Goal: Information Seeking & Learning: Check status

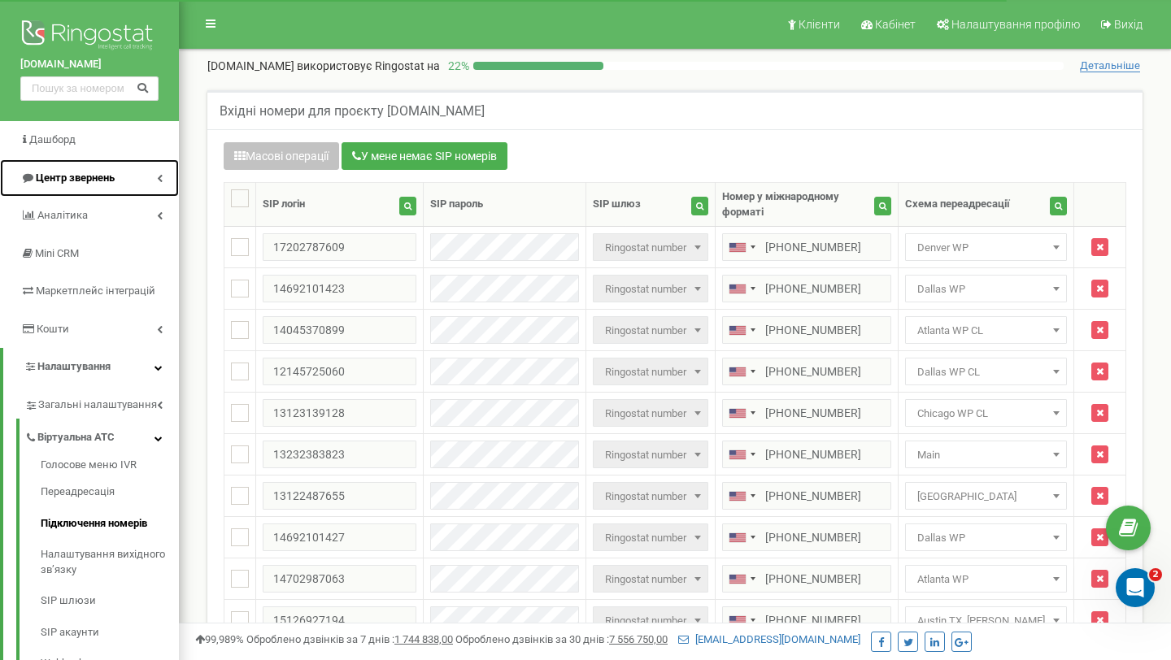
click at [58, 174] on span "Центр звернень" at bounding box center [75, 178] width 79 height 12
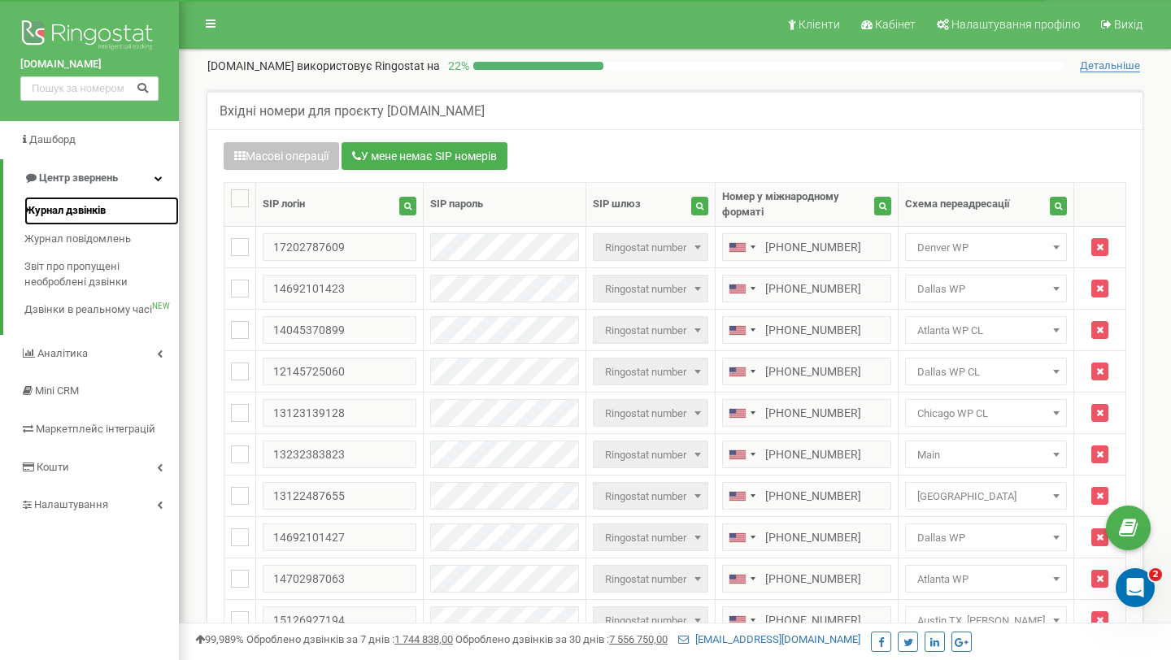
click at [68, 210] on span "Журнал дзвінків" at bounding box center [64, 210] width 81 height 15
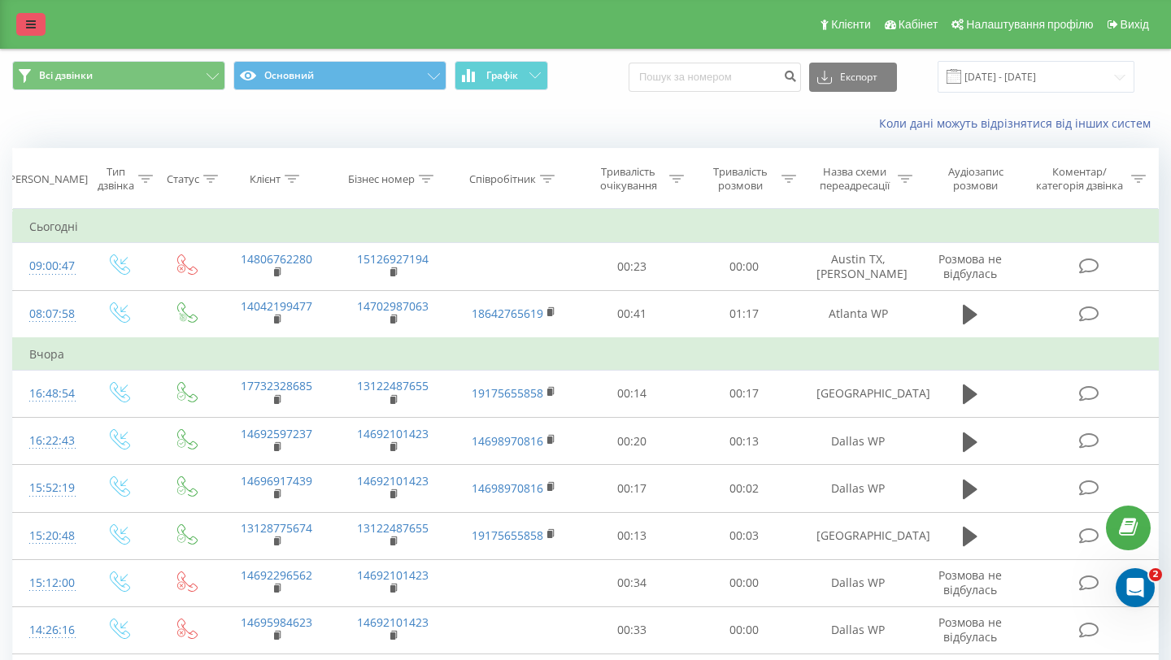
click at [36, 28] on link at bounding box center [30, 24] width 29 height 23
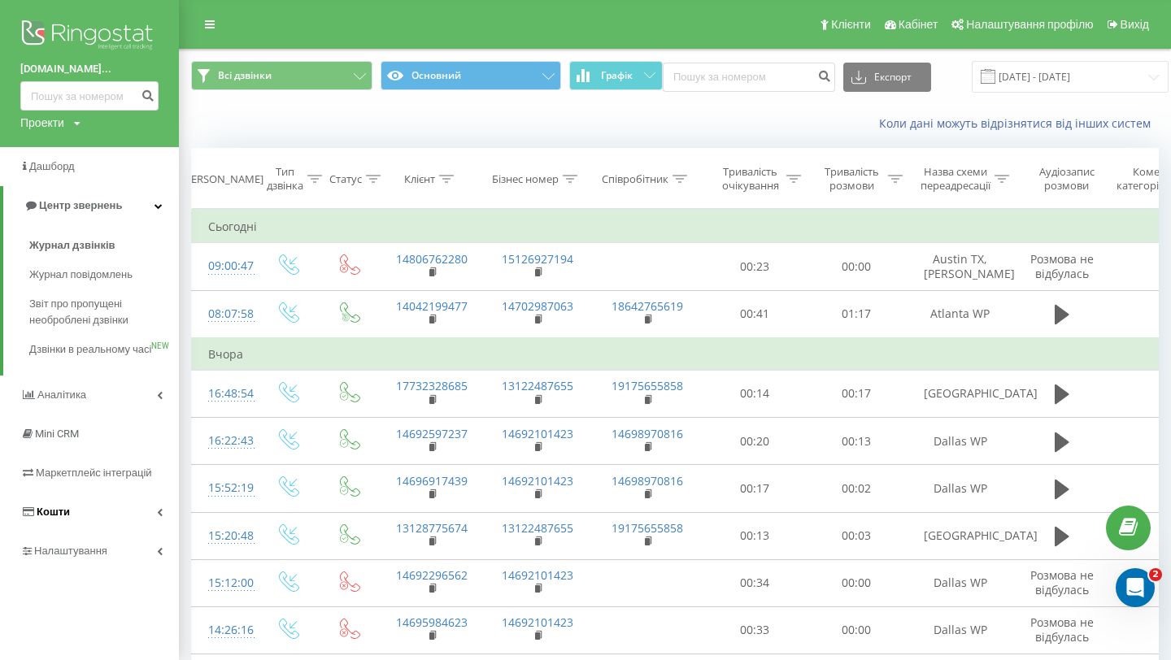
click at [95, 532] on link "Кошти" at bounding box center [89, 512] width 179 height 39
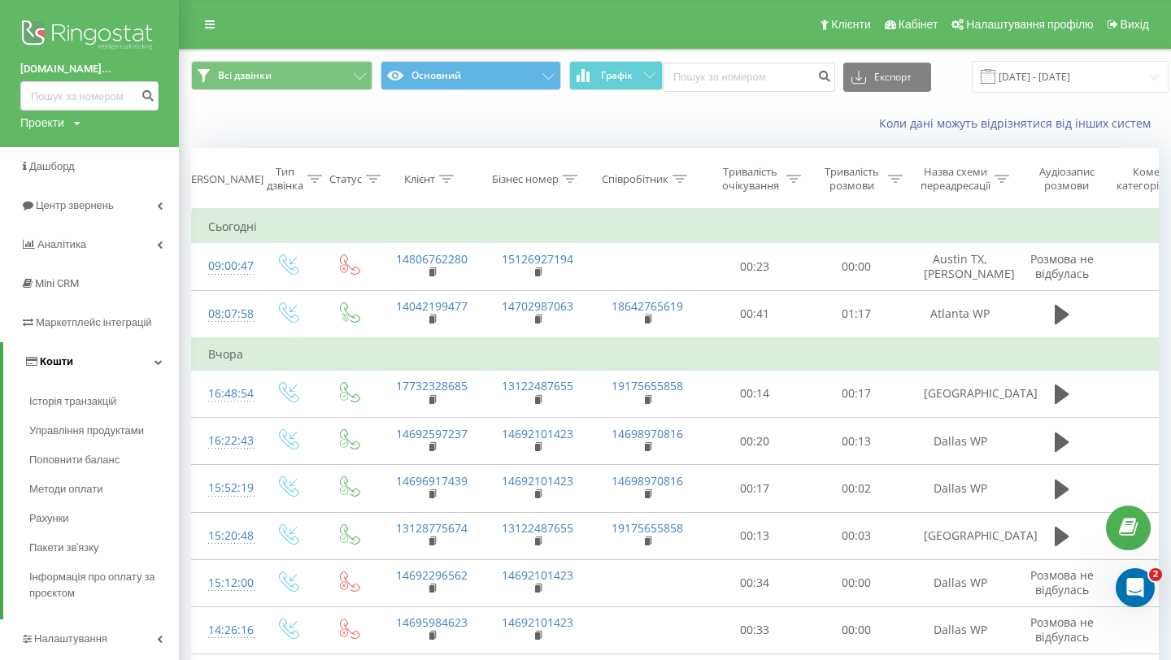
click at [100, 368] on link "Кошти" at bounding box center [91, 361] width 176 height 39
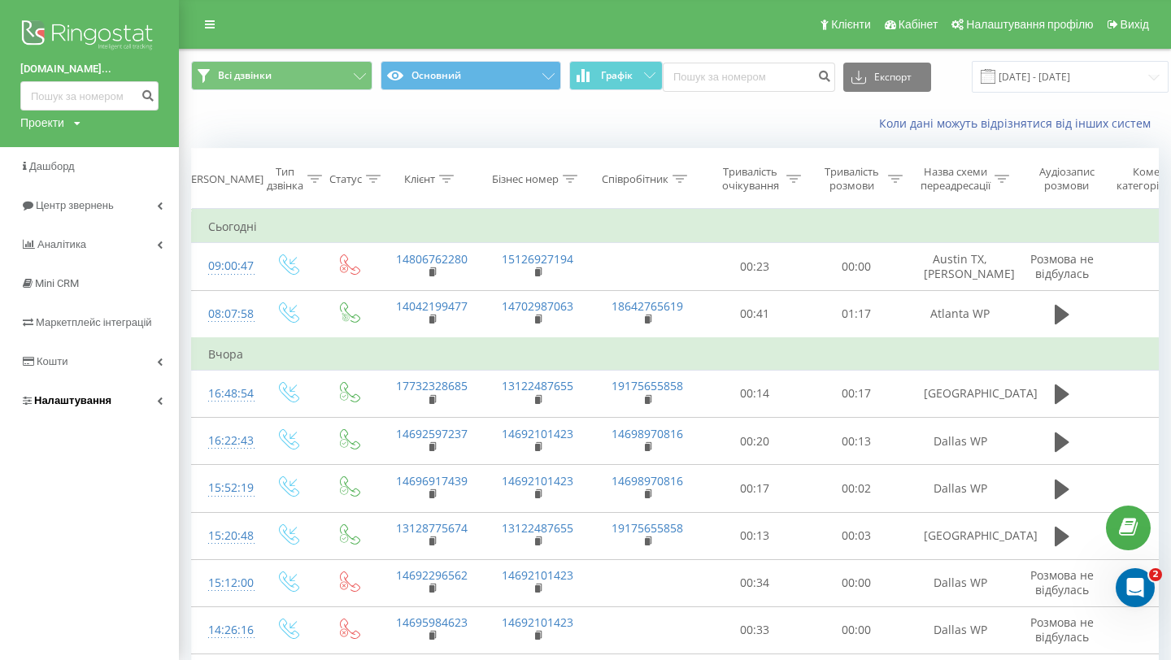
click at [94, 404] on span "Налаштування" at bounding box center [72, 400] width 77 height 12
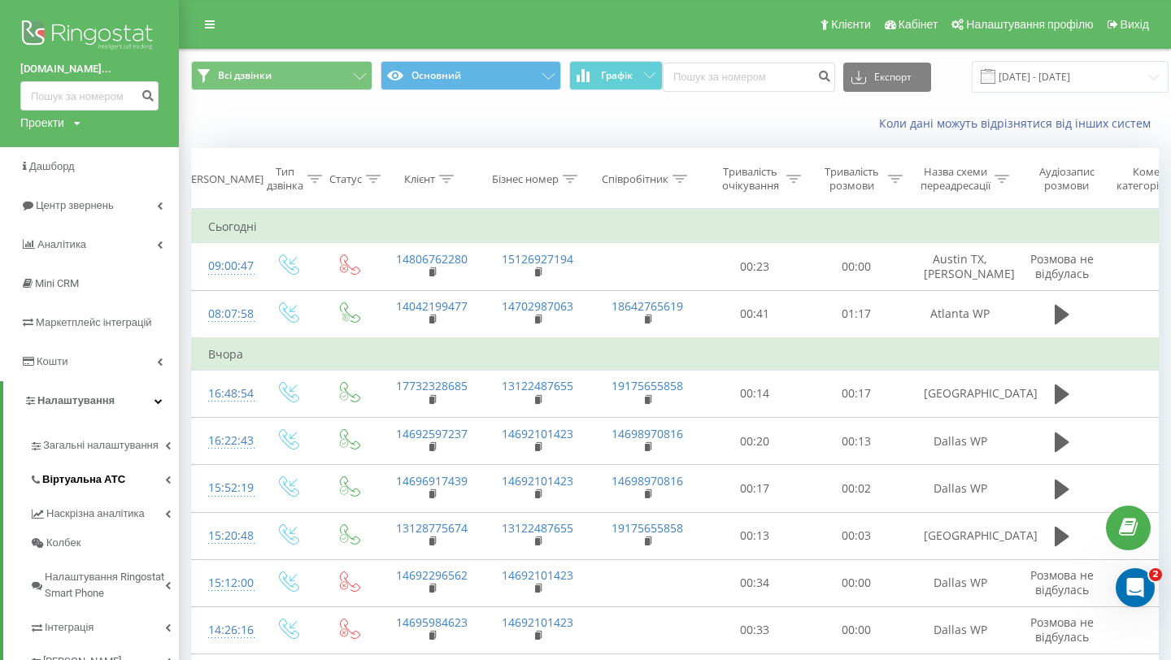
click at [104, 485] on span "Віртуальна АТС" at bounding box center [83, 480] width 83 height 16
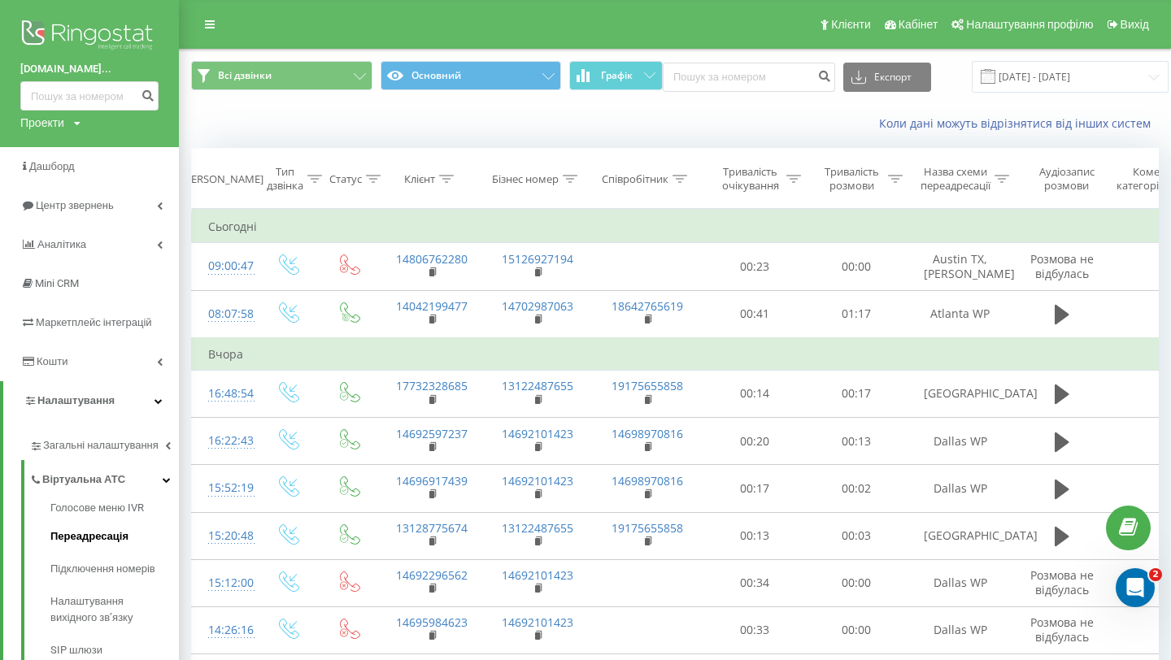
click at [94, 543] on span "Переадресація" at bounding box center [89, 537] width 78 height 16
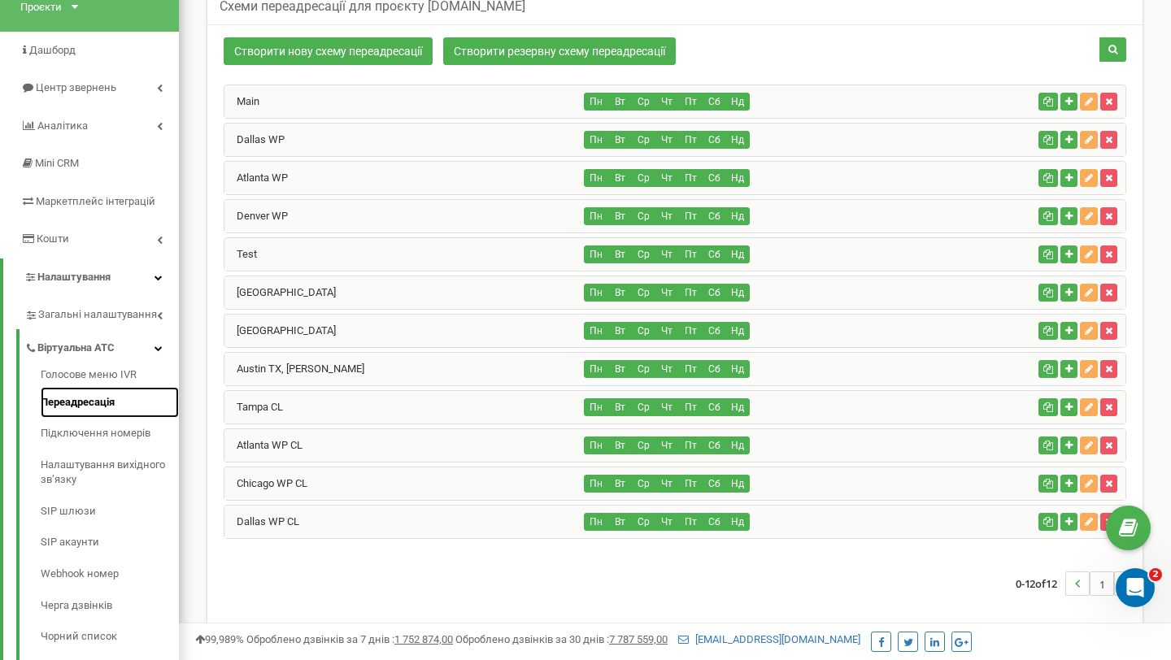
click at [90, 402] on link "Переадресація" at bounding box center [110, 403] width 138 height 32
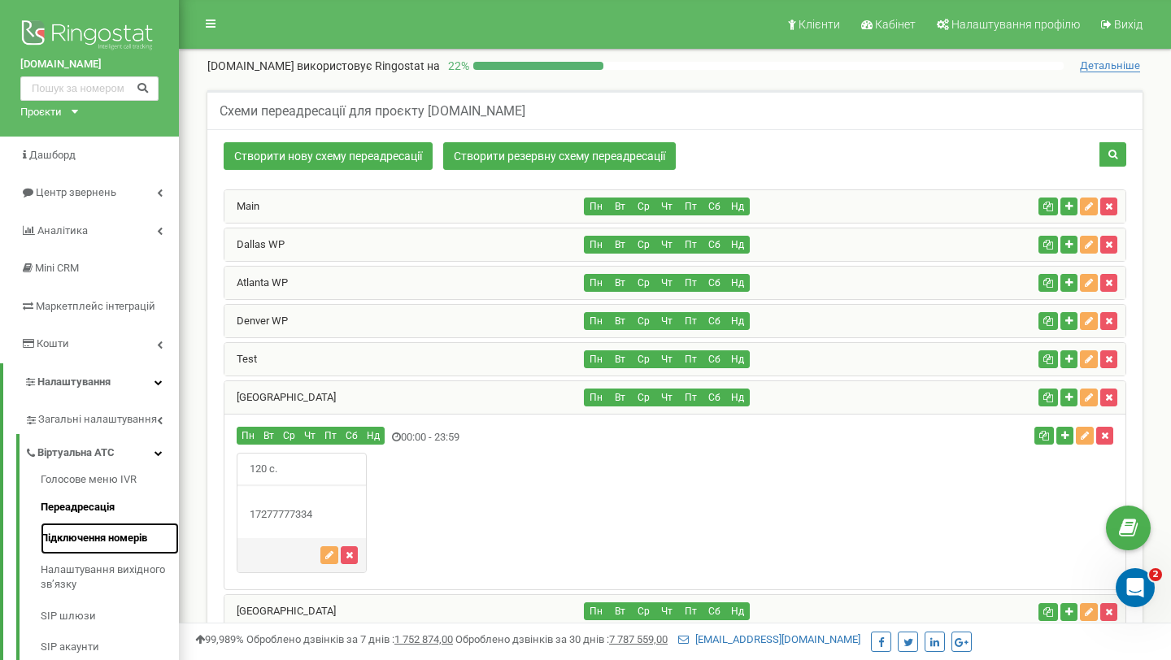
click at [67, 531] on link "Підключення номерів" at bounding box center [110, 539] width 138 height 32
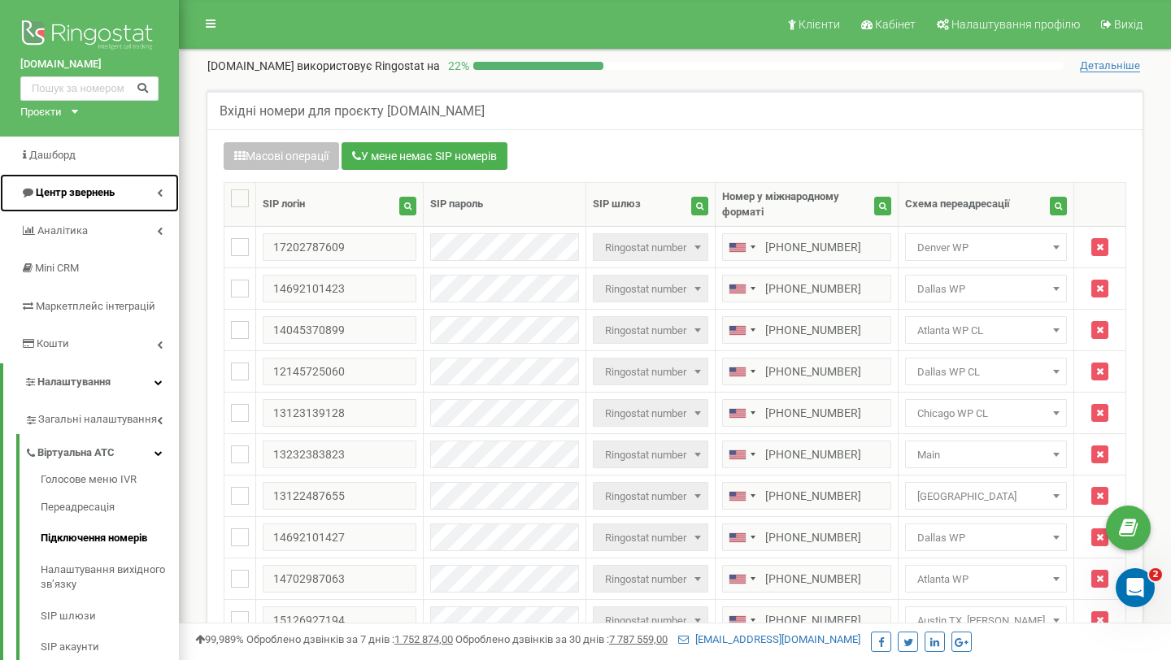
click at [63, 197] on span "Центр звернень" at bounding box center [75, 192] width 79 height 12
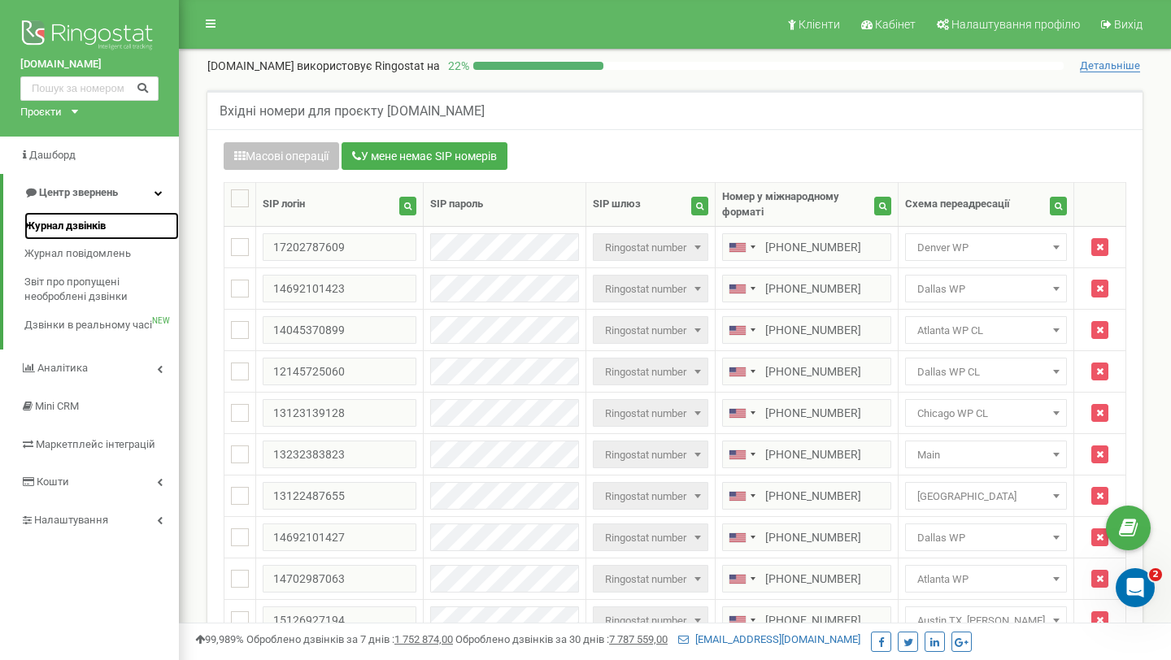
click at [70, 232] on span "Журнал дзвінків" at bounding box center [64, 226] width 81 height 15
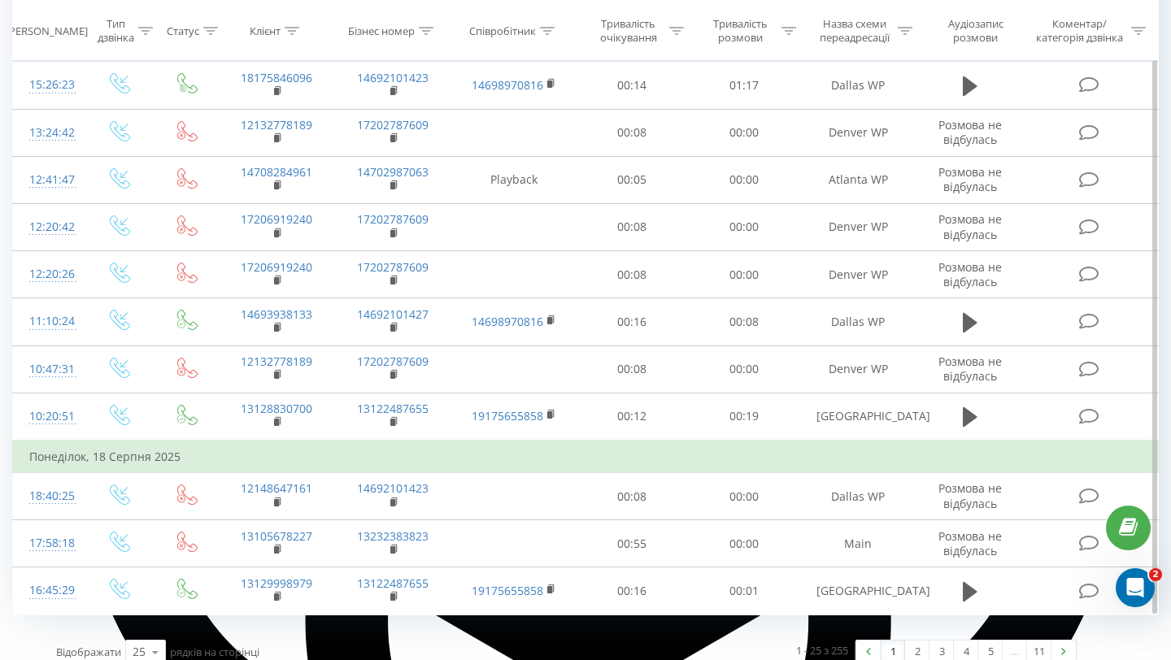
scroll to position [925, 0]
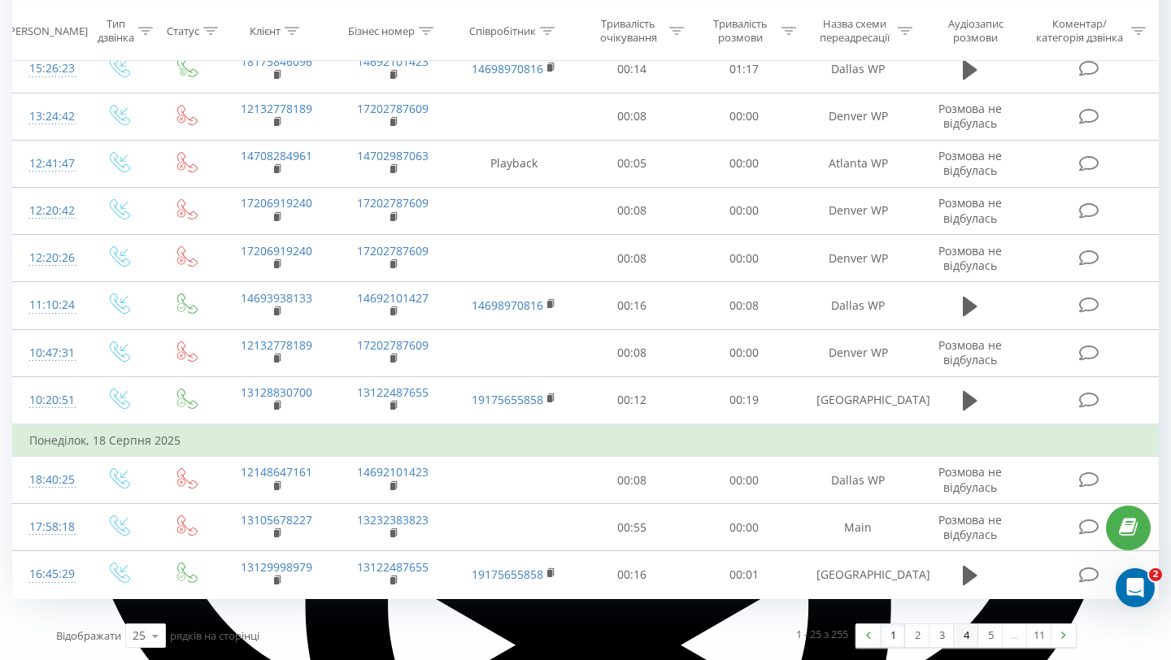
click at [960, 638] on link "4" at bounding box center [966, 636] width 24 height 23
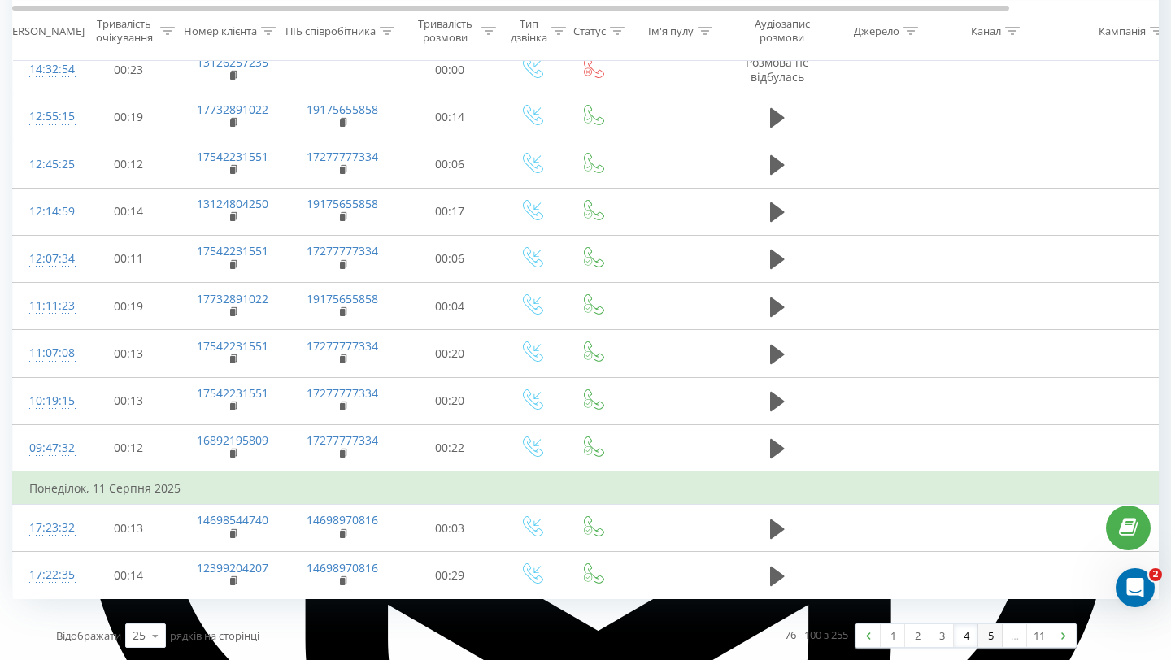
click at [1000, 633] on link "5" at bounding box center [990, 636] width 24 height 23
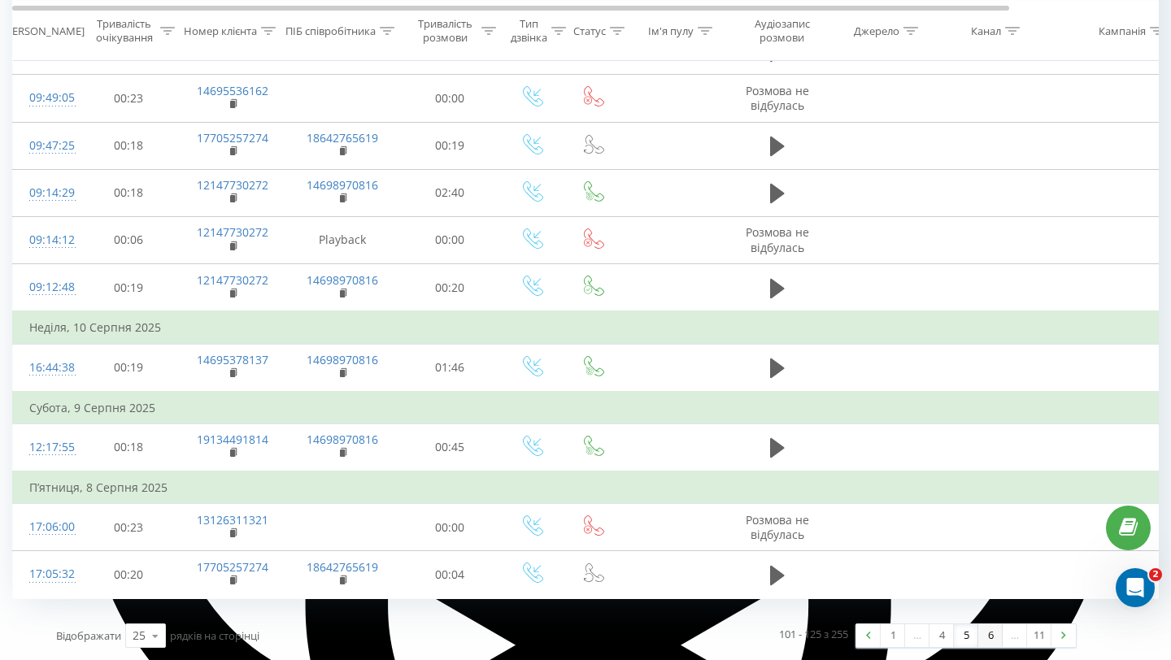
click at [993, 640] on link "6" at bounding box center [990, 636] width 24 height 23
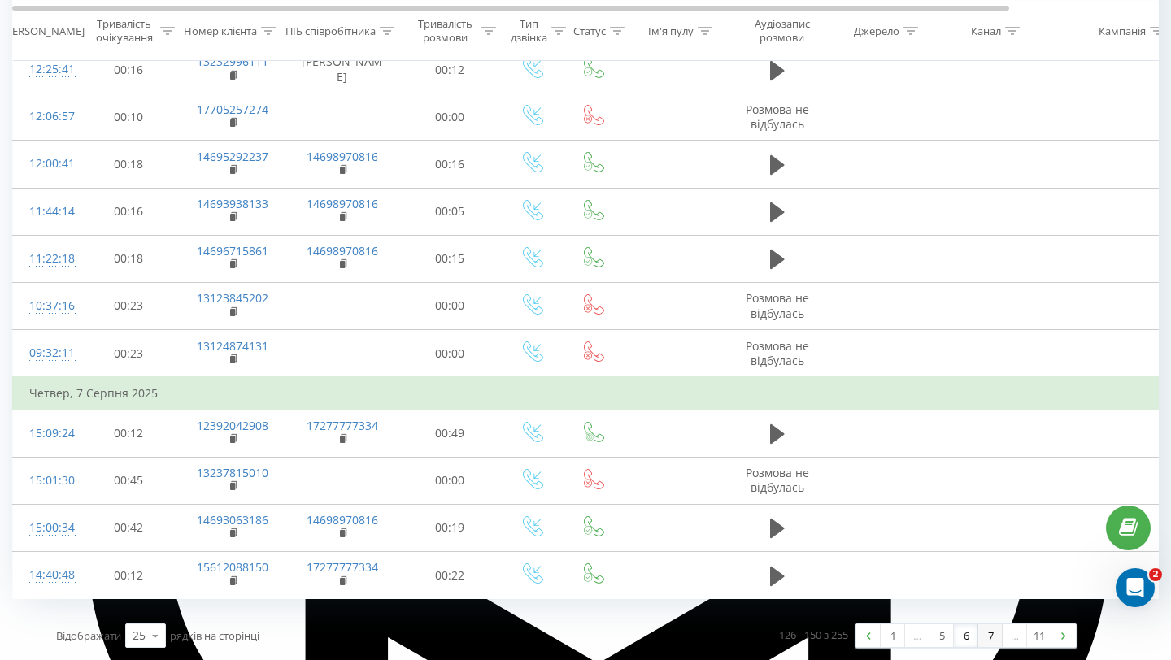
click at [995, 641] on link "7" at bounding box center [990, 636] width 24 height 23
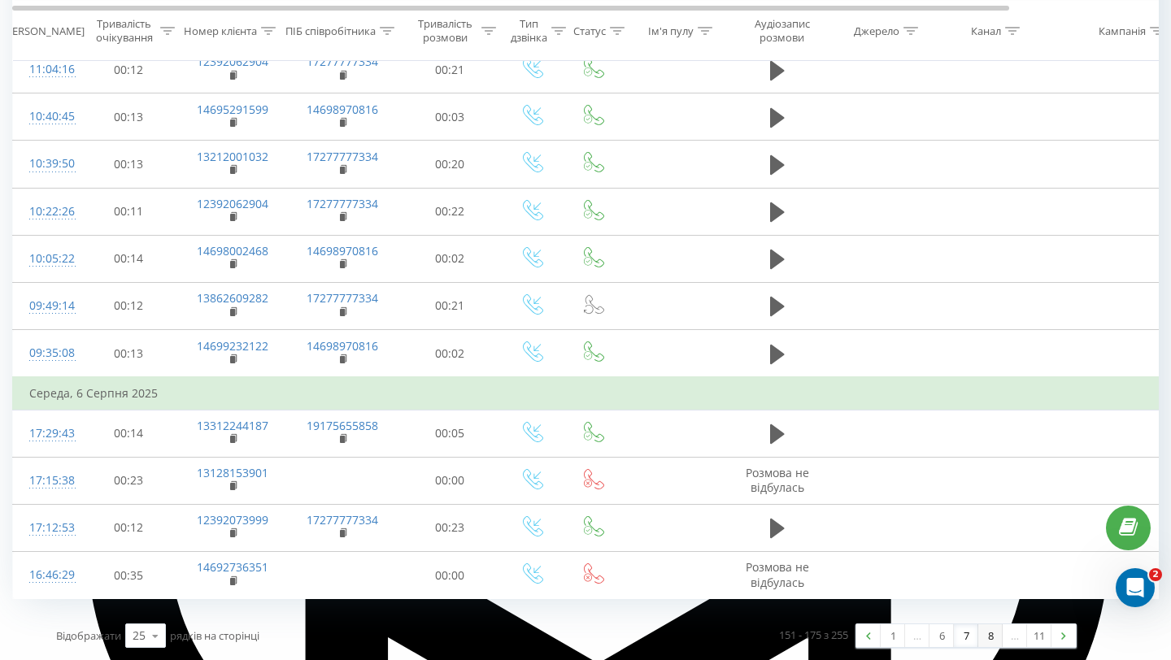
click at [985, 640] on link "8" at bounding box center [990, 636] width 24 height 23
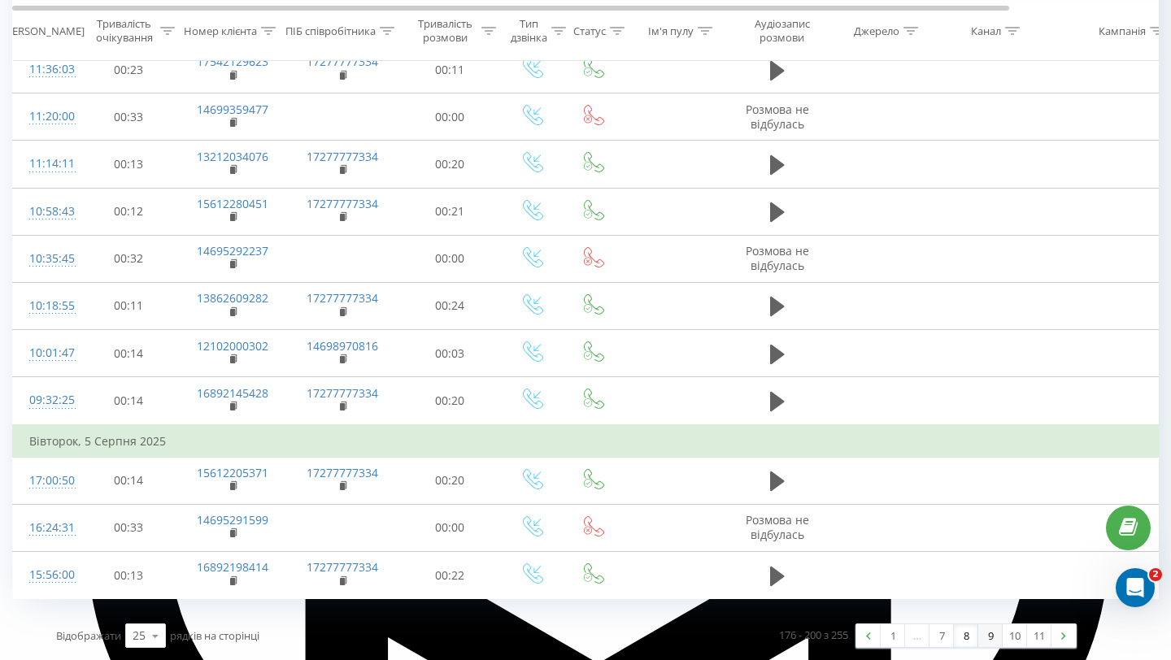
click at [985, 636] on link "9" at bounding box center [990, 636] width 24 height 23
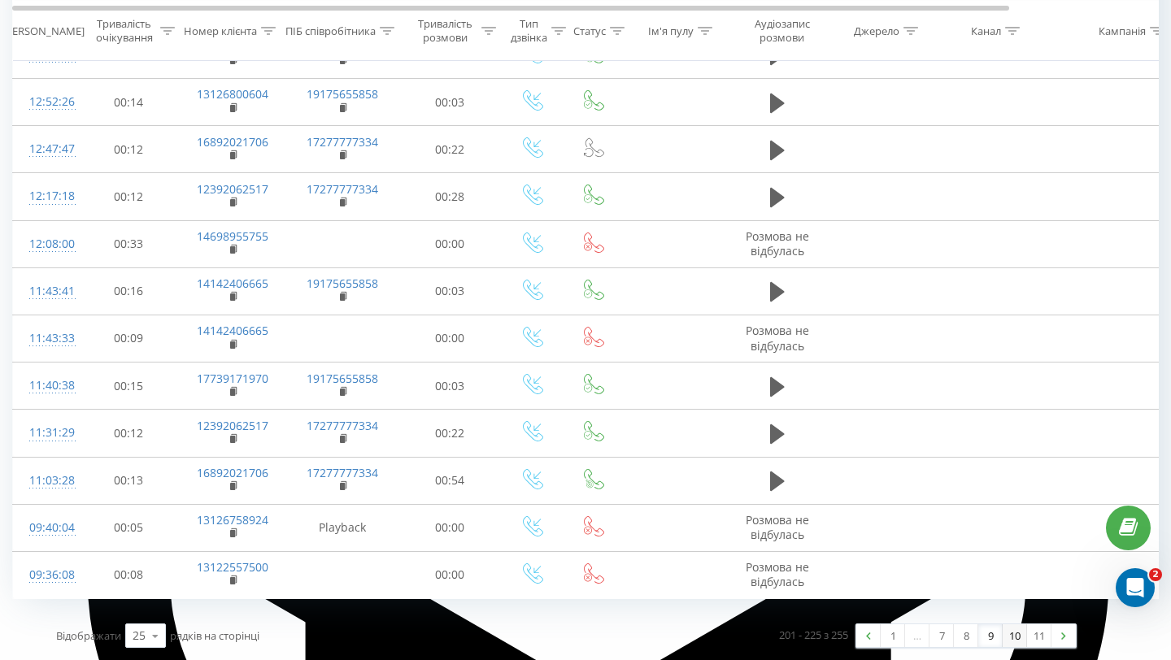
click at [1012, 641] on link "10" at bounding box center [1015, 636] width 24 height 23
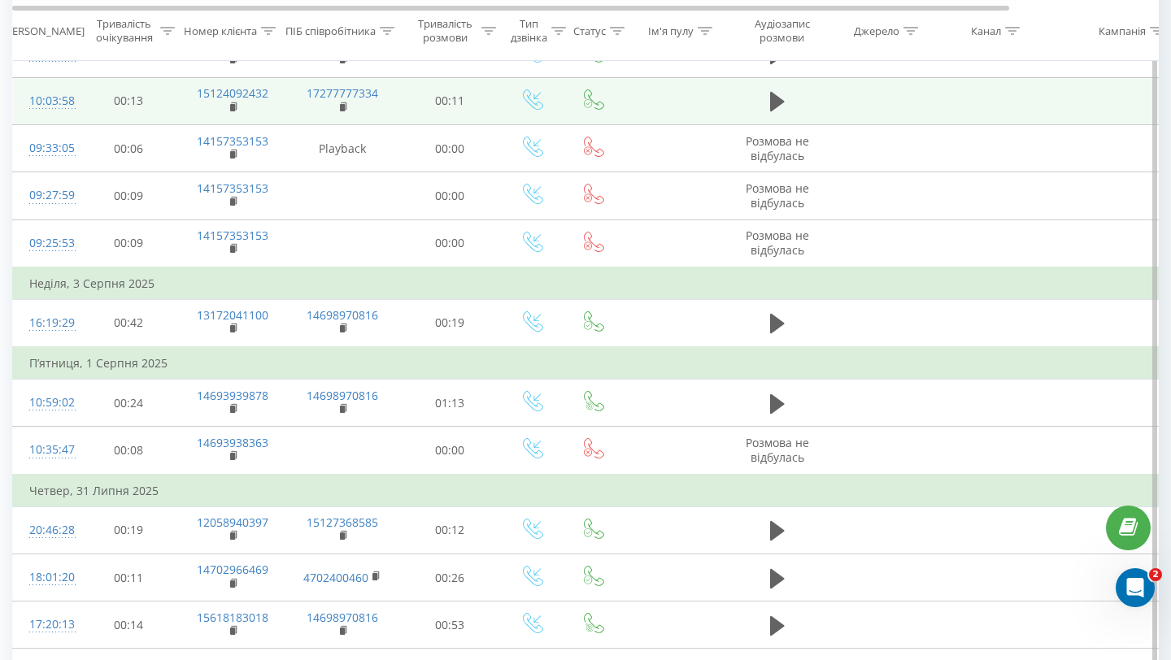
scroll to position [289, 0]
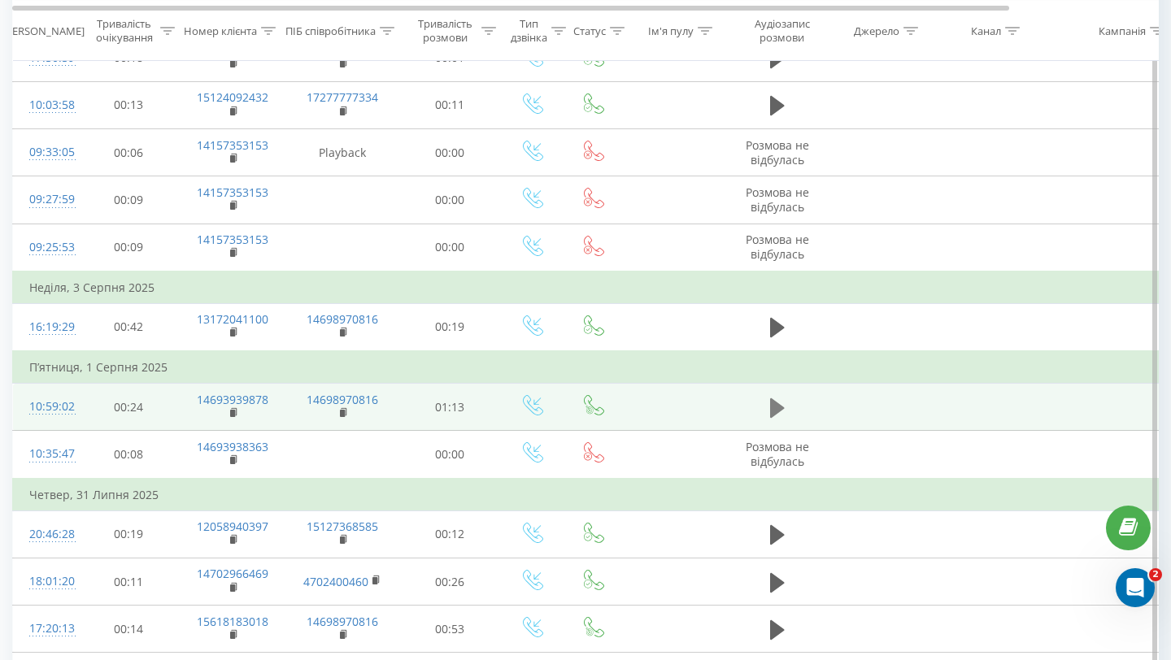
click at [767, 411] on button at bounding box center [777, 408] width 24 height 24
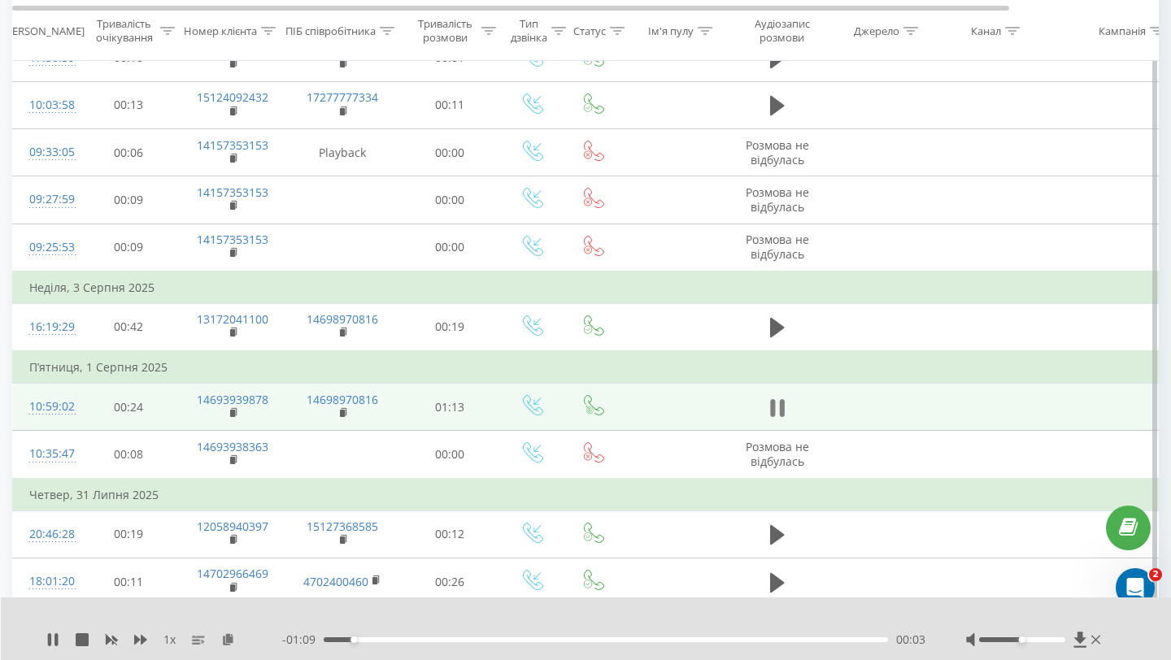
click at [767, 416] on button at bounding box center [777, 408] width 24 height 24
click at [774, 414] on icon at bounding box center [777, 408] width 15 height 23
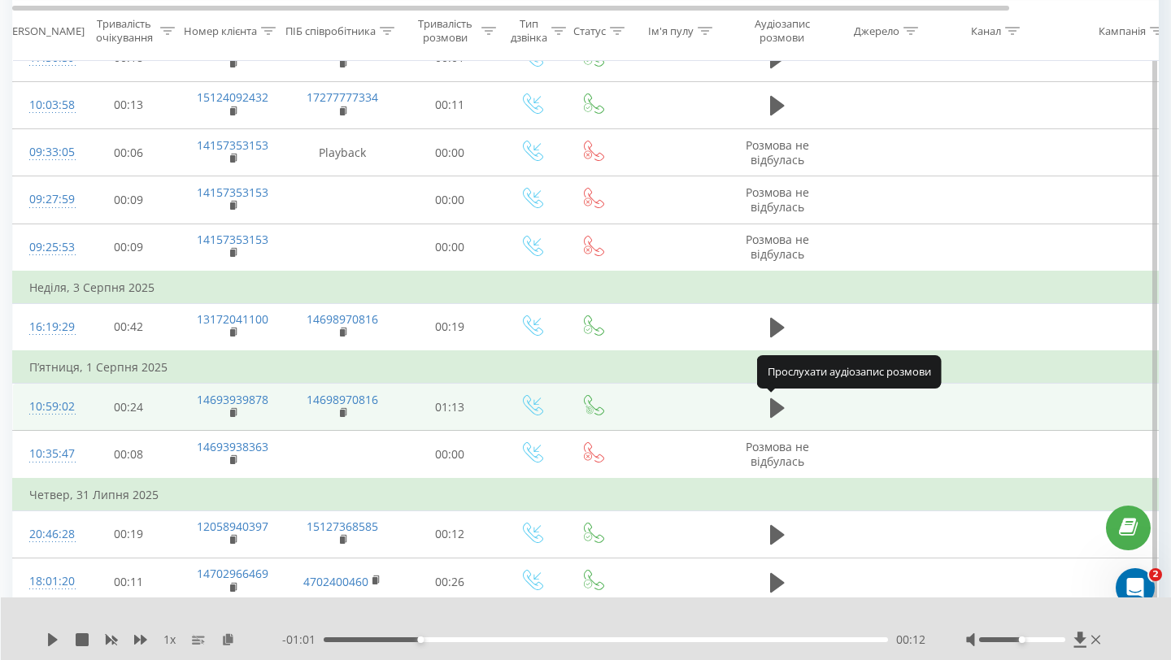
click at [774, 414] on icon at bounding box center [777, 408] width 15 height 20
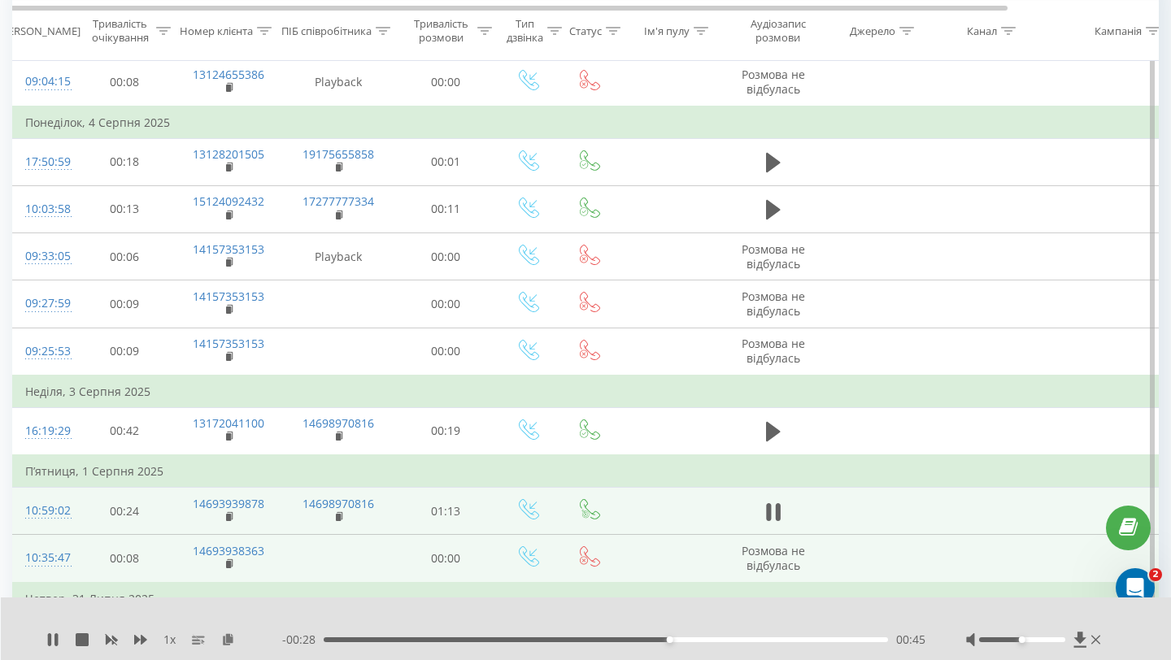
scroll to position [0, 2]
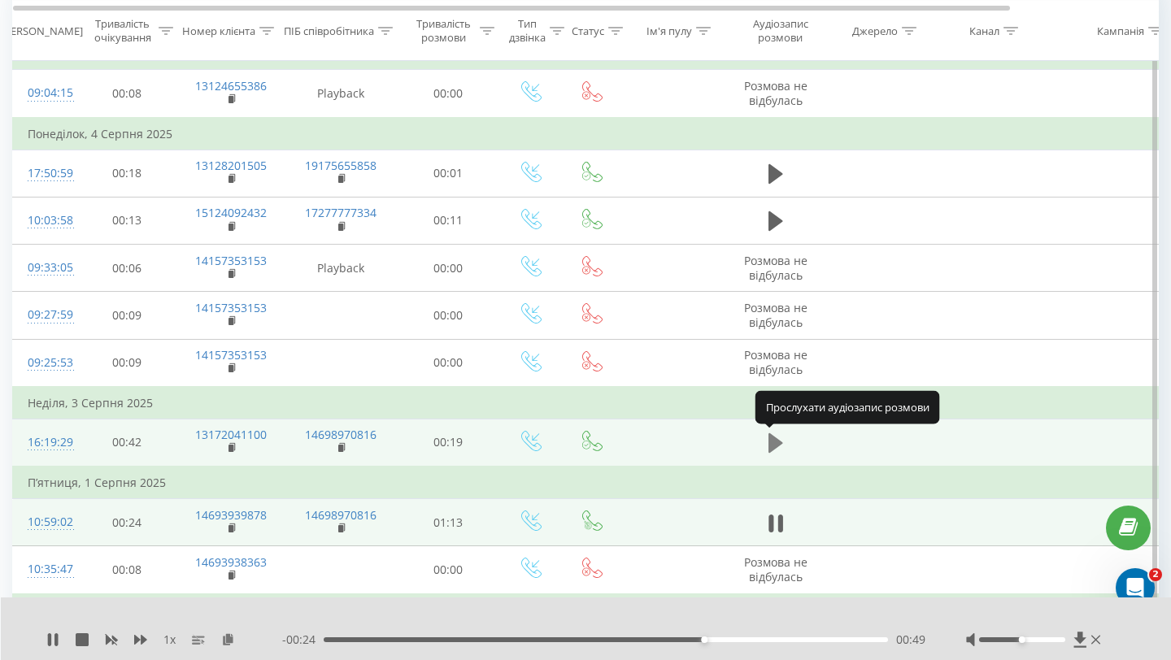
click at [773, 445] on icon at bounding box center [775, 443] width 15 height 20
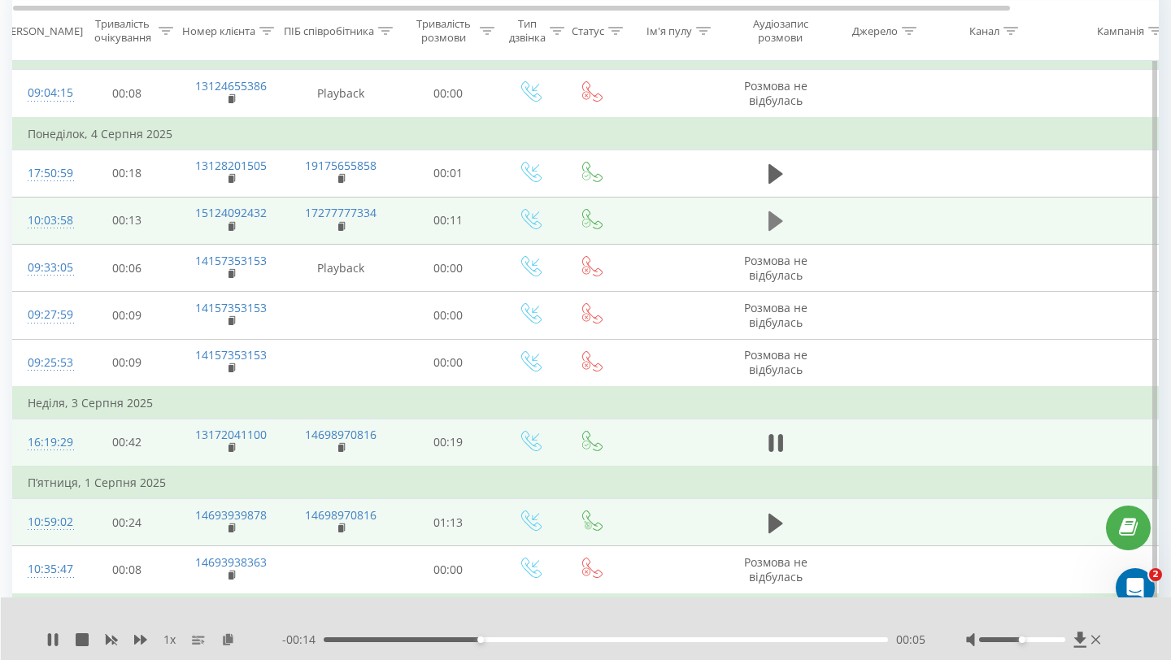
click at [774, 223] on icon at bounding box center [775, 221] width 15 height 20
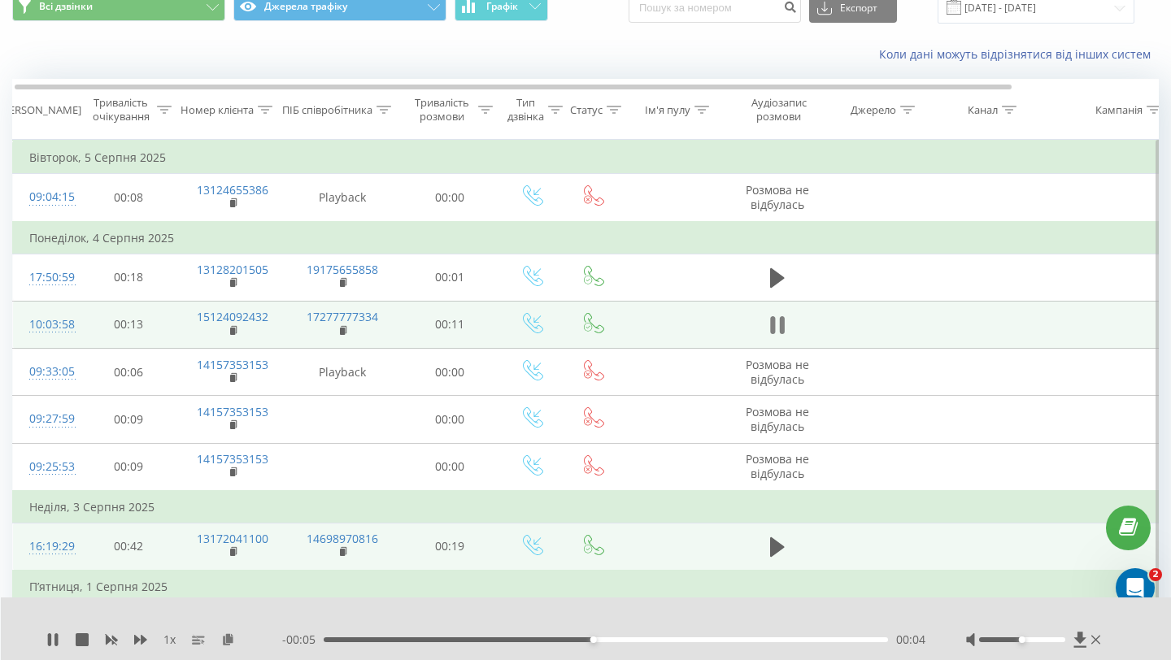
scroll to position [0, 0]
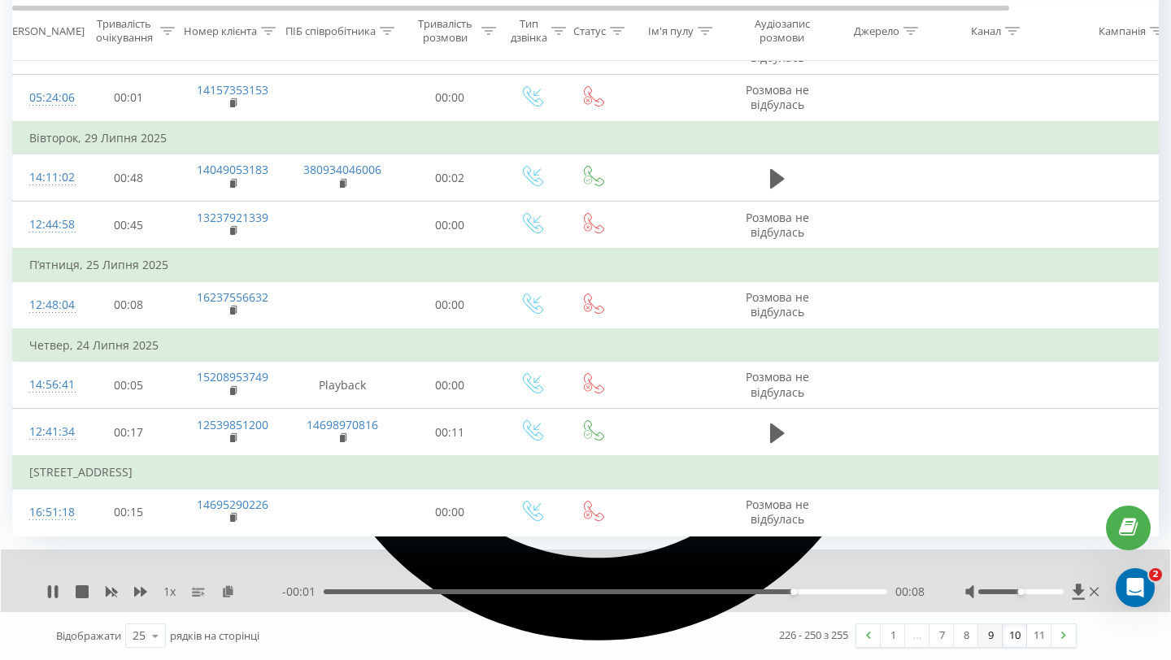
click at [990, 639] on link "9" at bounding box center [990, 636] width 24 height 23
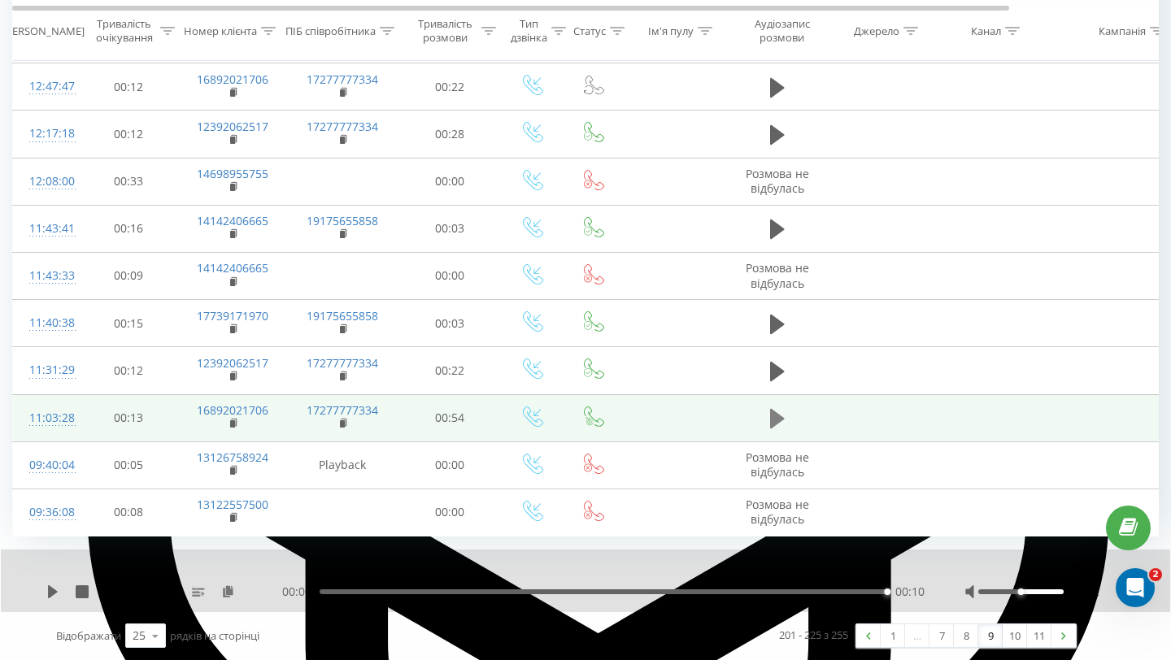
click at [773, 418] on icon at bounding box center [777, 419] width 15 height 20
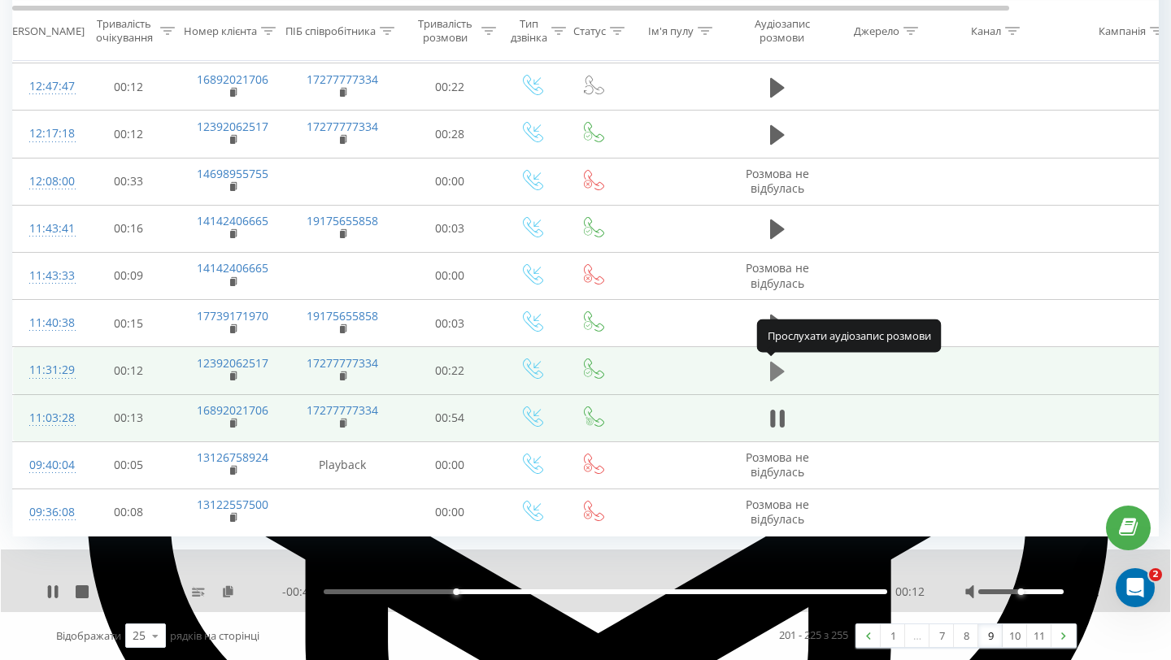
click at [773, 374] on icon at bounding box center [777, 372] width 15 height 20
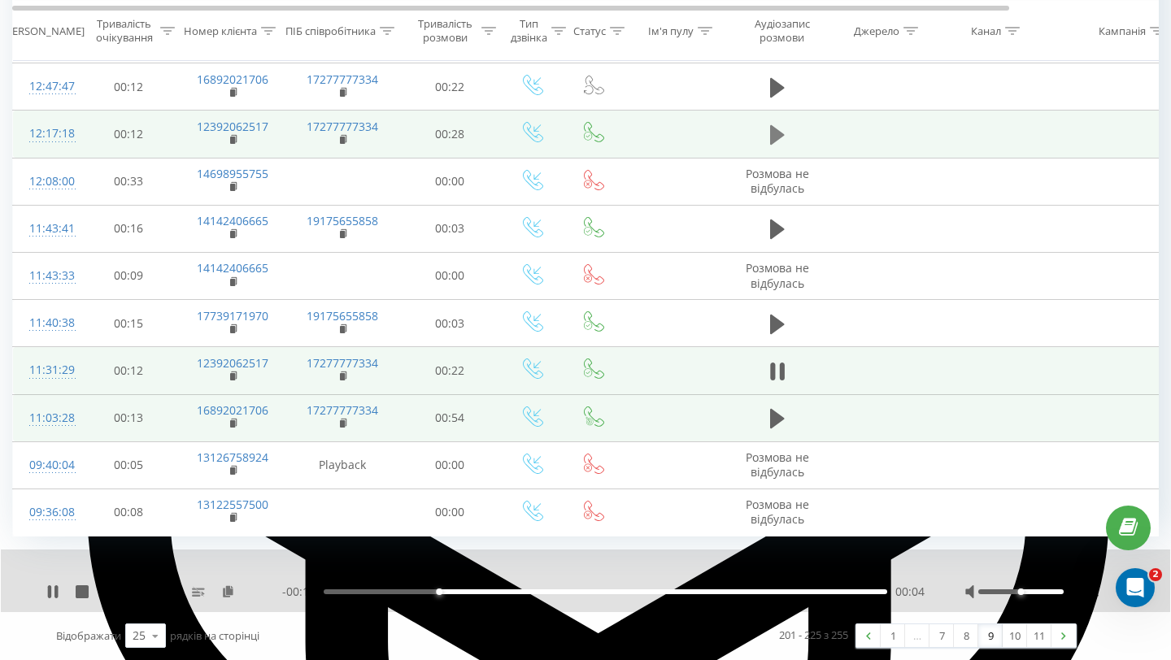
click at [775, 133] on icon at bounding box center [777, 135] width 15 height 20
click at [777, 417] on icon at bounding box center [773, 419] width 15 height 20
click at [671, 593] on div "00:00" at bounding box center [606, 592] width 564 height 5
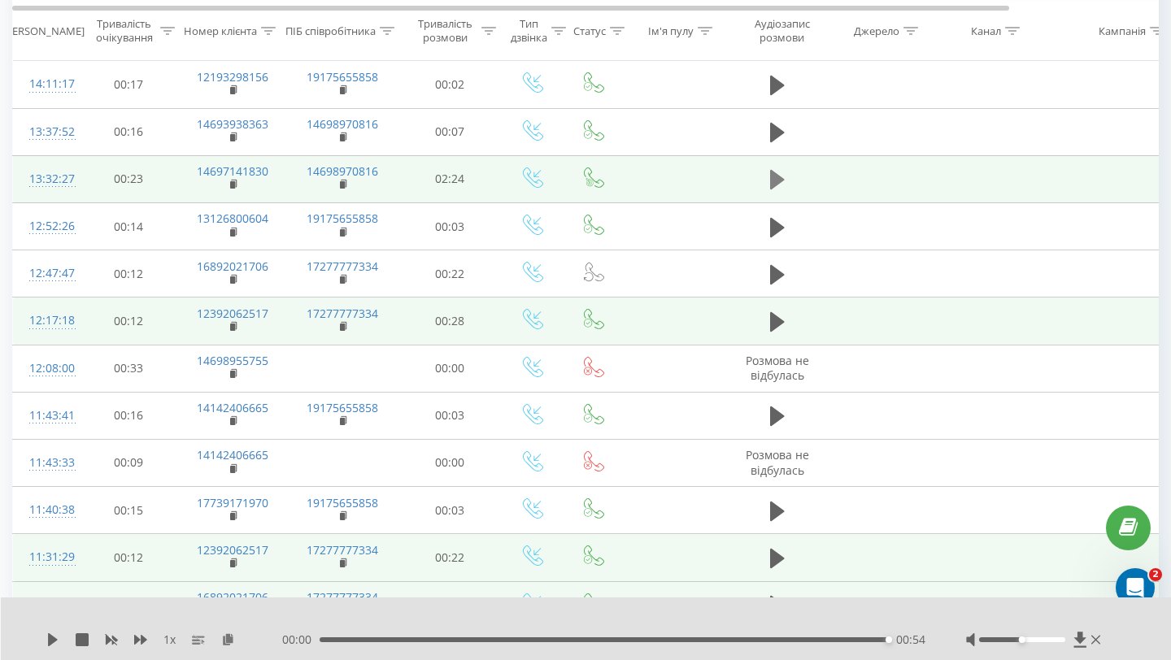
click at [771, 185] on icon at bounding box center [777, 180] width 15 height 20
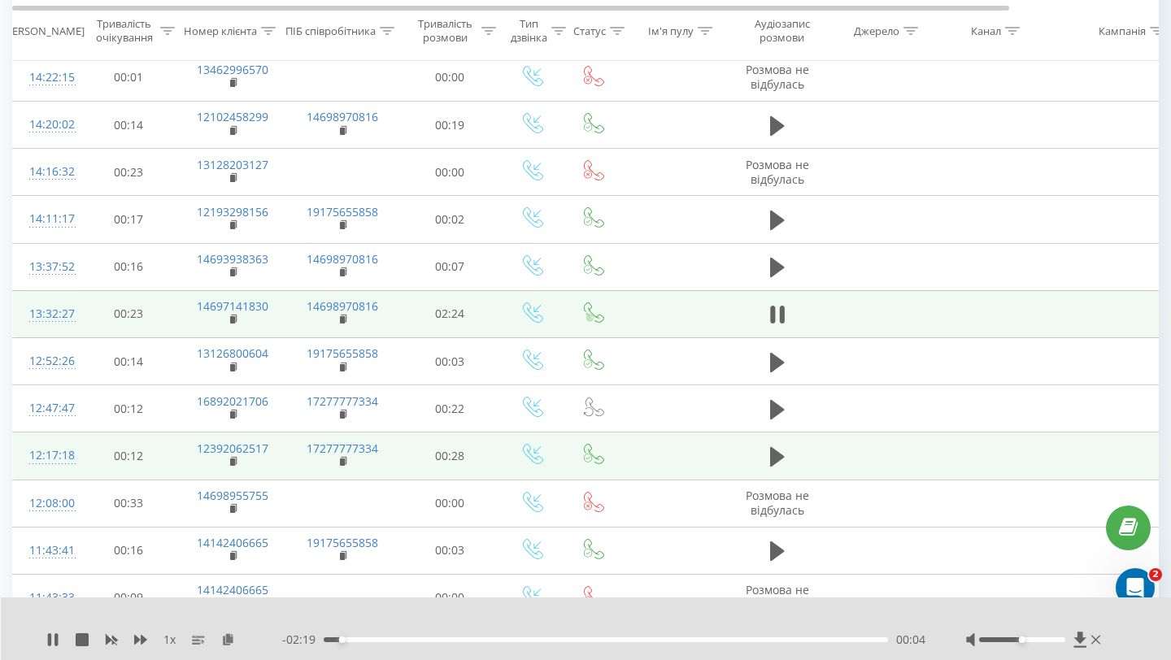
scroll to position [559, 0]
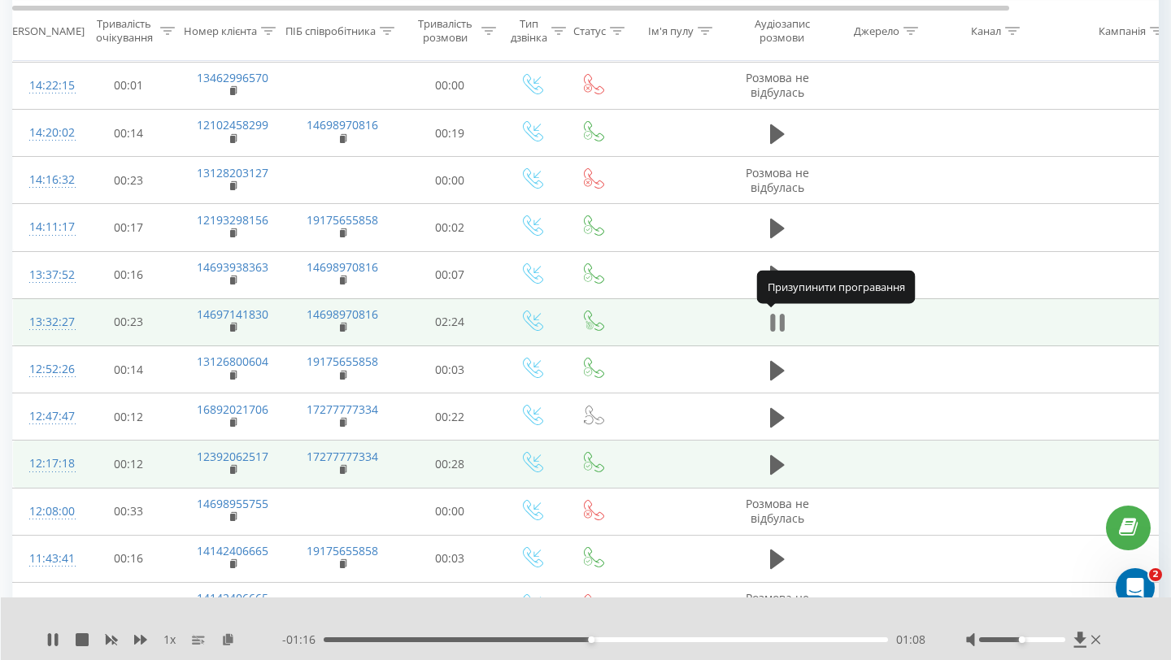
click at [776, 329] on icon at bounding box center [777, 322] width 15 height 23
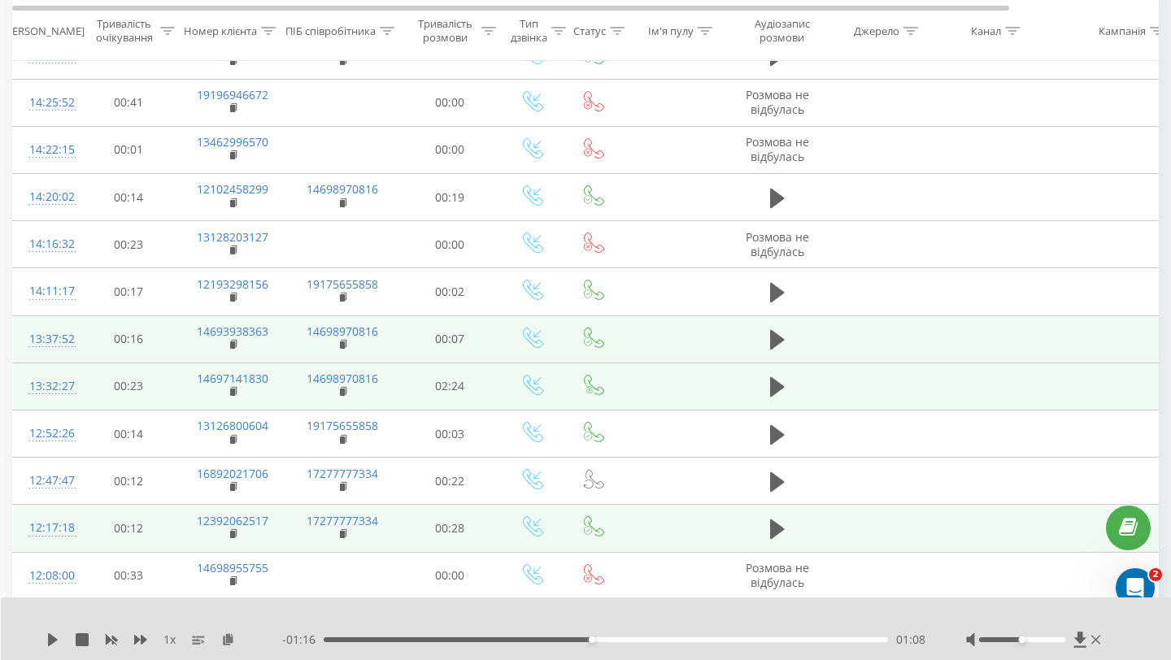
scroll to position [485, 0]
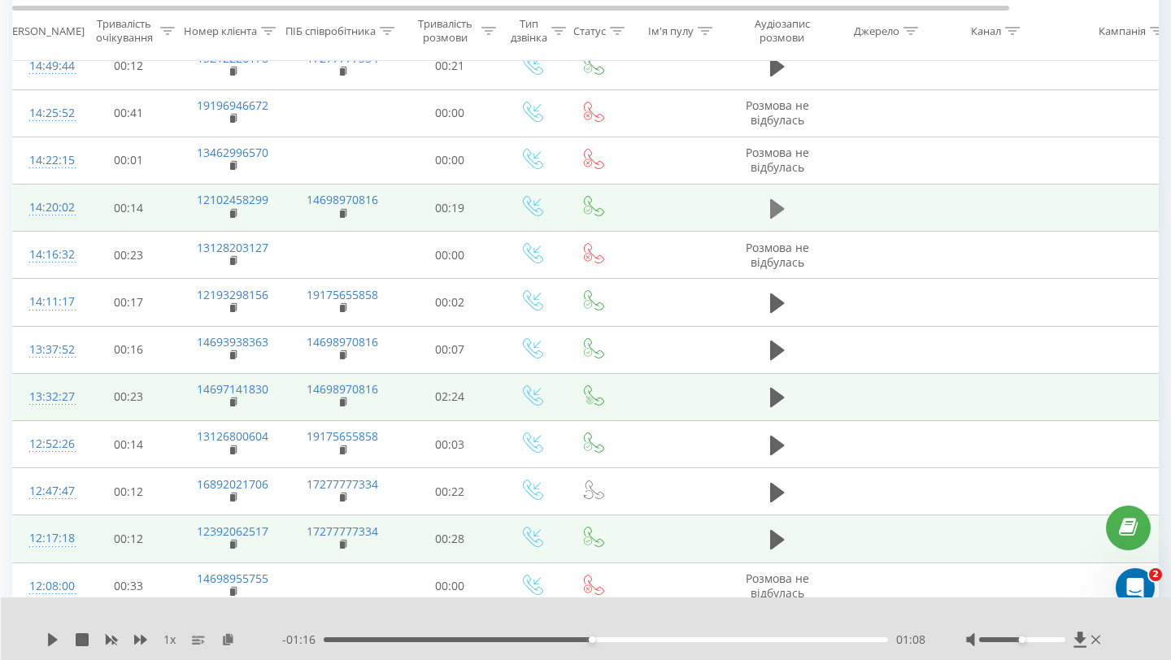
click at [770, 212] on icon at bounding box center [777, 209] width 15 height 23
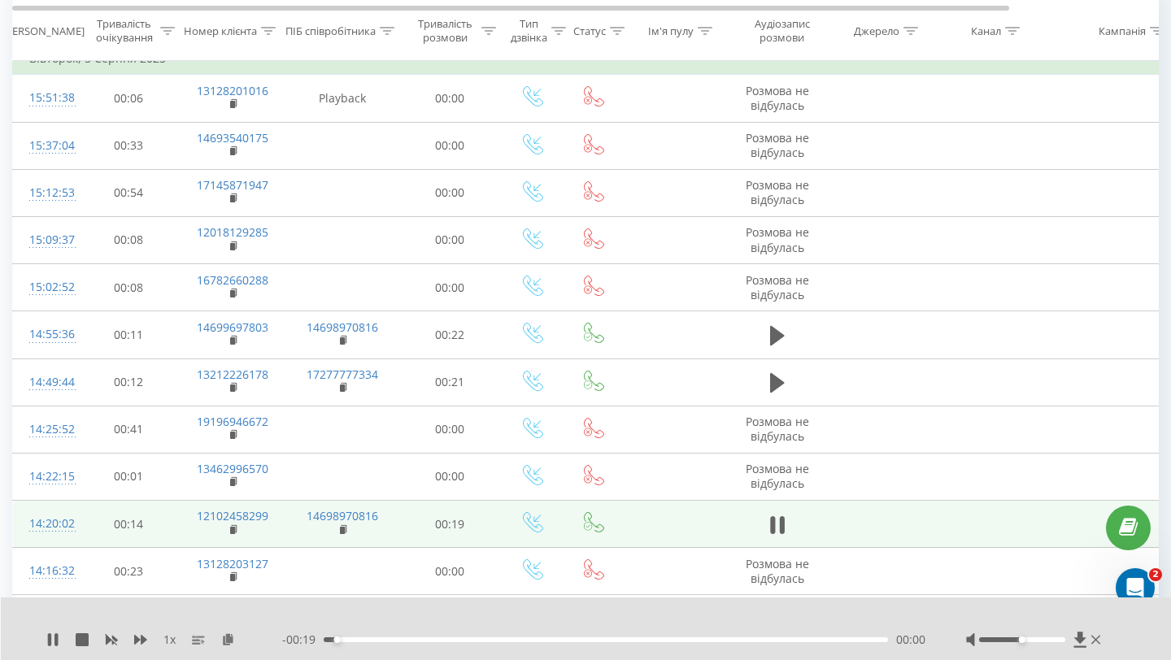
scroll to position [168, 0]
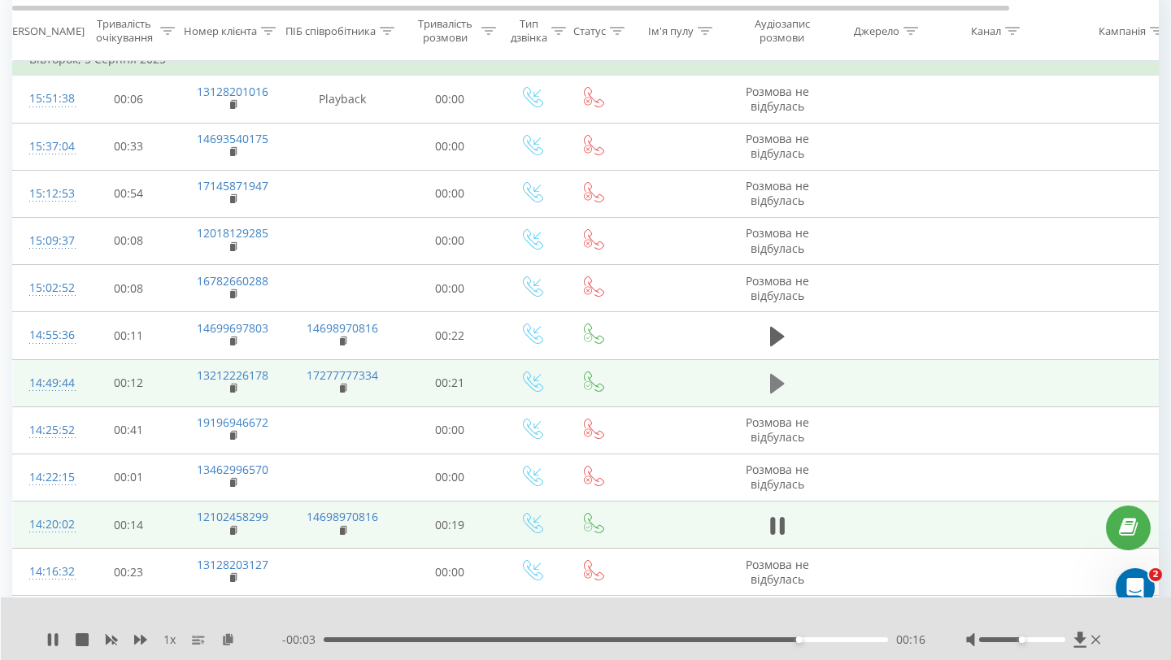
click at [771, 390] on icon at bounding box center [777, 384] width 15 height 20
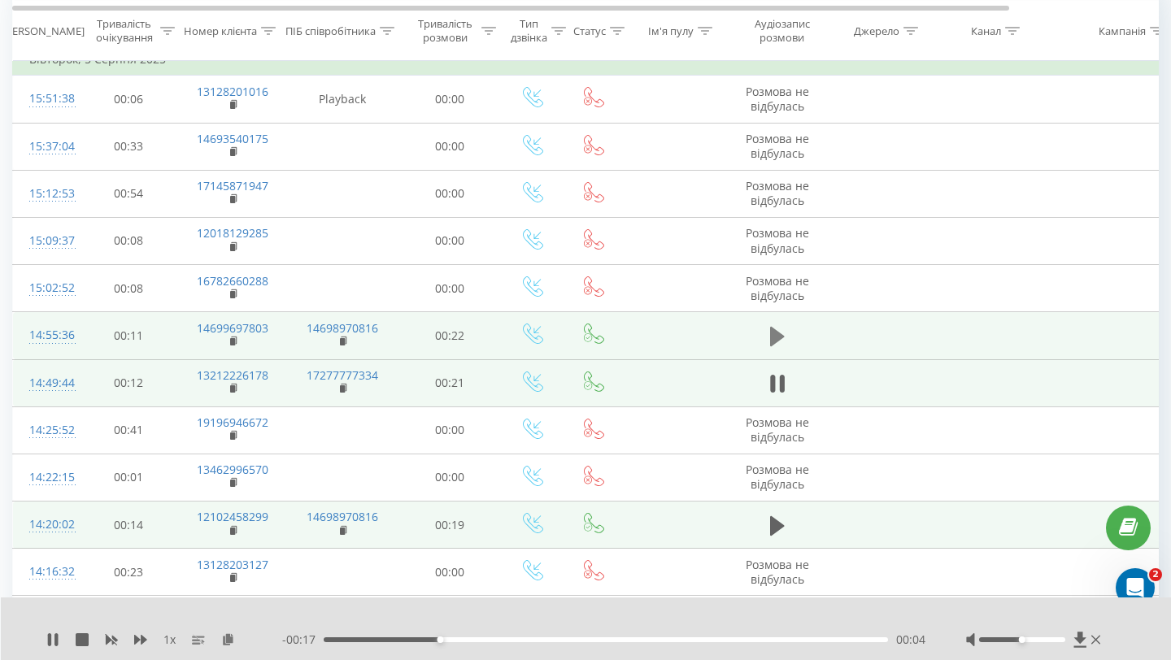
click at [774, 339] on icon at bounding box center [777, 337] width 15 height 20
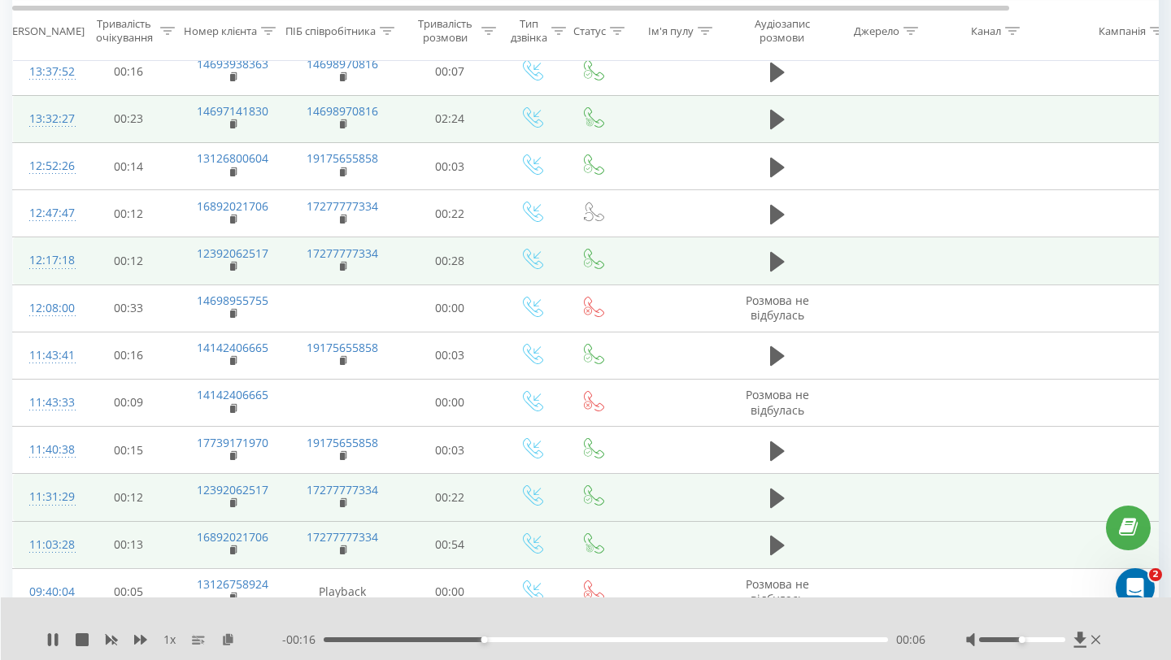
scroll to position [890, 0]
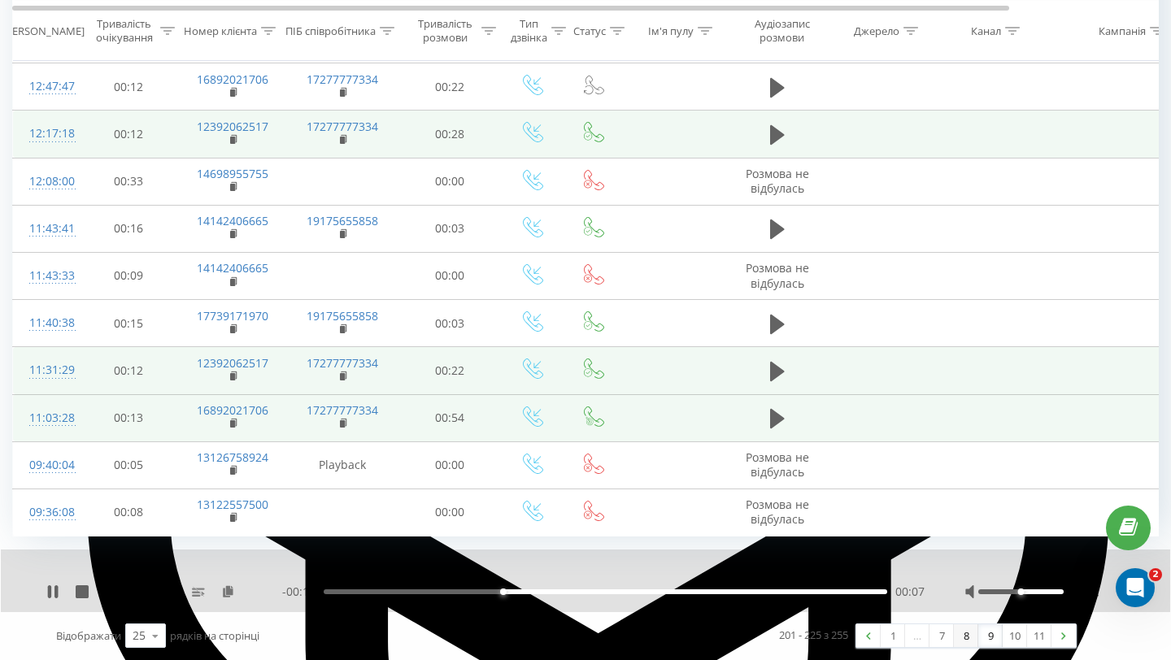
click at [962, 643] on link "8" at bounding box center [966, 636] width 24 height 23
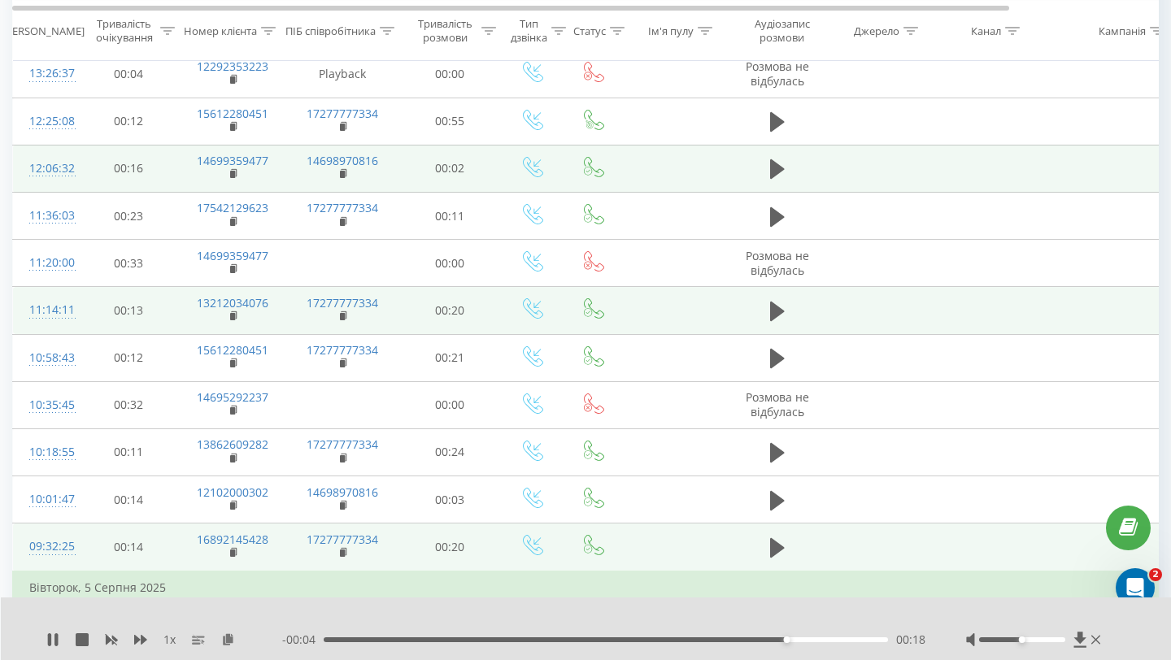
scroll to position [712, 0]
click at [774, 316] on icon at bounding box center [777, 313] width 15 height 20
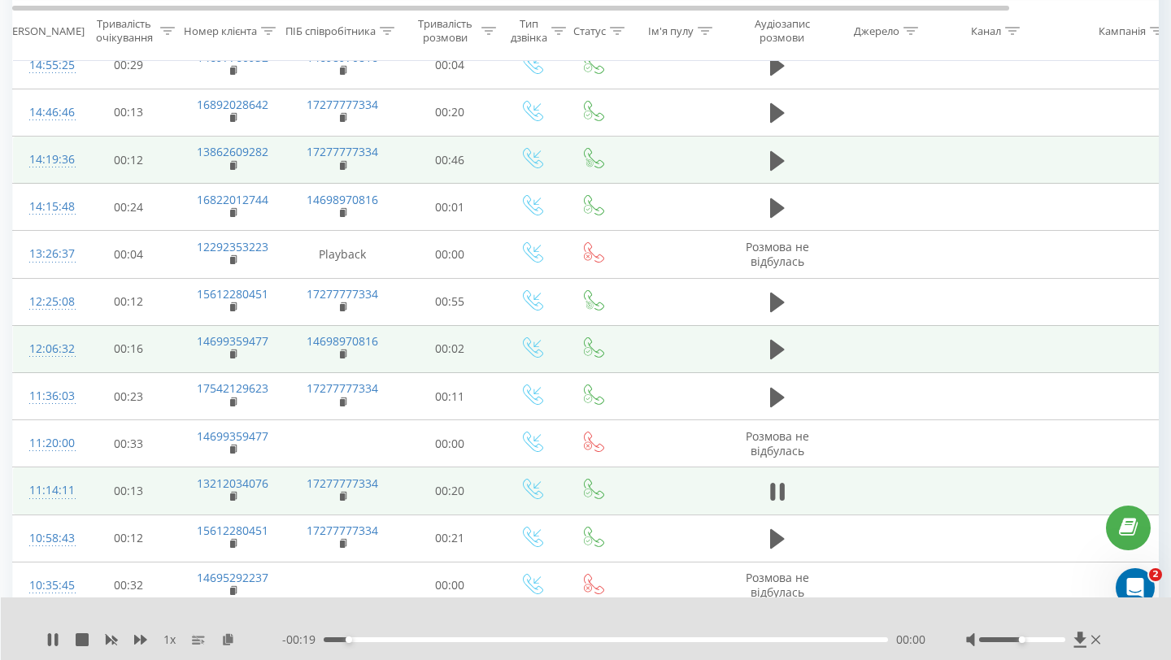
scroll to position [531, 0]
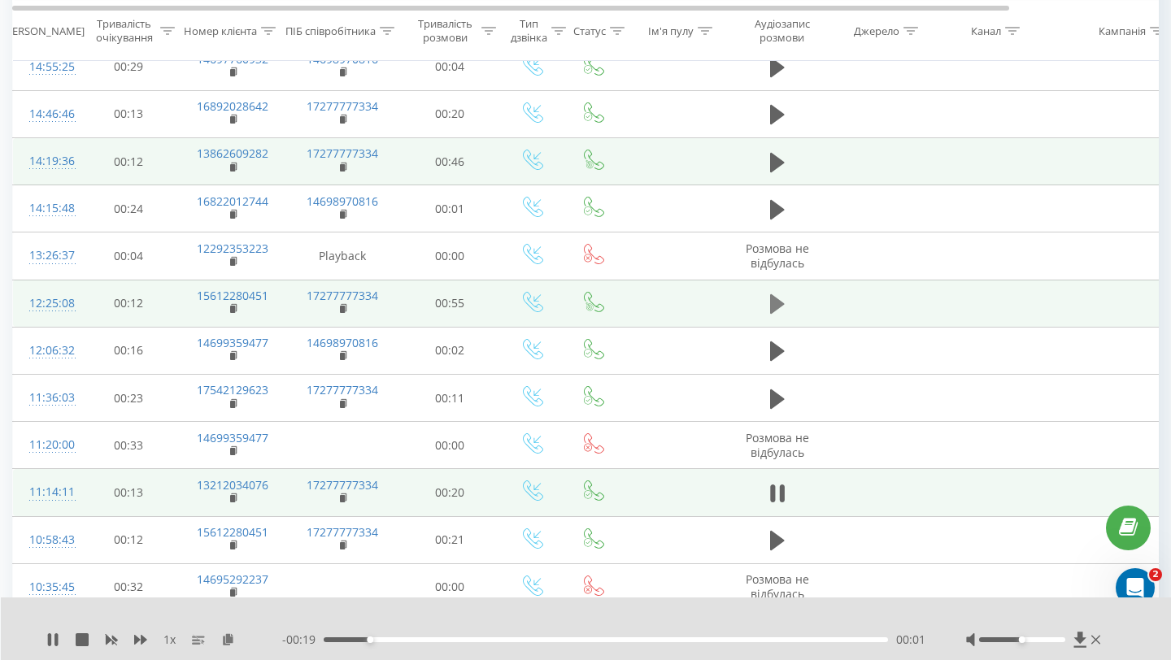
click at [779, 302] on icon at bounding box center [777, 304] width 15 height 20
click at [640, 644] on div "- 00:54 00:01 00:01" at bounding box center [603, 640] width 643 height 16
click at [640, 643] on div "- 00:53 00:01 00:01" at bounding box center [603, 640] width 643 height 16
click at [640, 640] on div "00:02" at bounding box center [606, 640] width 564 height 5
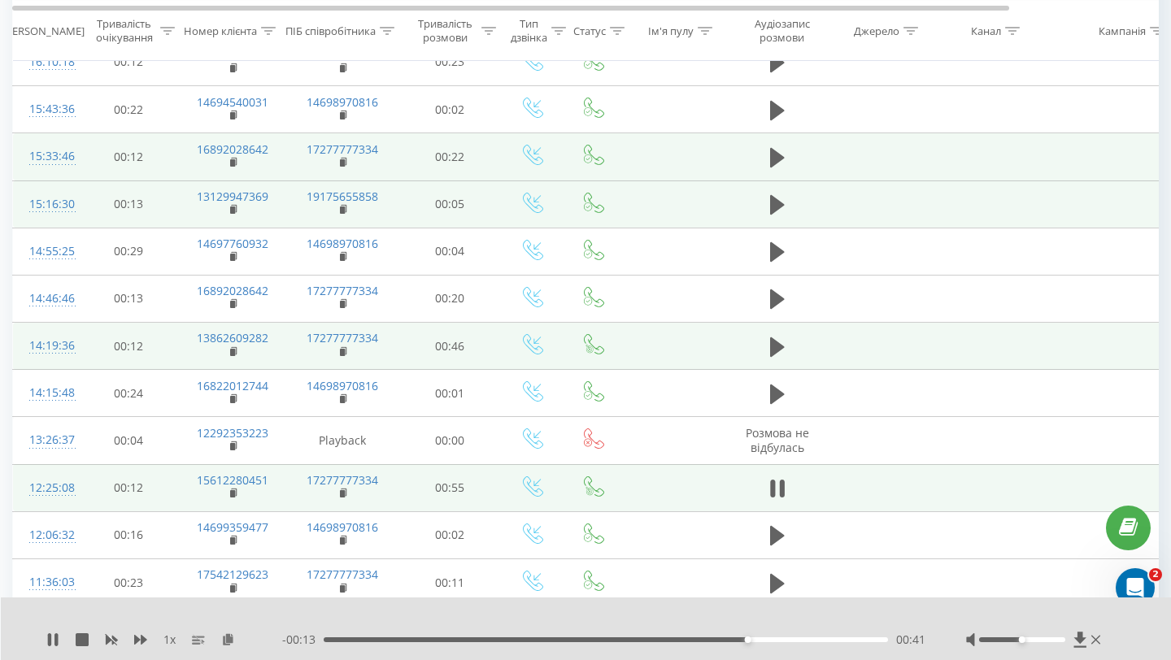
scroll to position [342, 0]
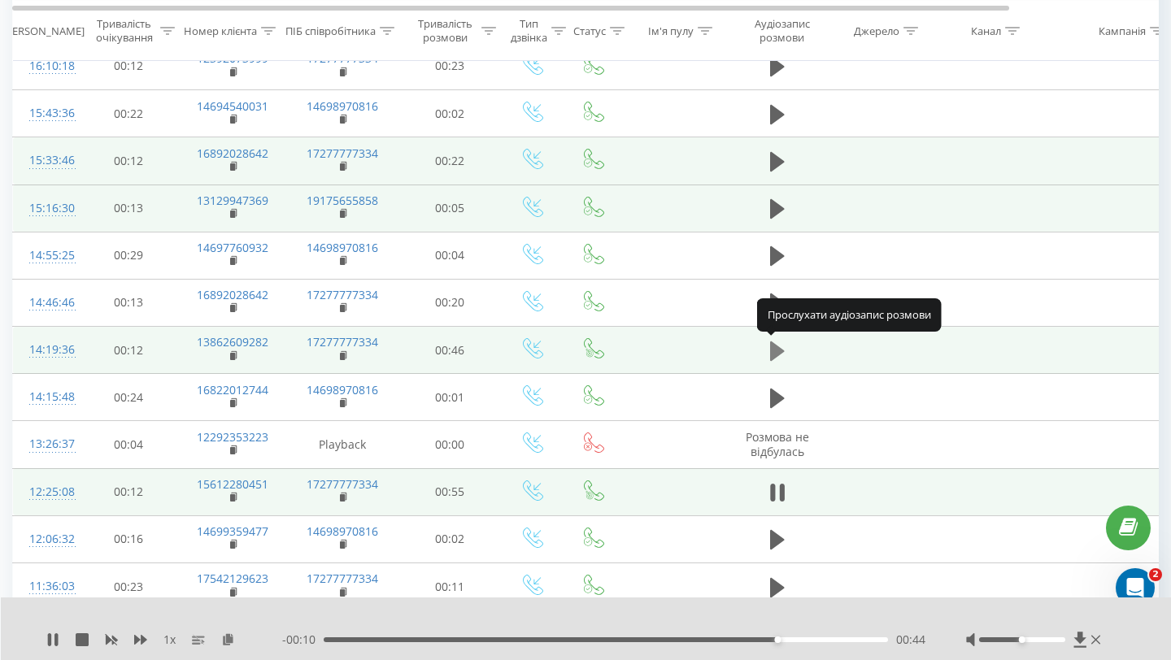
click at [775, 350] on icon at bounding box center [777, 351] width 15 height 20
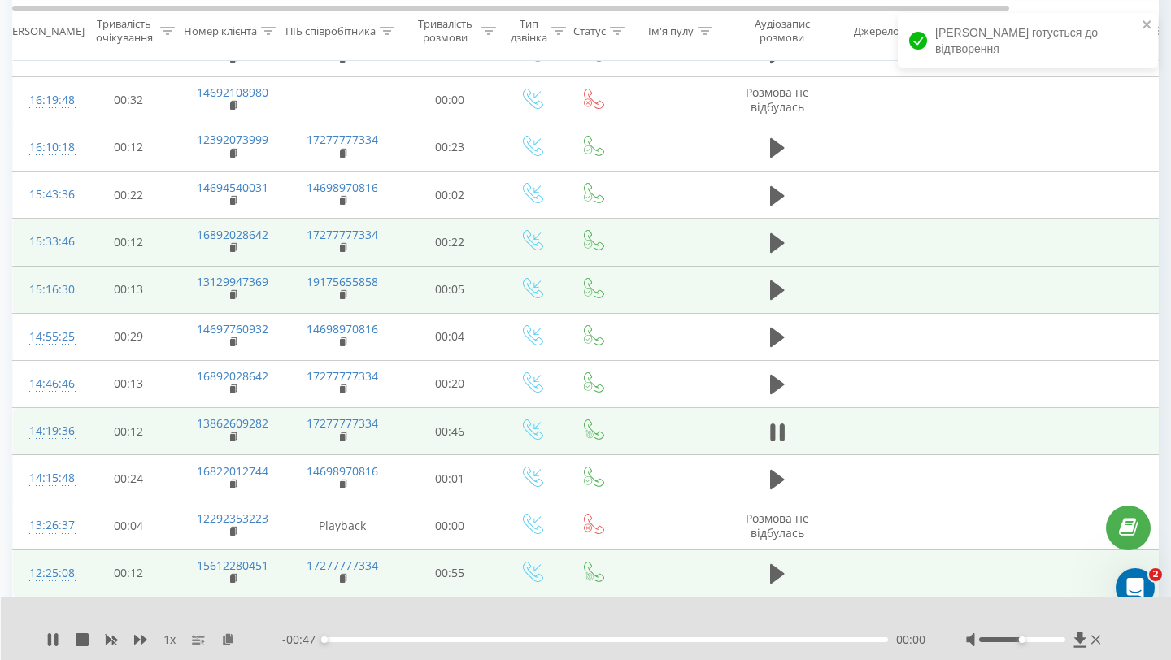
scroll to position [251, 0]
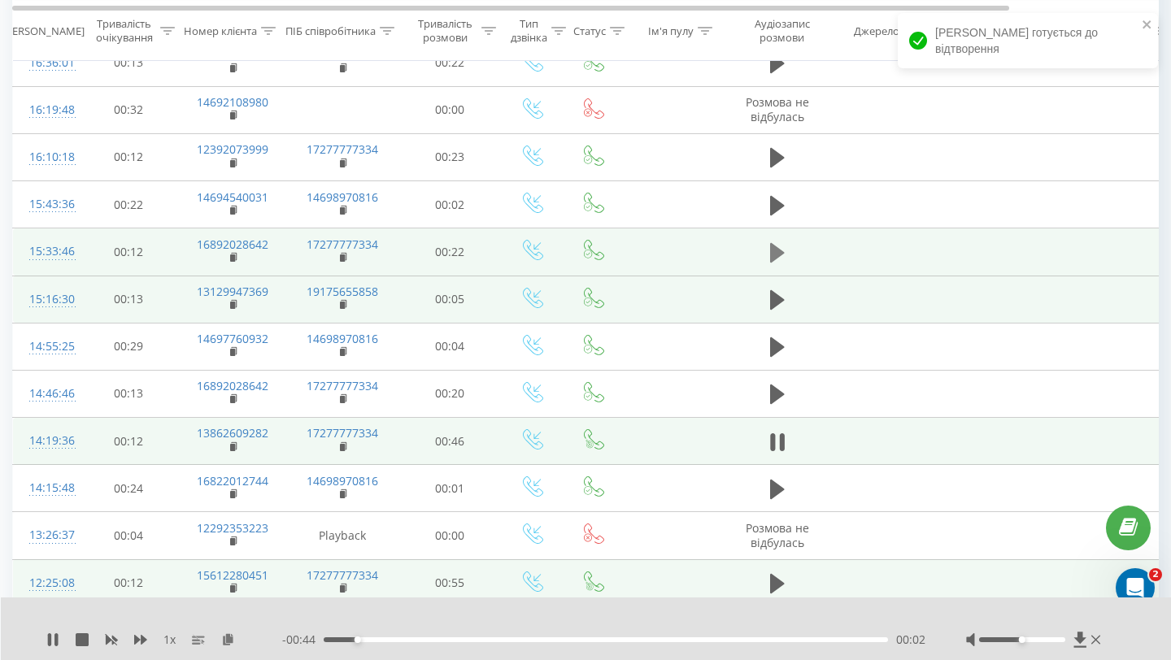
click at [775, 250] on icon at bounding box center [777, 253] width 15 height 20
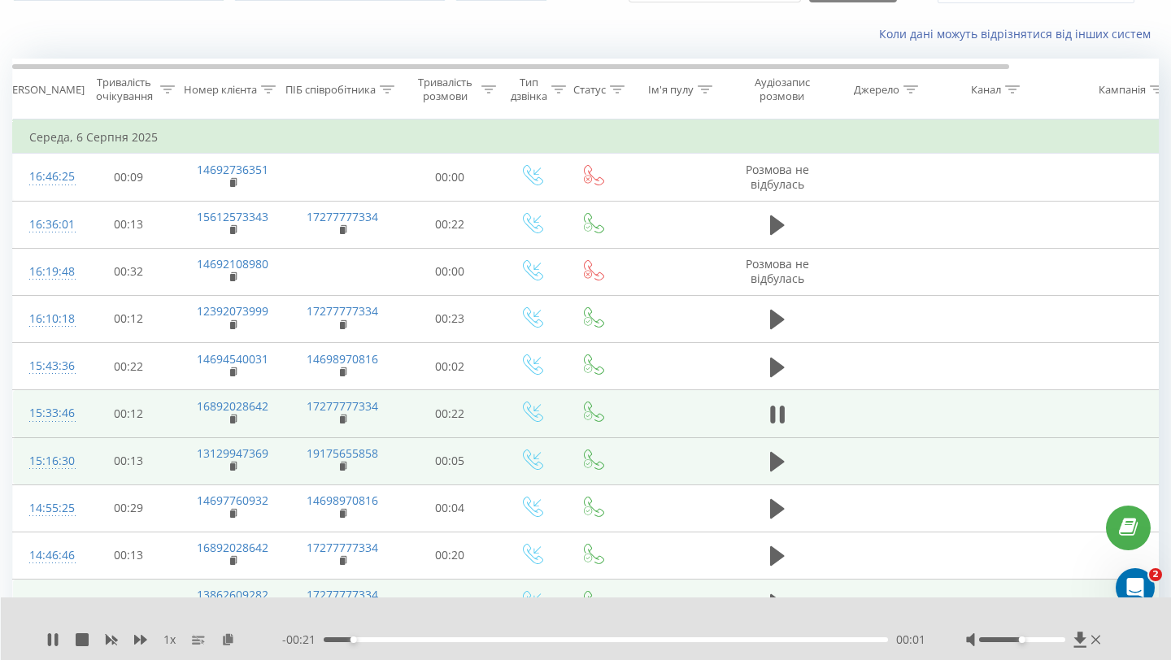
scroll to position [0, 3]
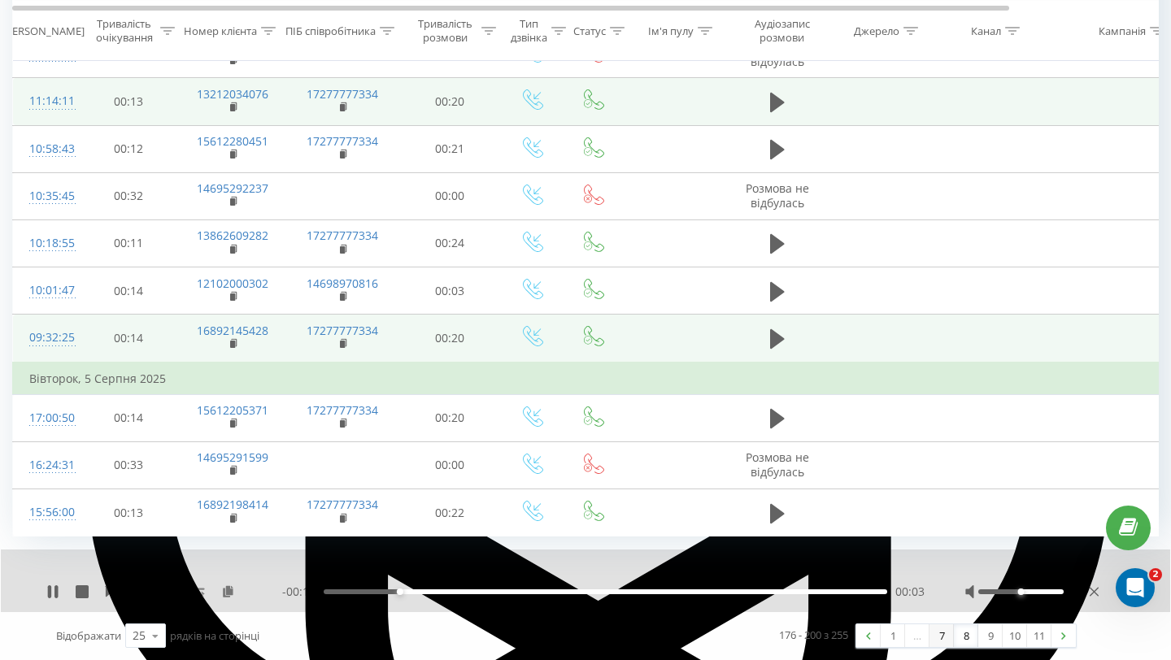
click at [940, 644] on link "7" at bounding box center [942, 636] width 24 height 23
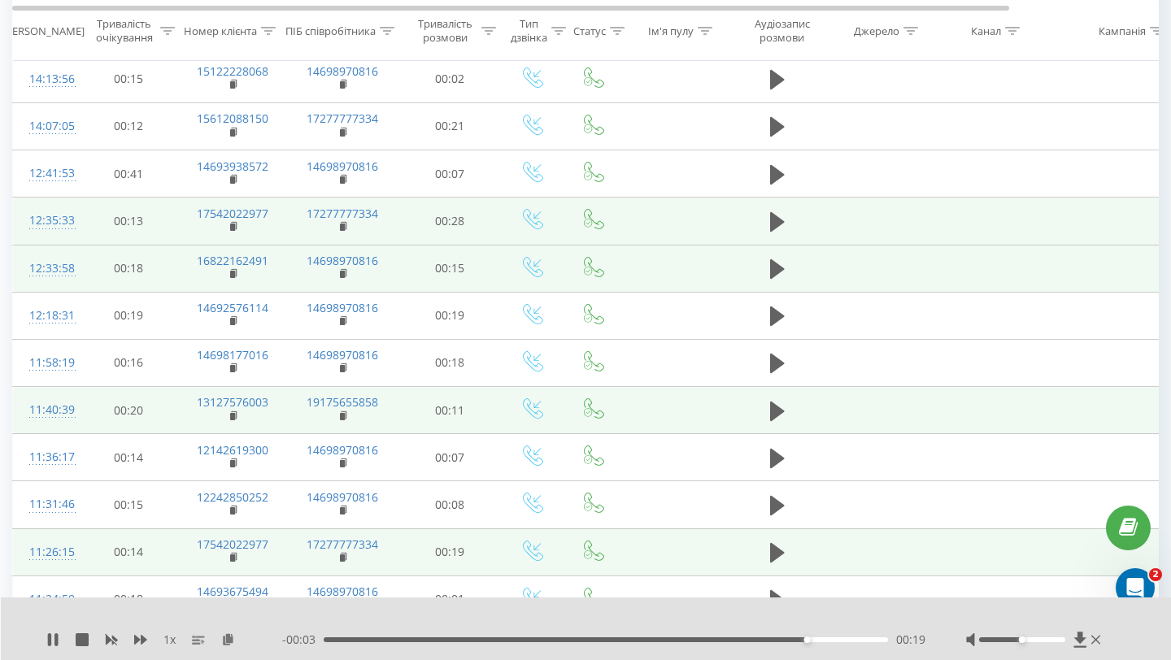
scroll to position [276, 0]
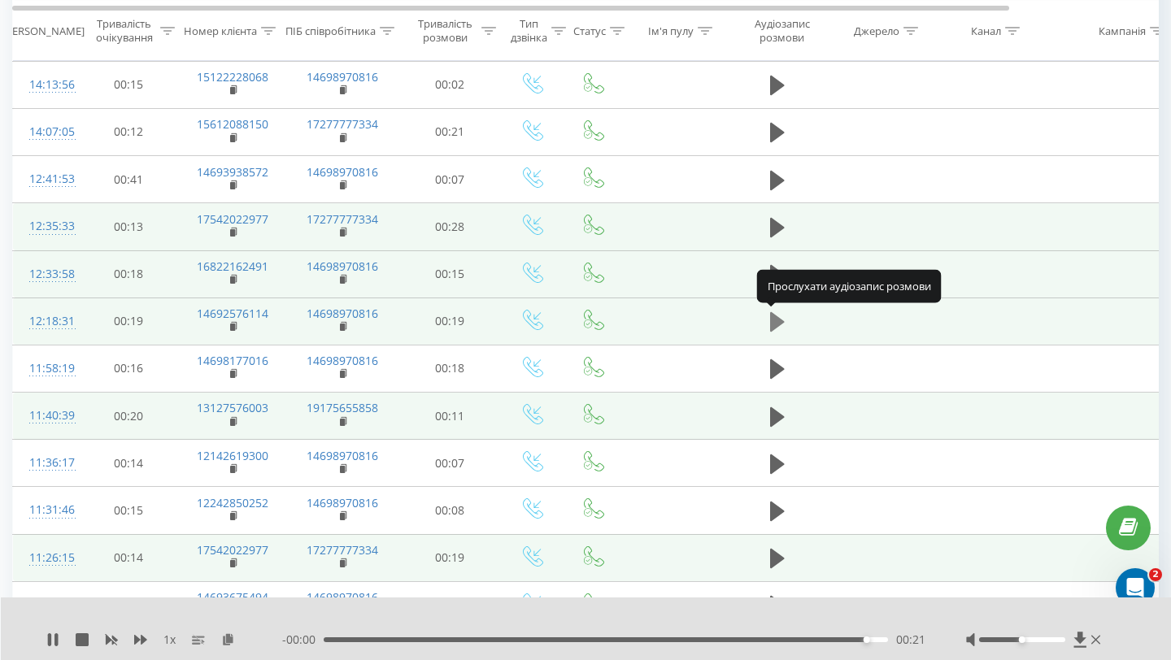
click at [777, 318] on icon at bounding box center [777, 322] width 15 height 20
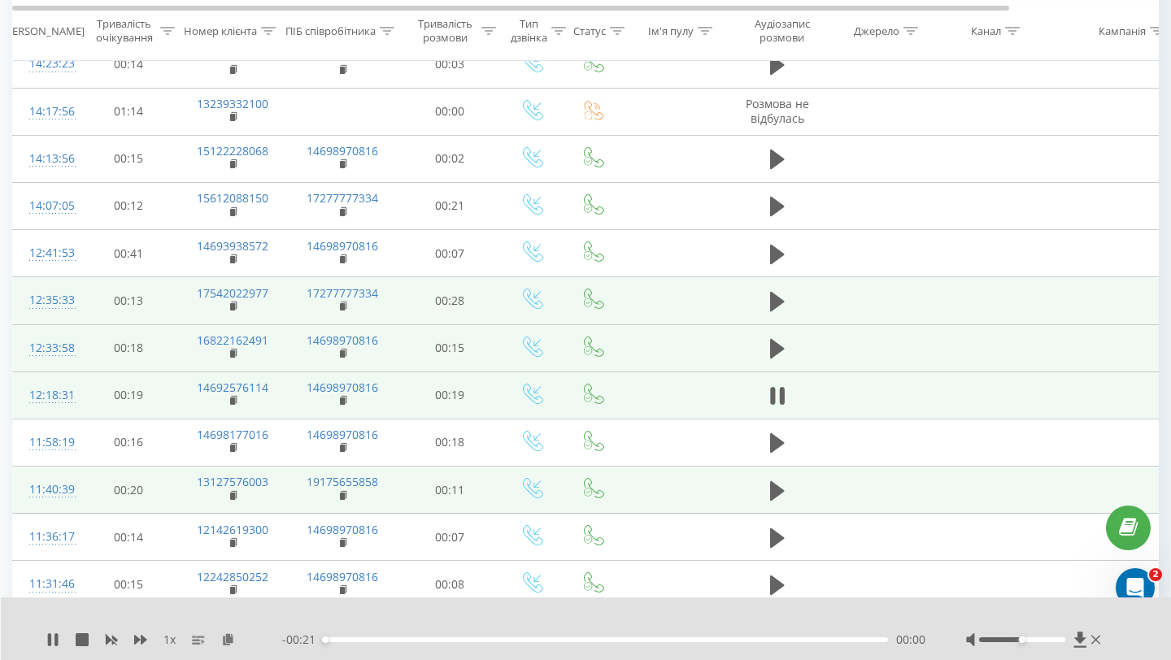
scroll to position [202, 0]
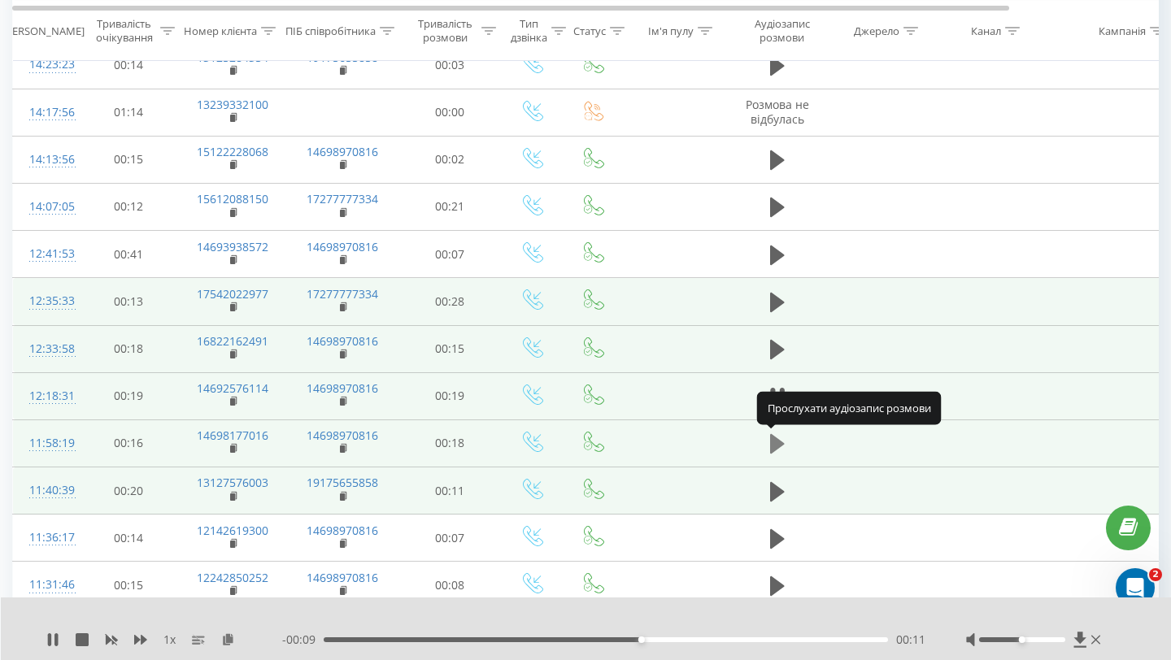
click at [774, 445] on icon at bounding box center [777, 444] width 15 height 20
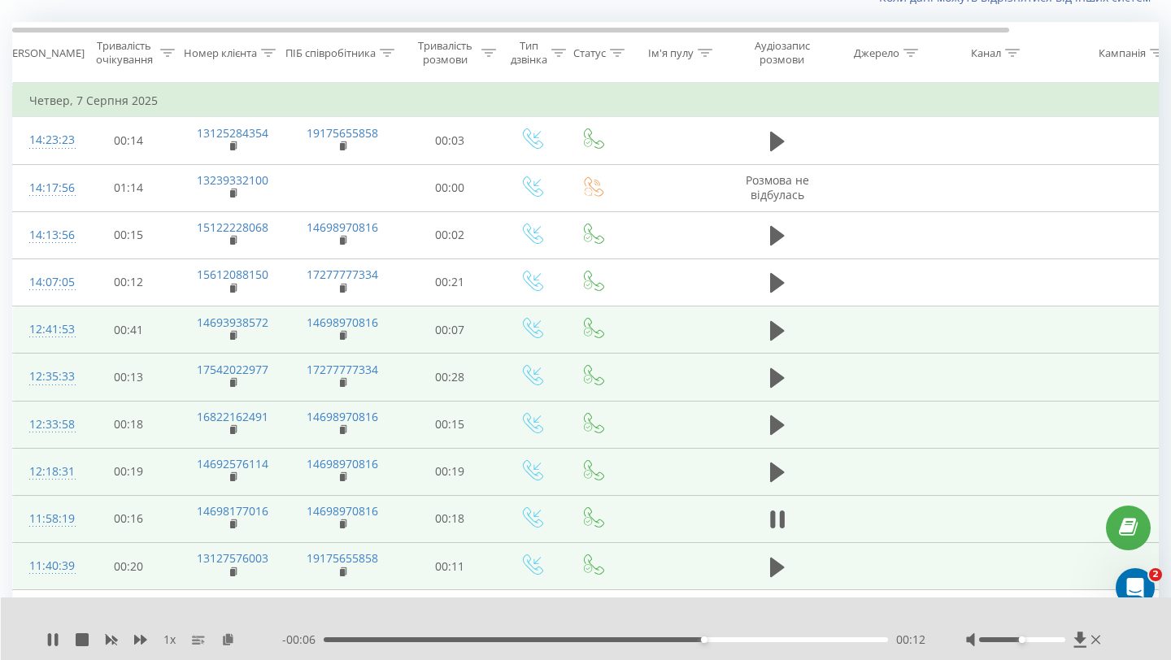
scroll to position [113, 0]
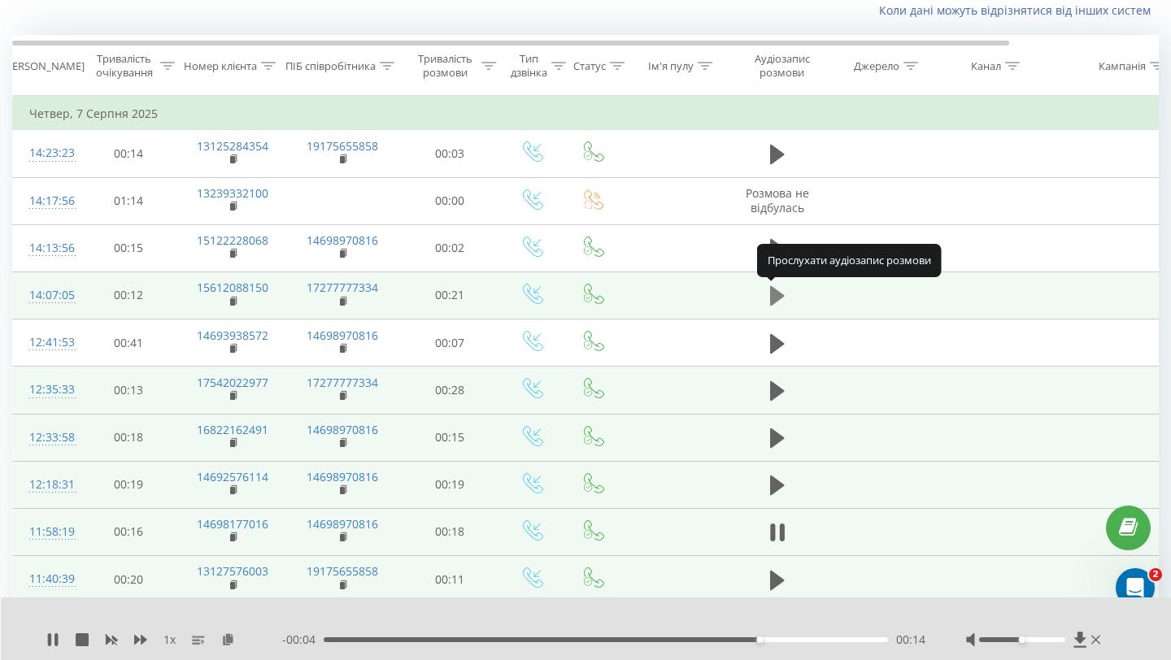
click at [774, 294] on icon at bounding box center [777, 296] width 15 height 20
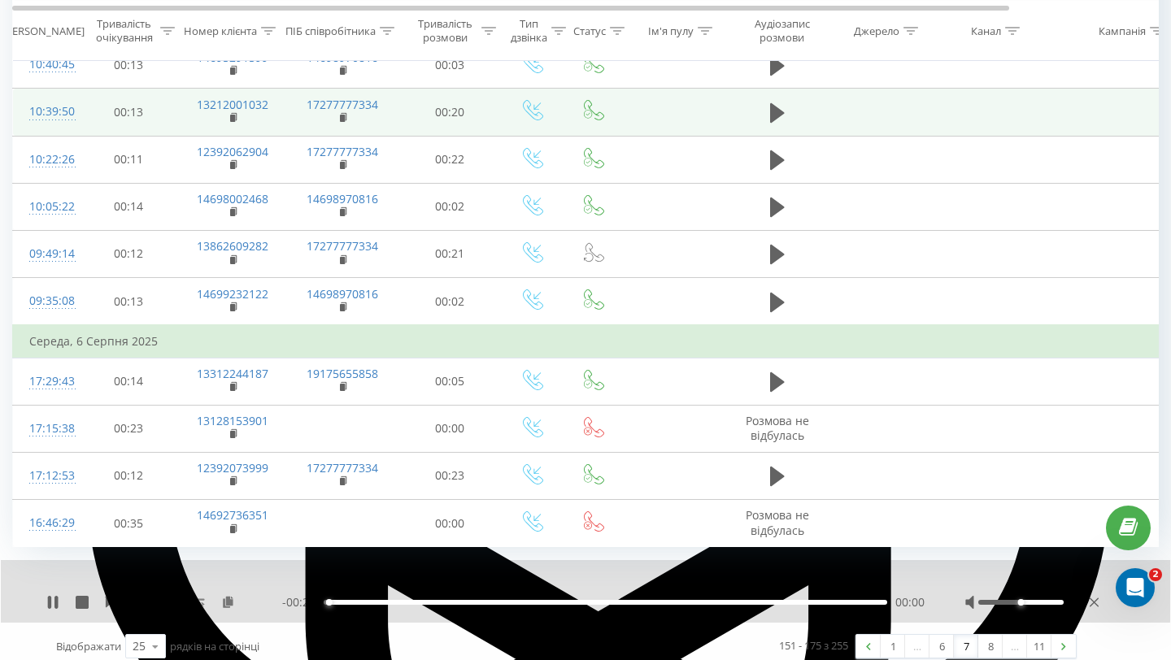
scroll to position [922, 0]
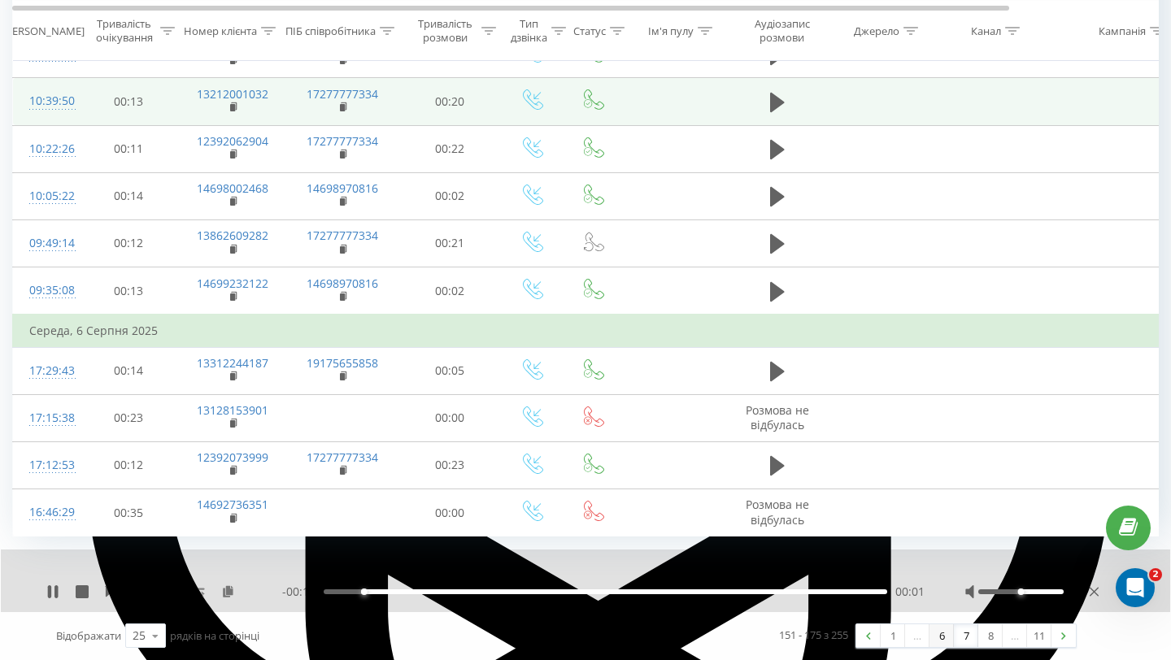
click at [940, 641] on link "6" at bounding box center [942, 636] width 24 height 23
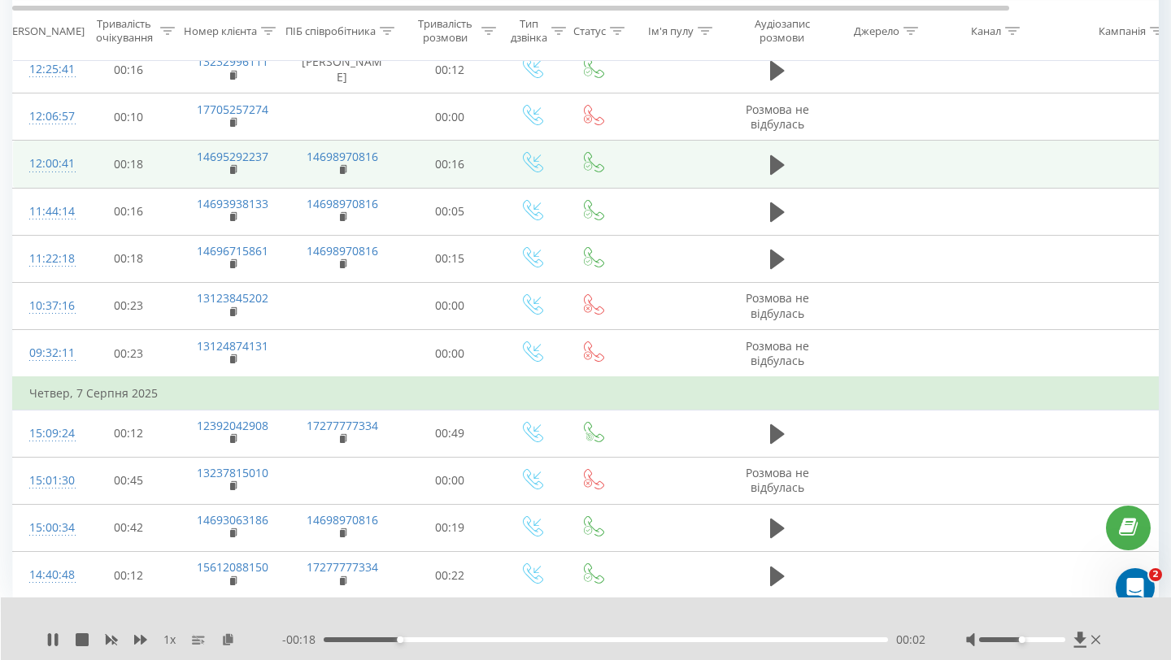
scroll to position [922, 0]
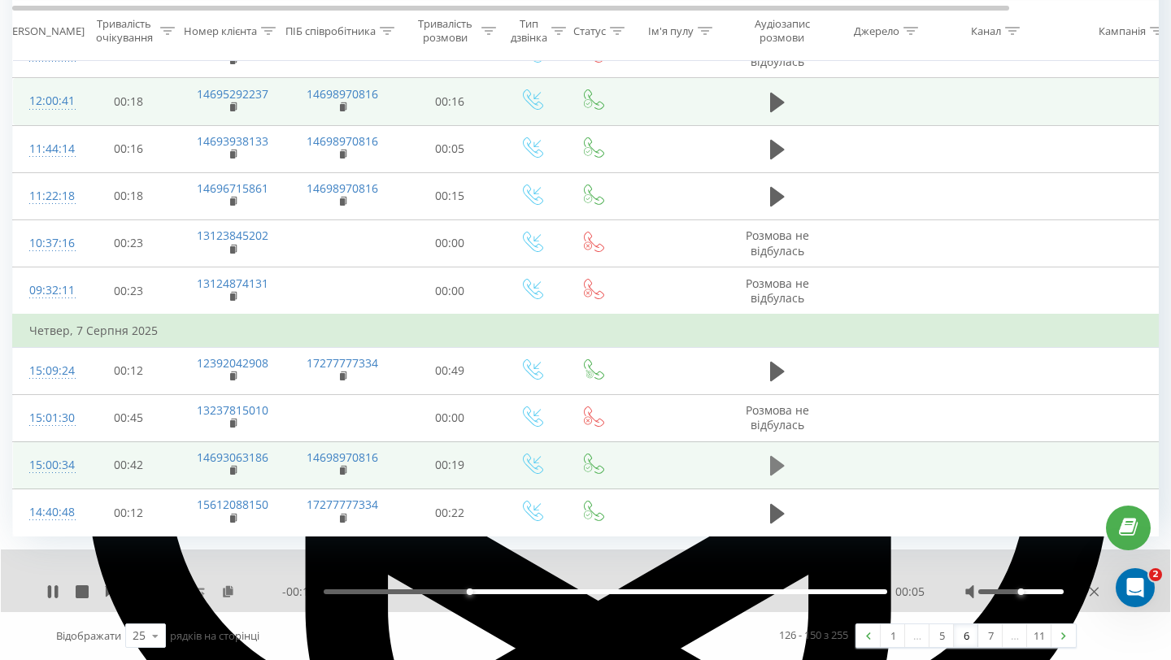
click at [774, 461] on icon at bounding box center [777, 466] width 15 height 20
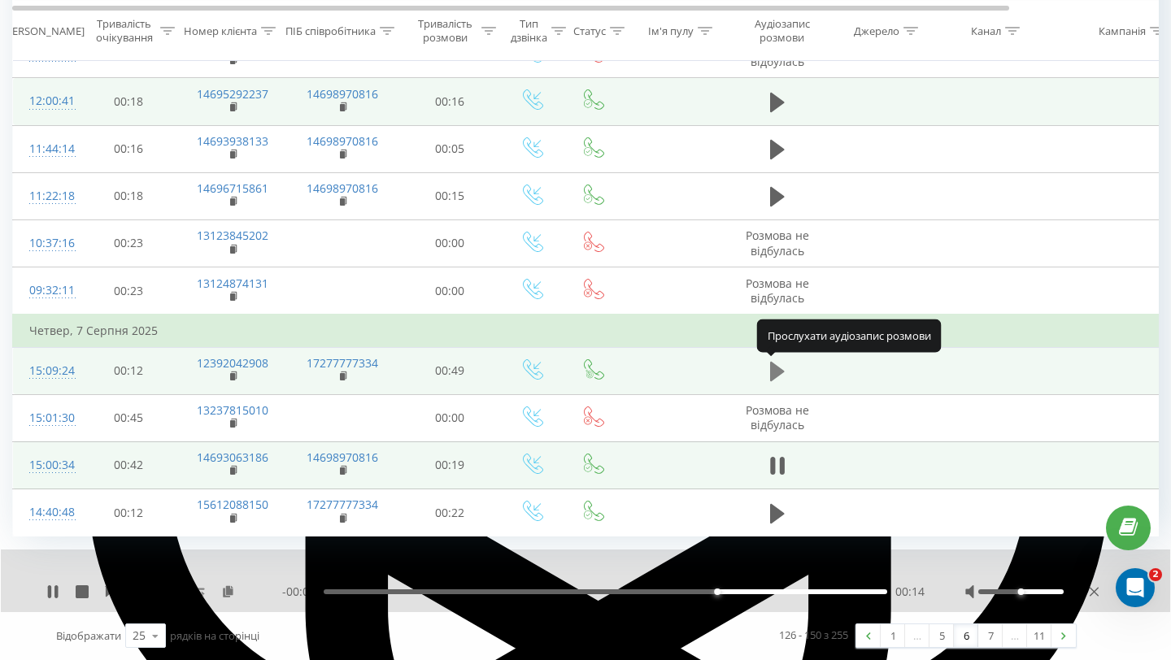
click at [771, 378] on icon at bounding box center [777, 372] width 15 height 20
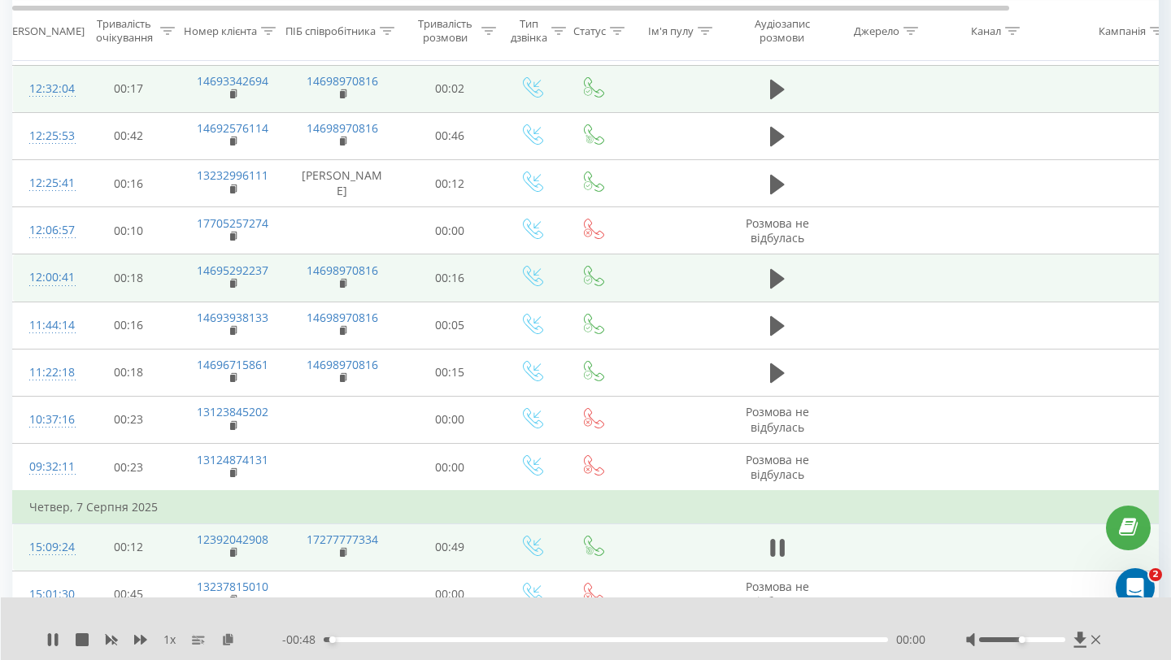
scroll to position [741, 0]
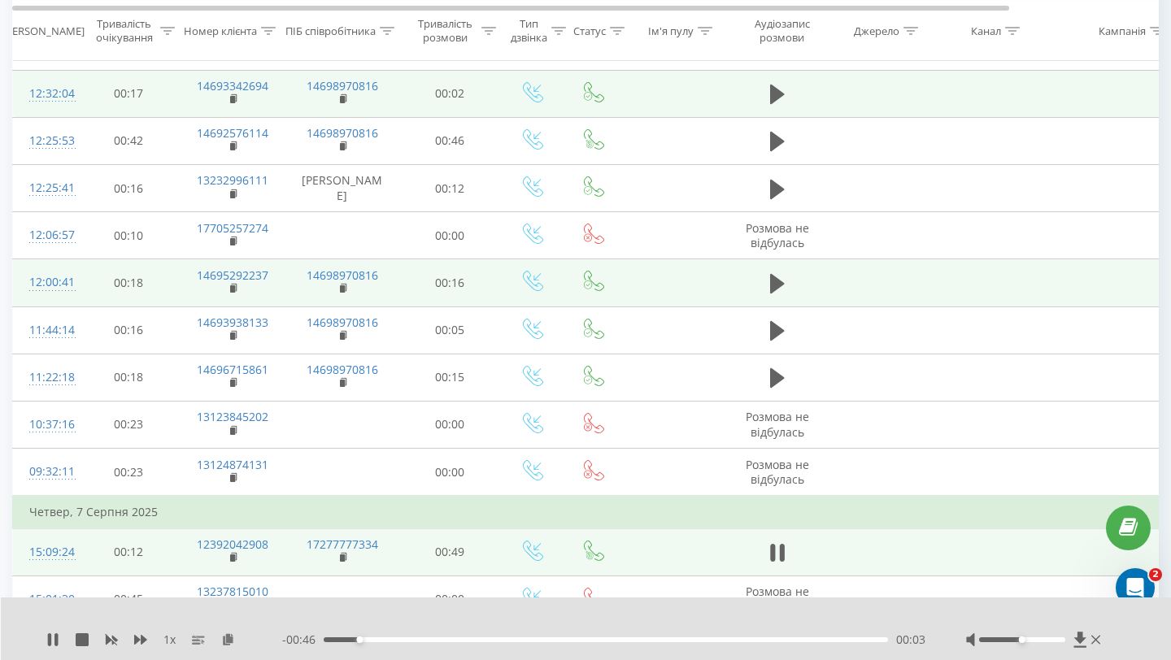
click at [664, 641] on div "00:03" at bounding box center [606, 640] width 564 height 5
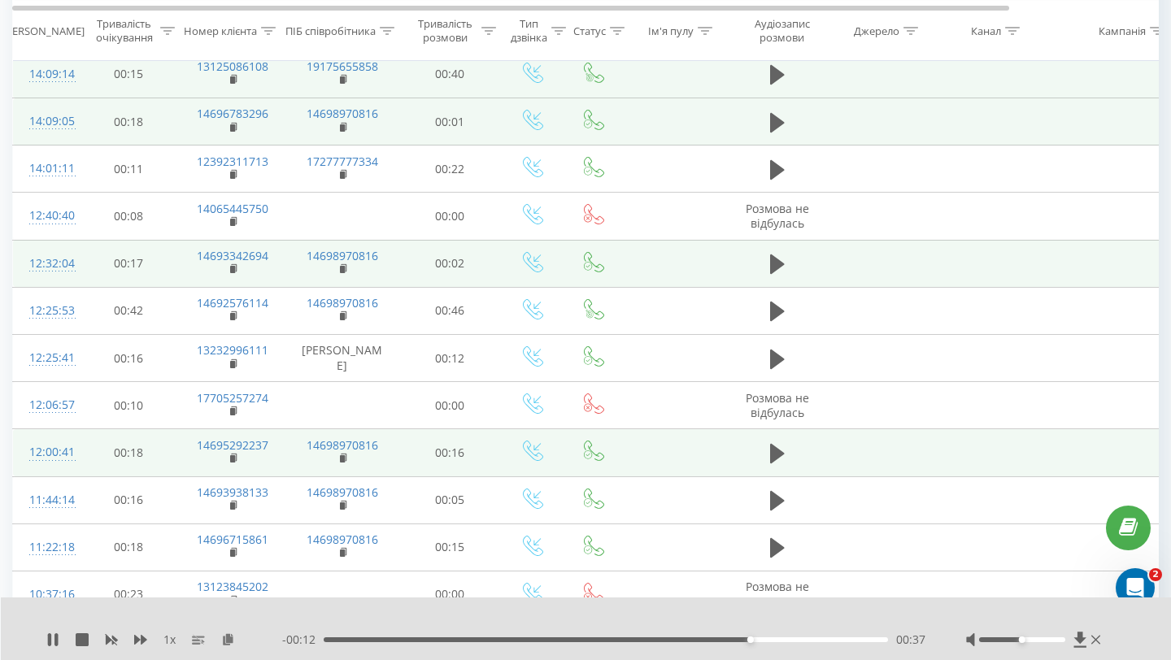
scroll to position [558, 0]
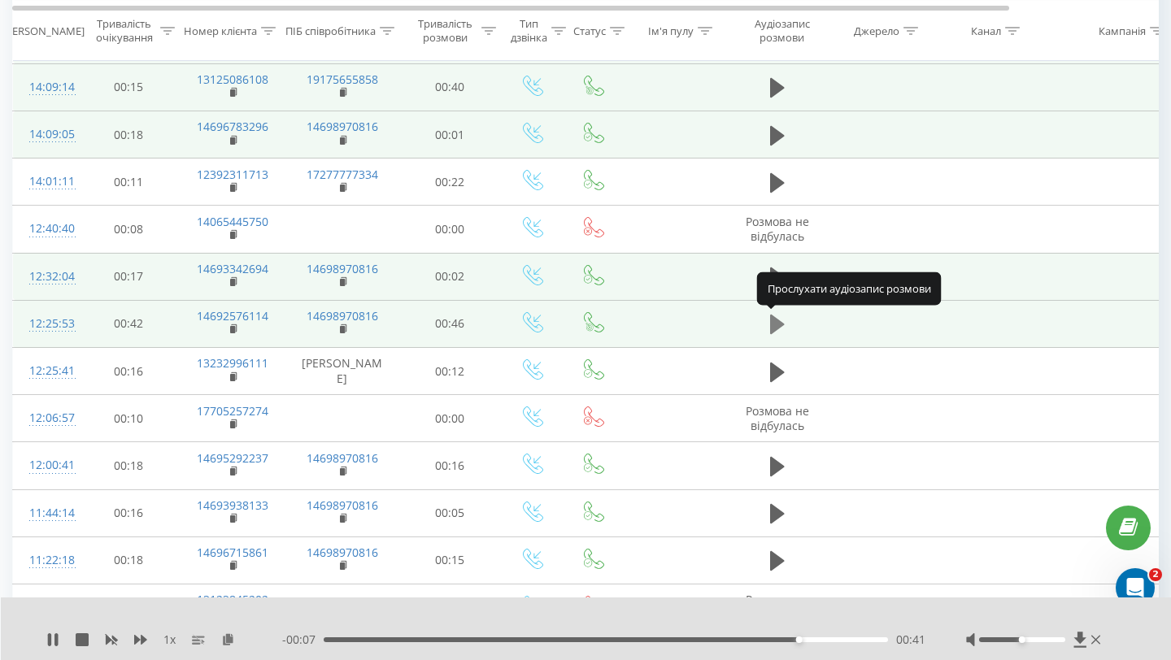
click at [774, 328] on icon at bounding box center [777, 325] width 15 height 20
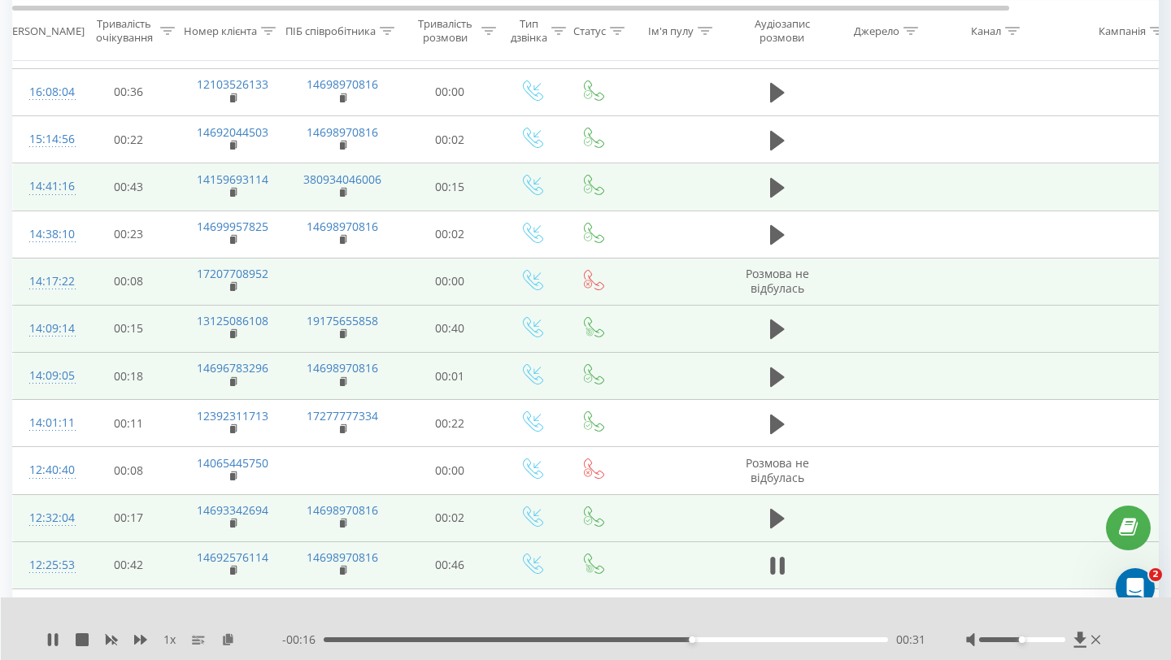
scroll to position [317, 0]
click at [774, 328] on icon at bounding box center [777, 329] width 15 height 20
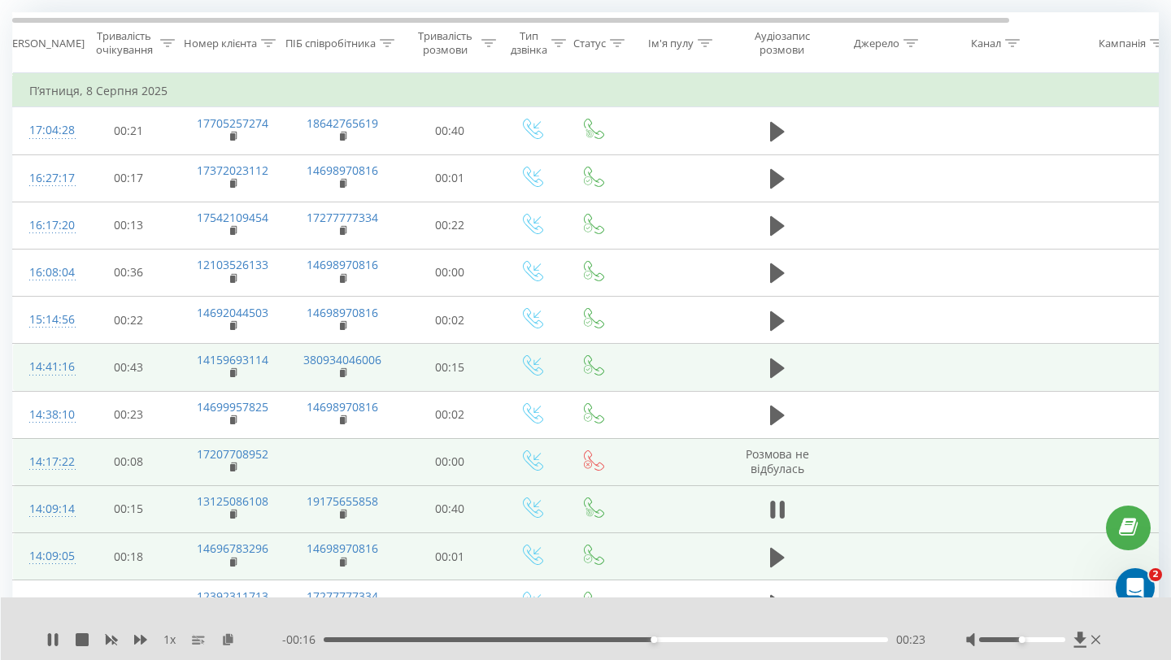
scroll to position [128, 0]
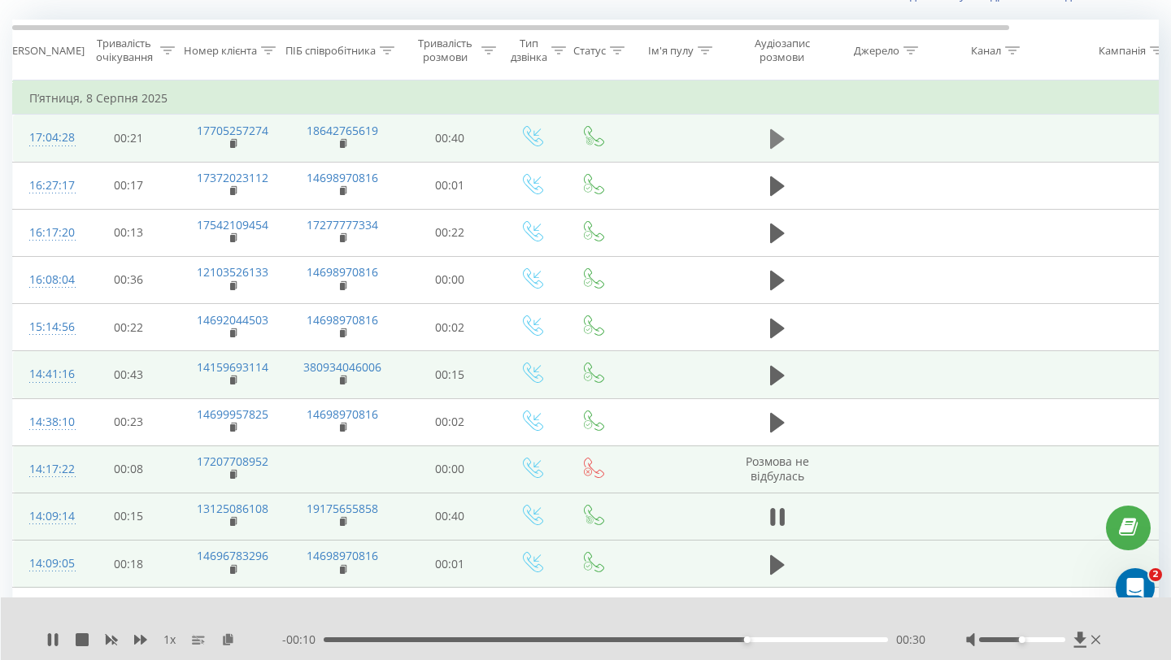
click at [774, 135] on icon at bounding box center [777, 139] width 15 height 20
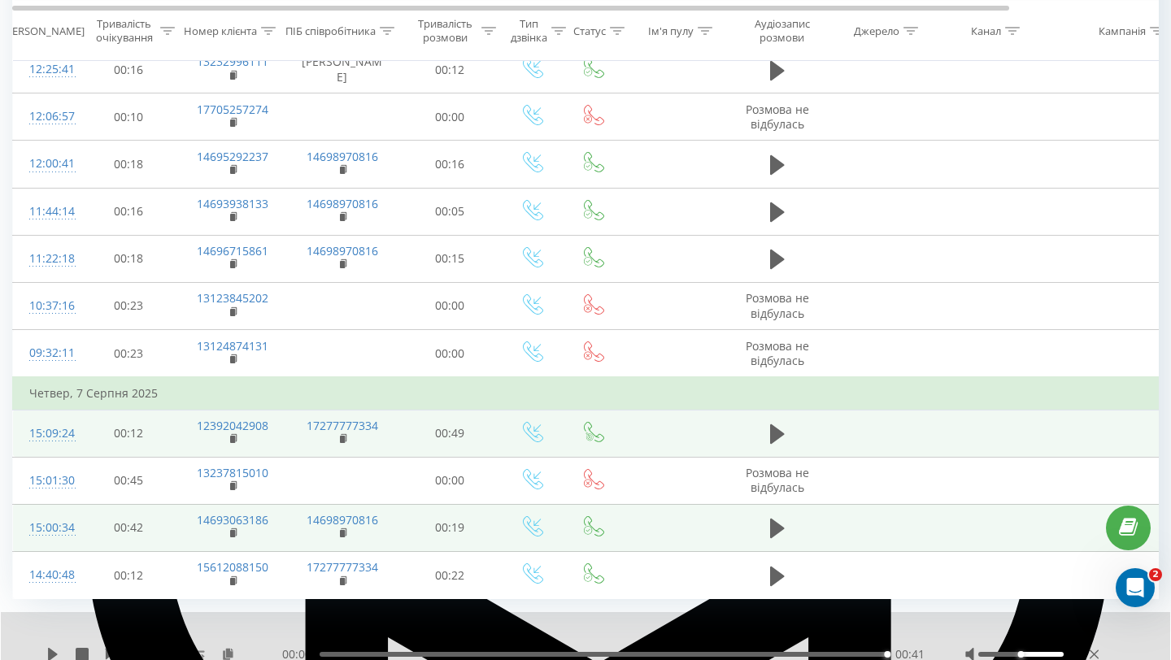
scroll to position [922, 0]
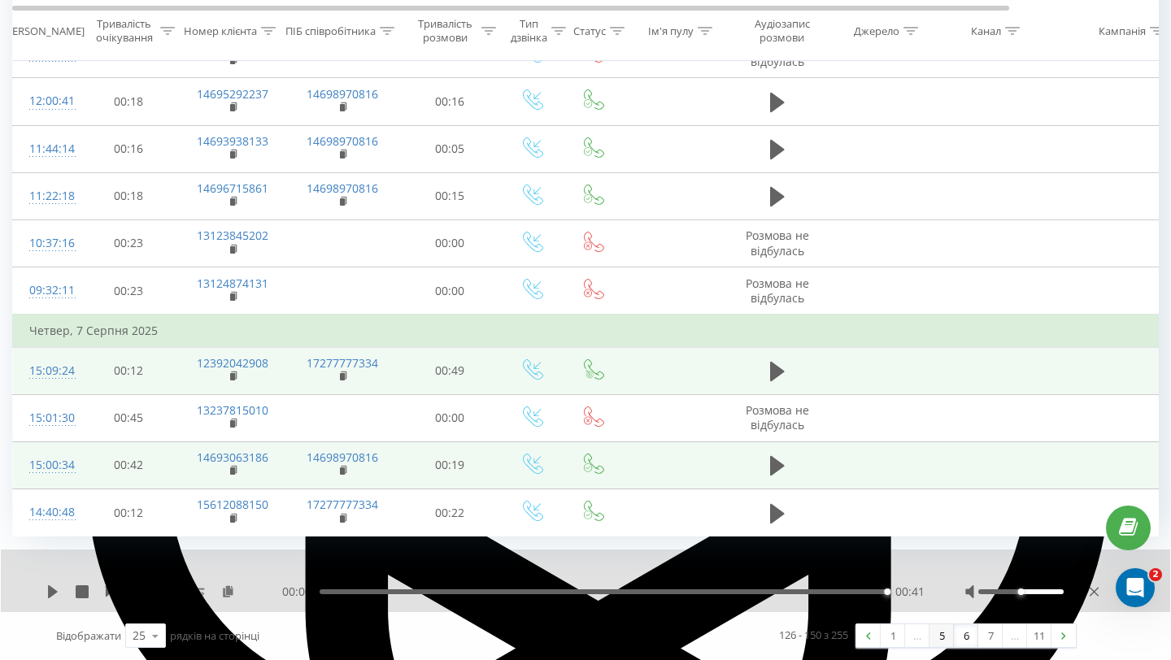
click at [937, 641] on link "5" at bounding box center [942, 636] width 24 height 23
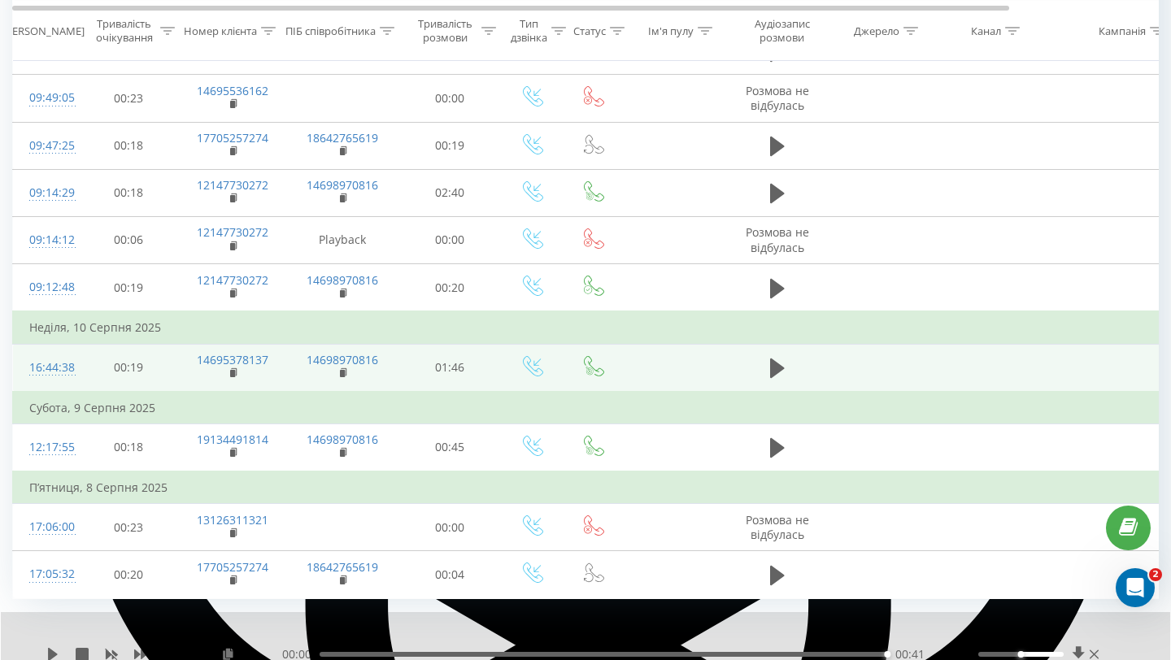
scroll to position [988, 0]
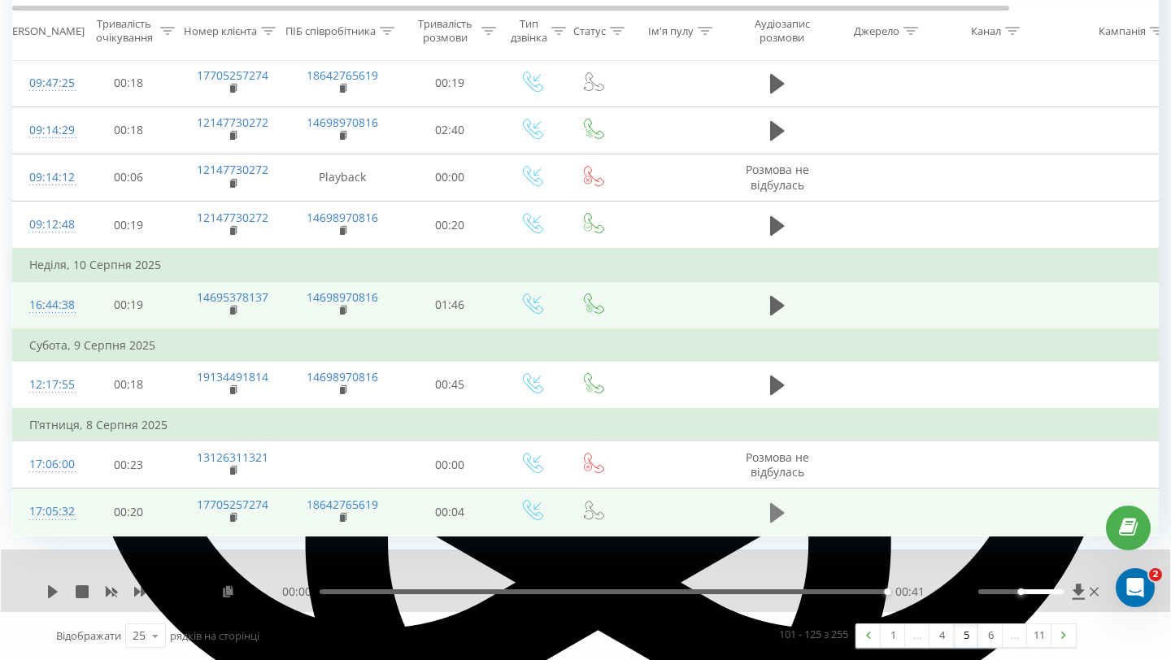
click at [773, 516] on icon at bounding box center [777, 513] width 15 height 20
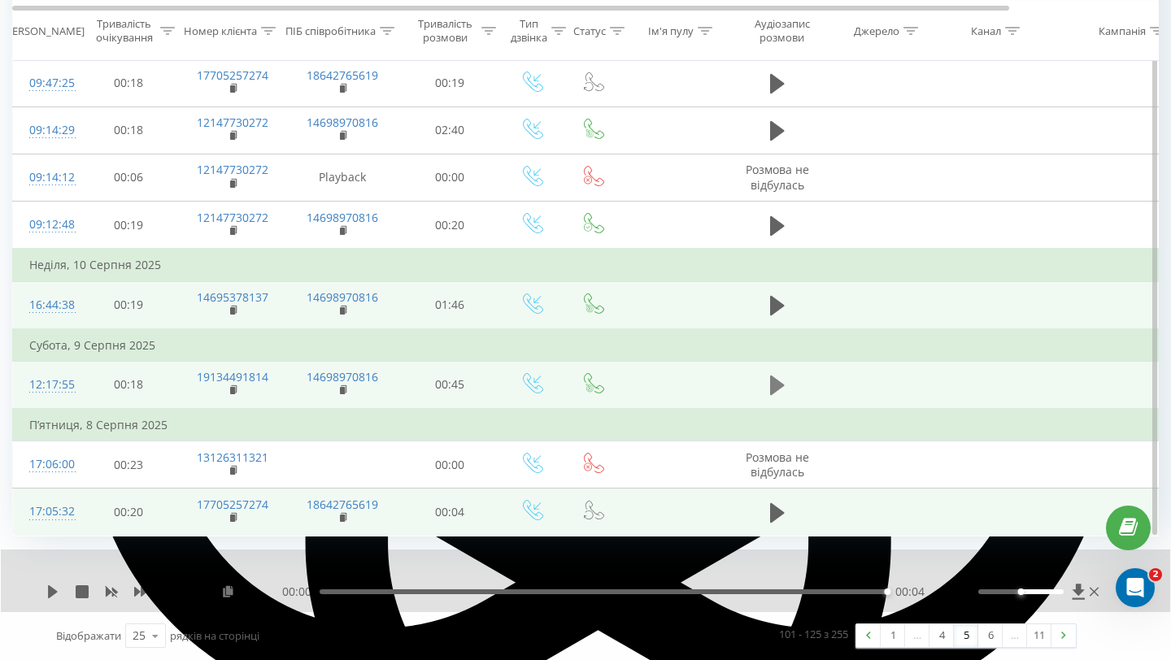
click at [782, 382] on icon at bounding box center [777, 385] width 15 height 23
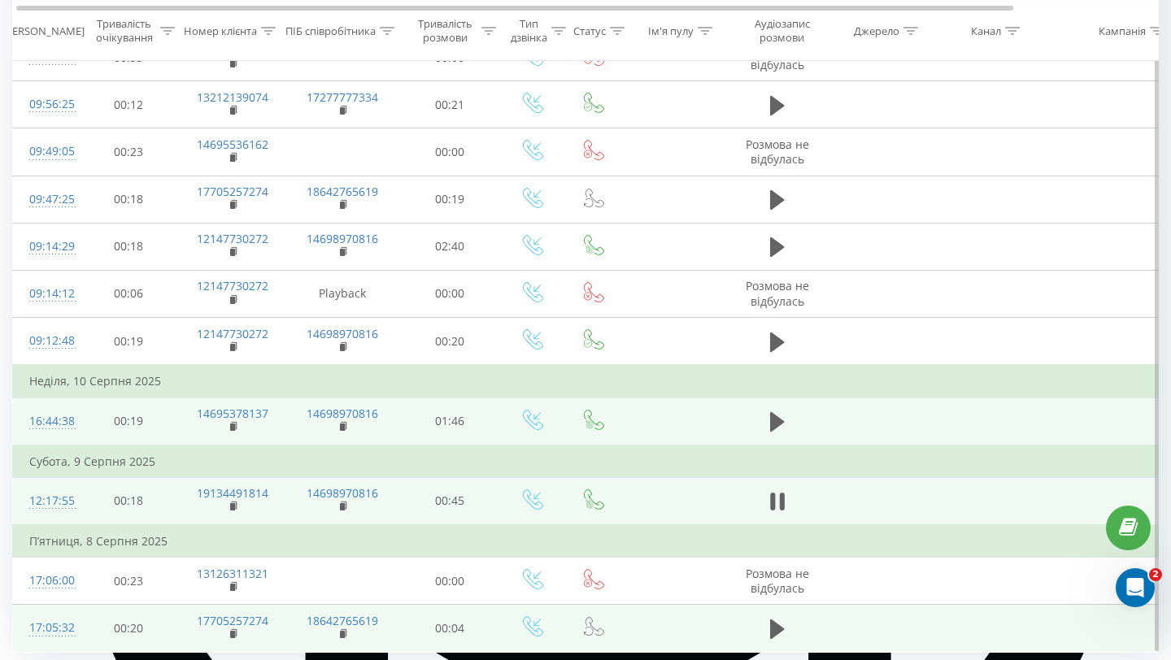
scroll to position [0, 2]
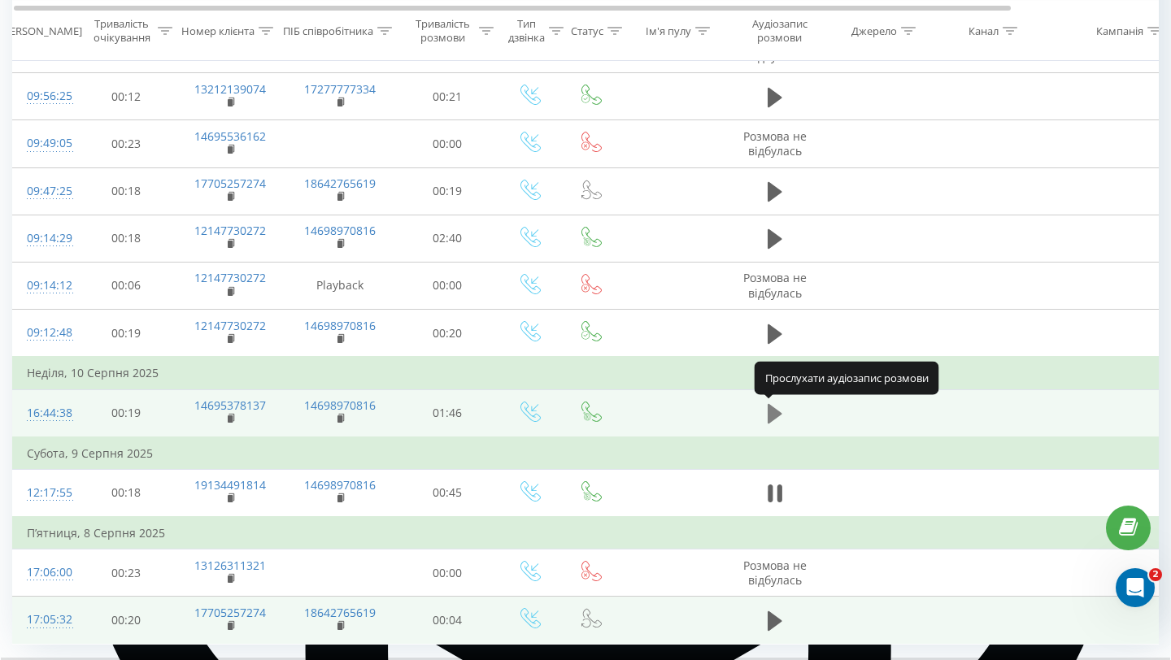
click at [773, 420] on icon at bounding box center [775, 414] width 15 height 20
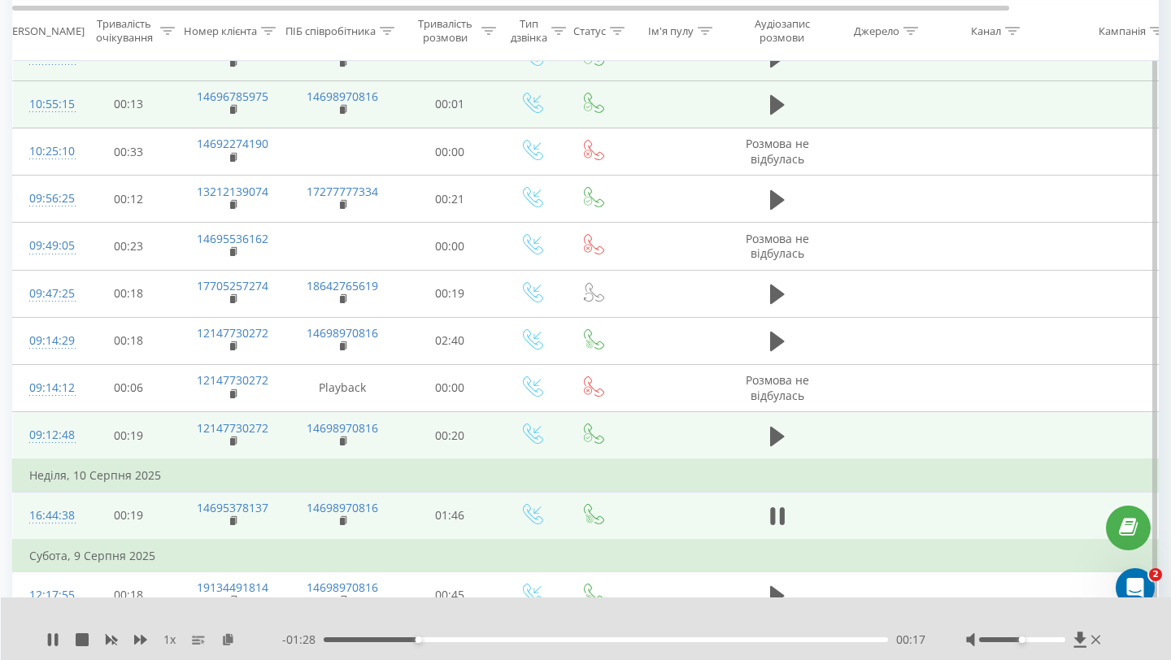
scroll to position [765, 0]
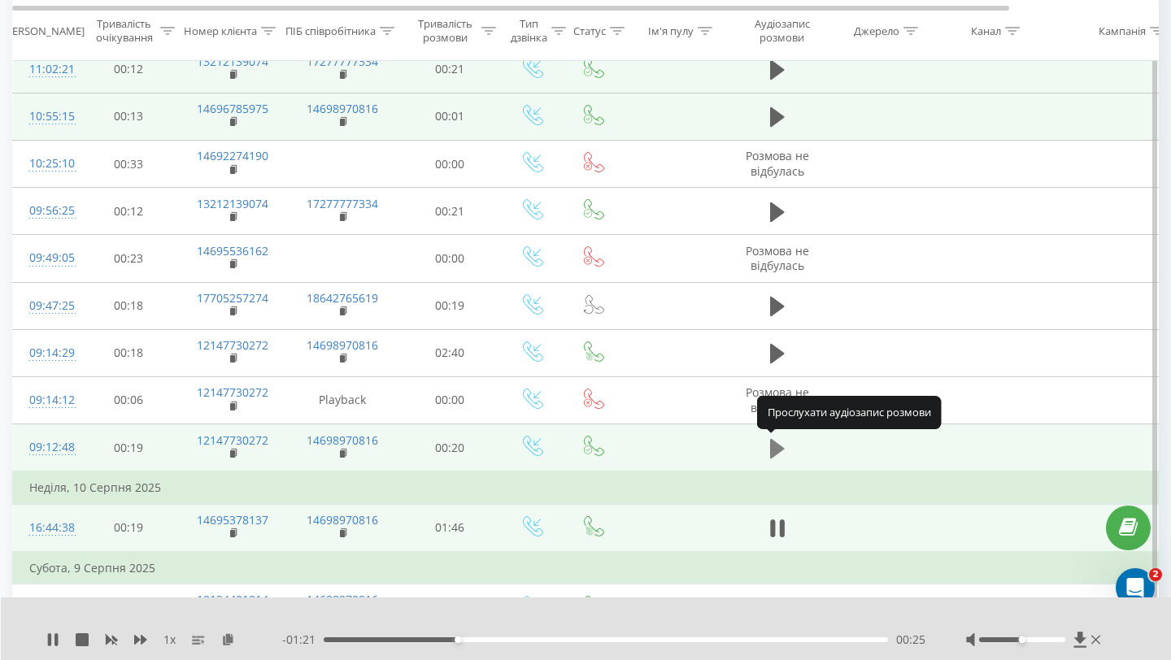
click at [773, 451] on icon at bounding box center [777, 448] width 15 height 20
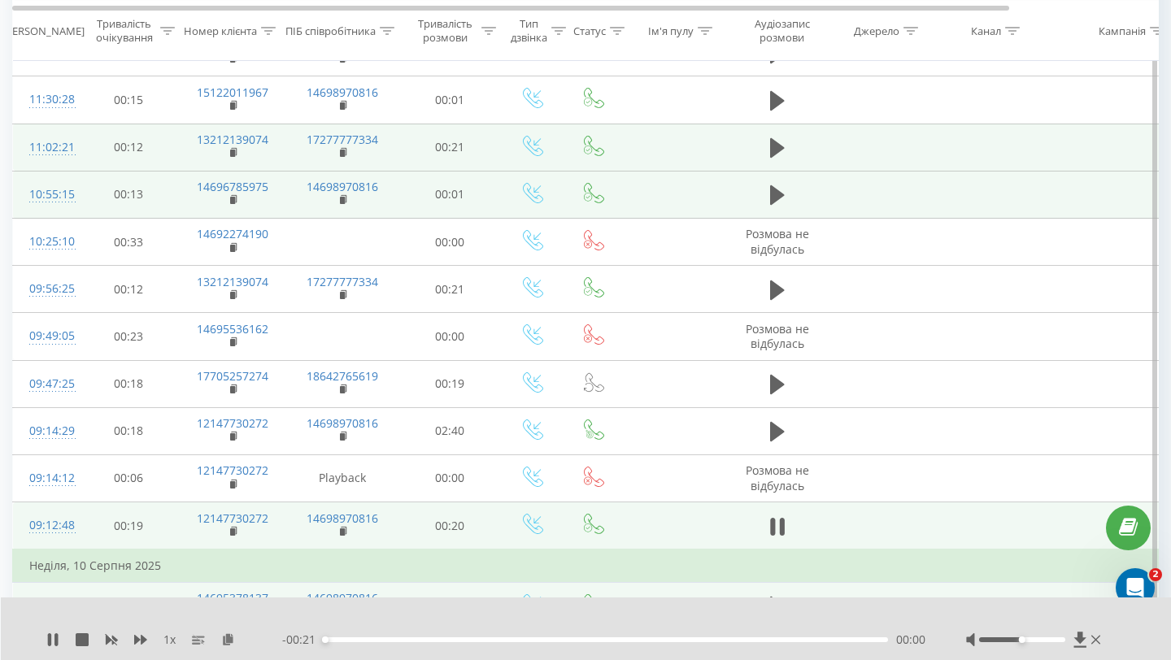
scroll to position [0, 1]
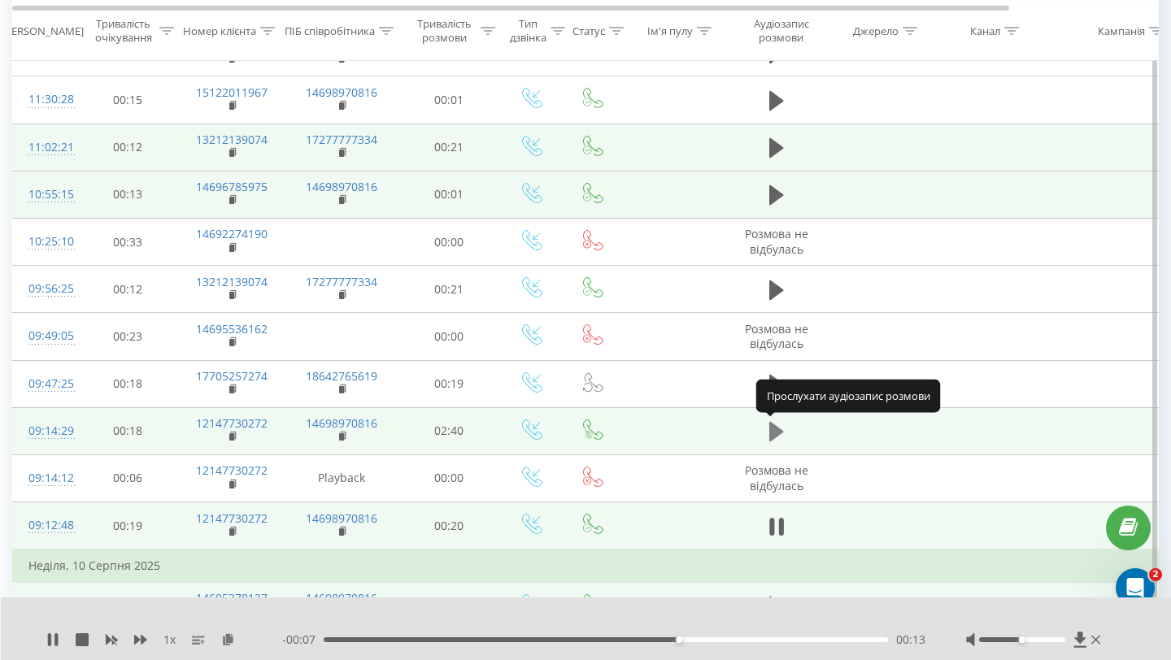
click at [770, 434] on icon at bounding box center [776, 432] width 15 height 20
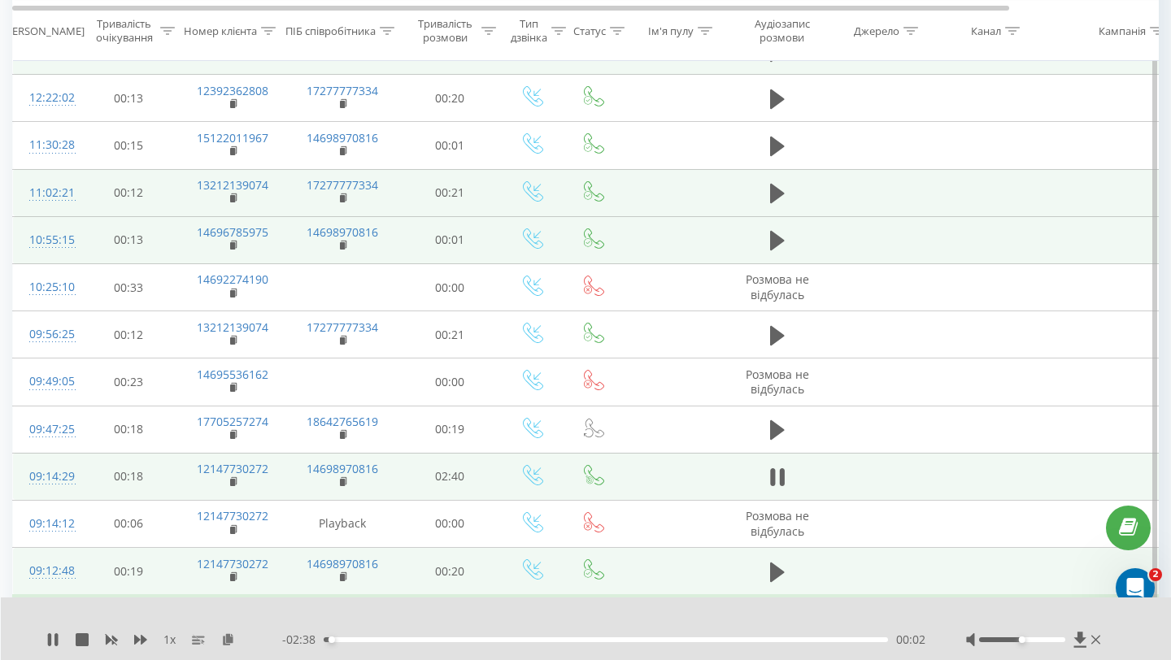
scroll to position [627, 0]
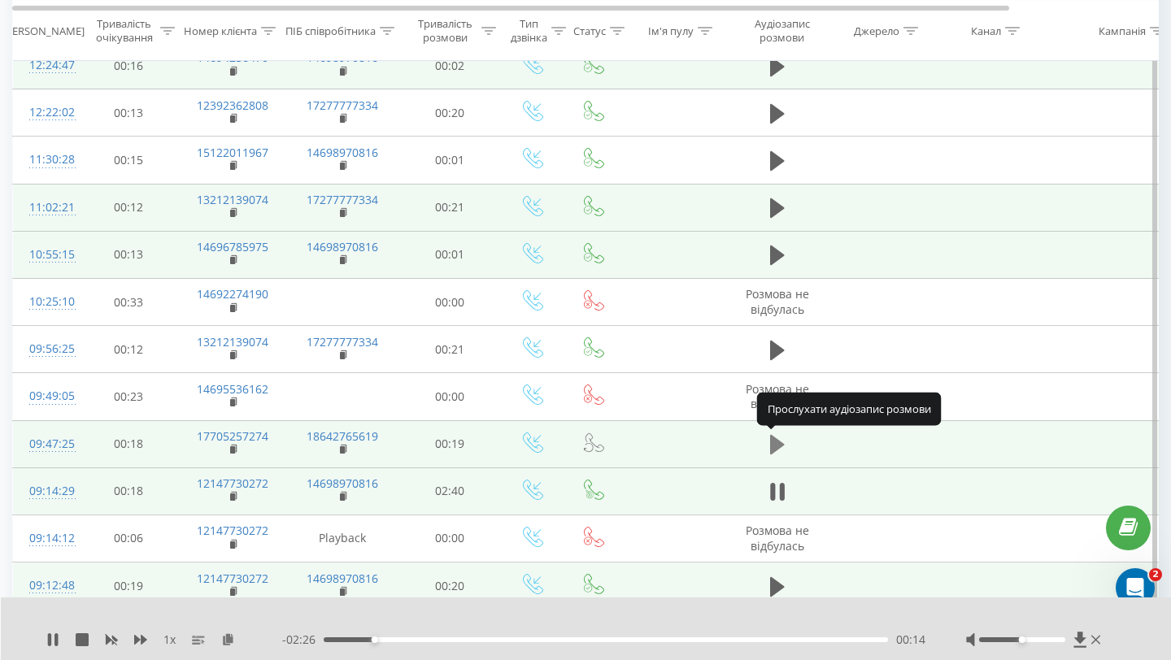
click at [780, 447] on icon at bounding box center [777, 445] width 15 height 20
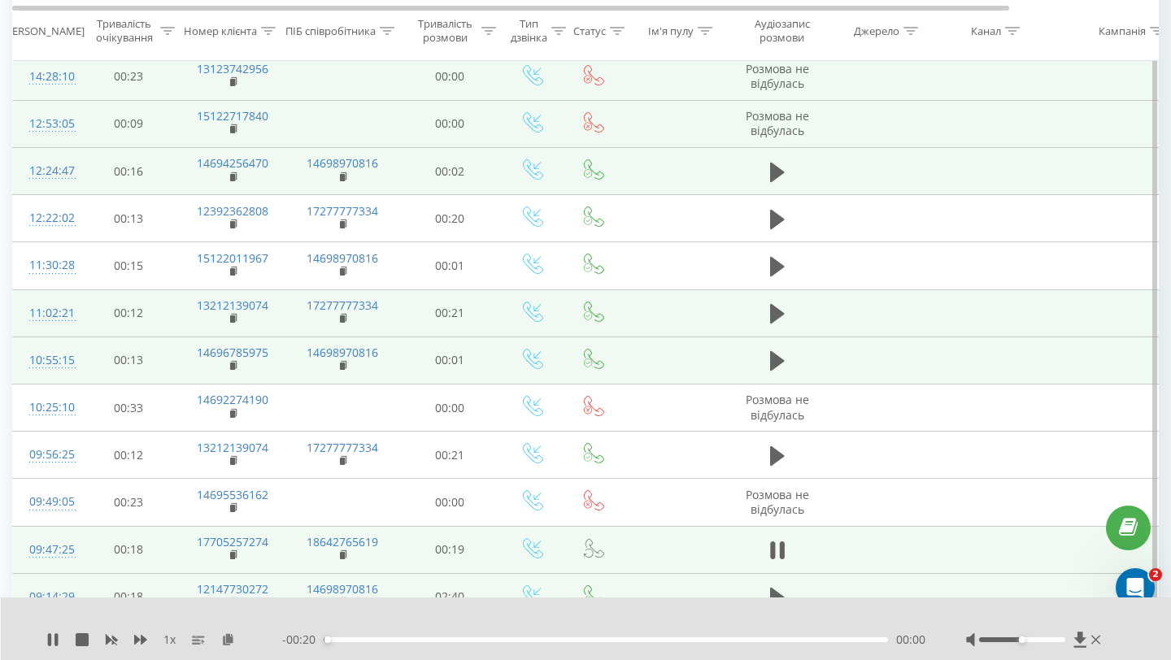
scroll to position [517, 0]
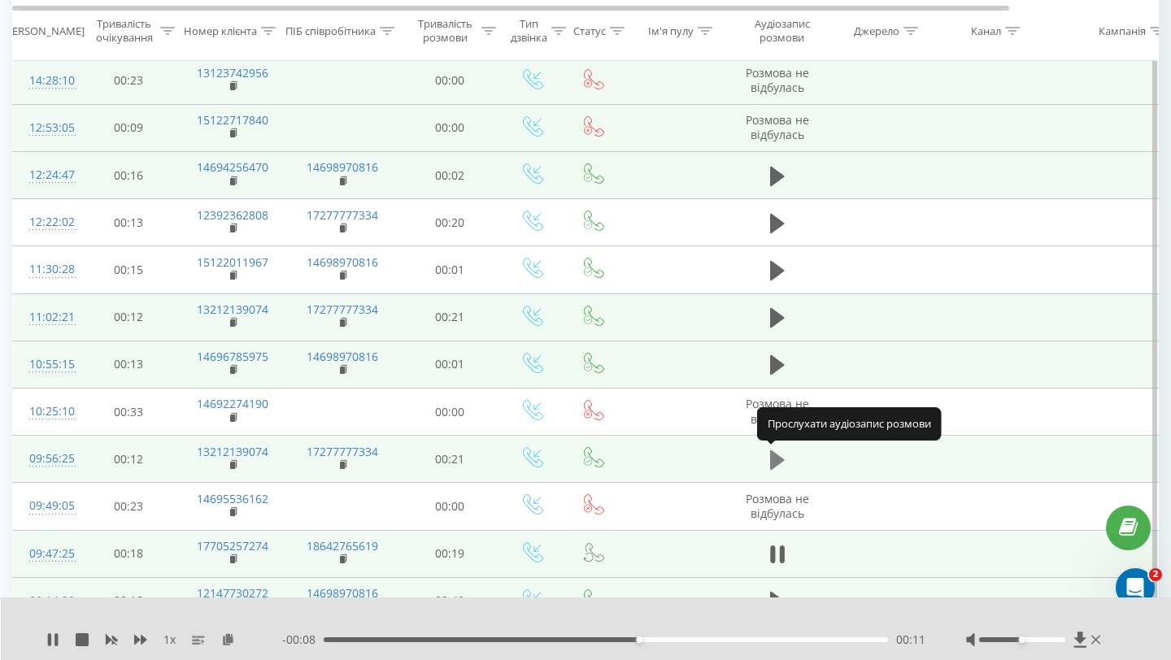
click at [777, 464] on icon at bounding box center [777, 461] width 15 height 20
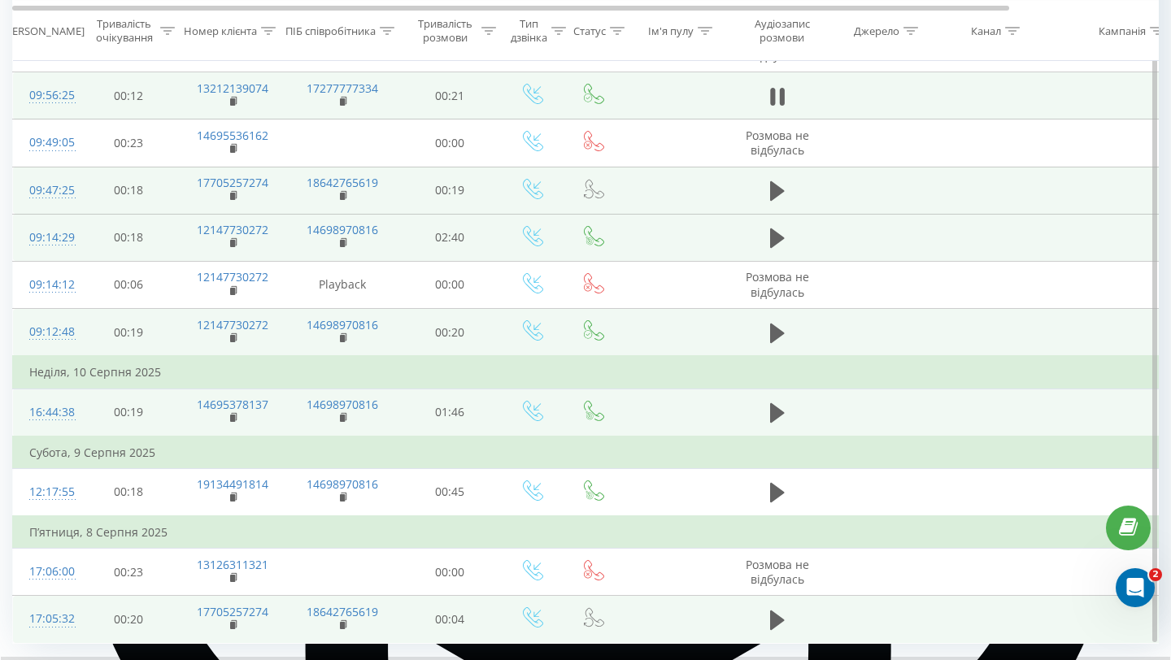
scroll to position [988, 0]
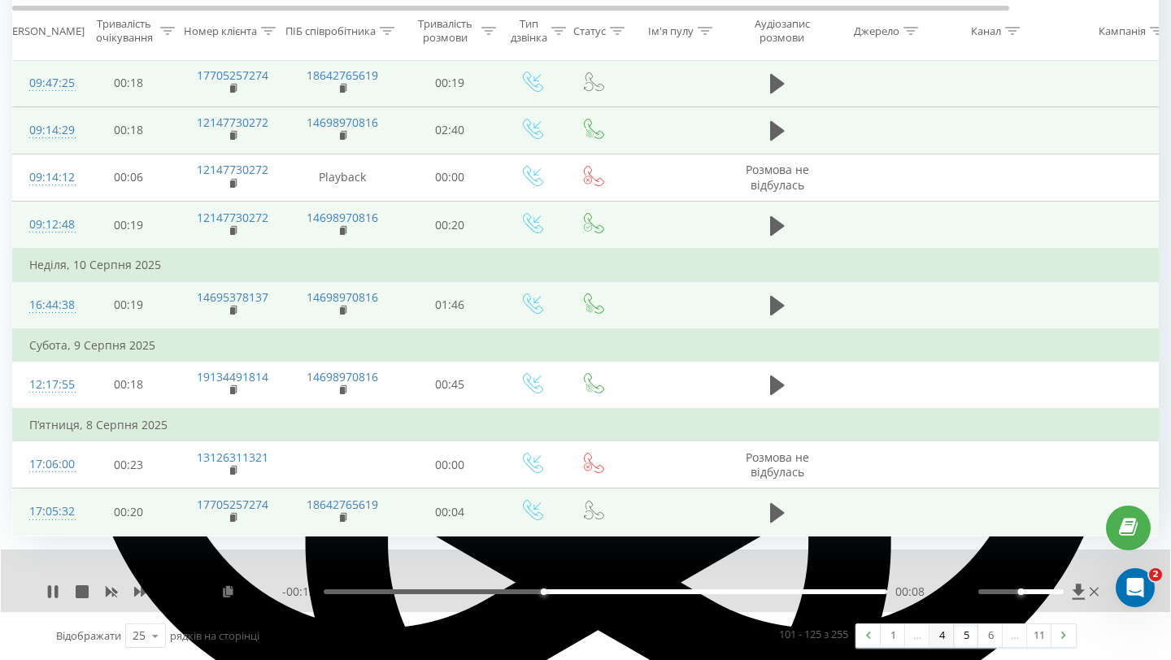
click at [943, 642] on link "4" at bounding box center [942, 636] width 24 height 23
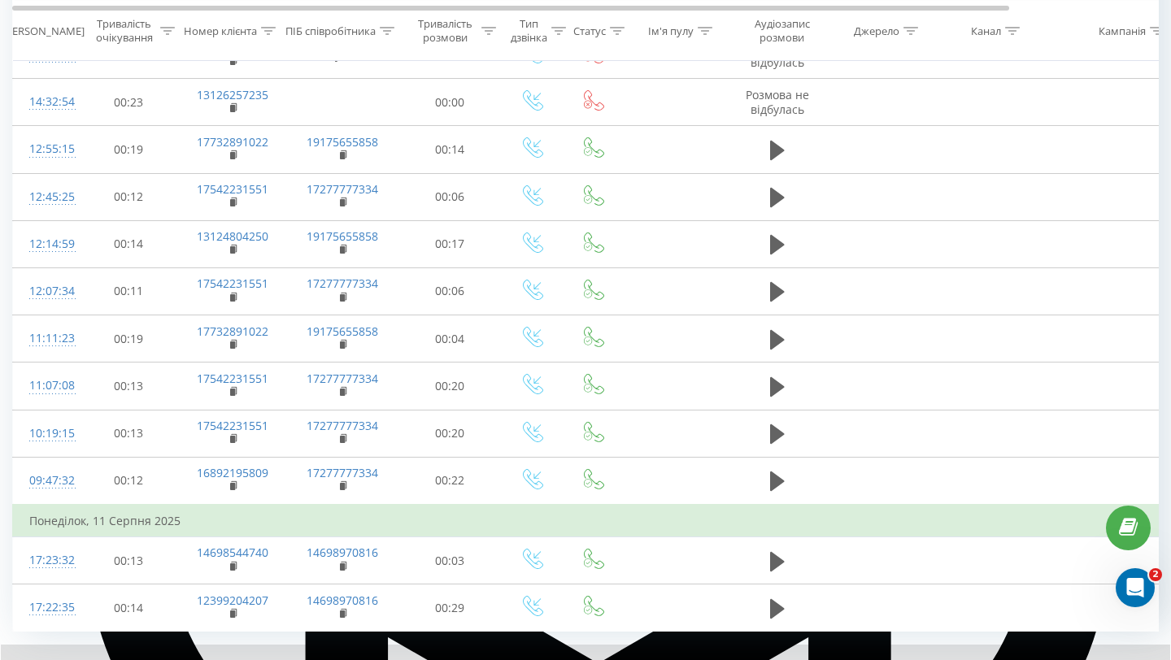
scroll to position [955, 0]
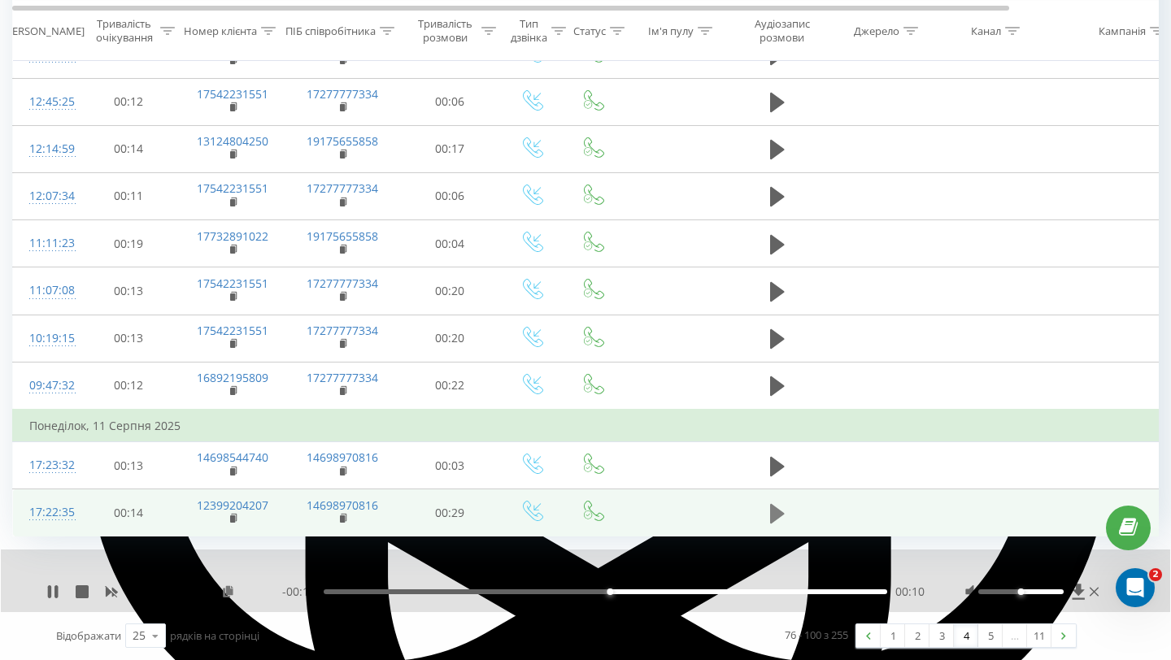
click at [776, 514] on icon at bounding box center [777, 514] width 15 height 20
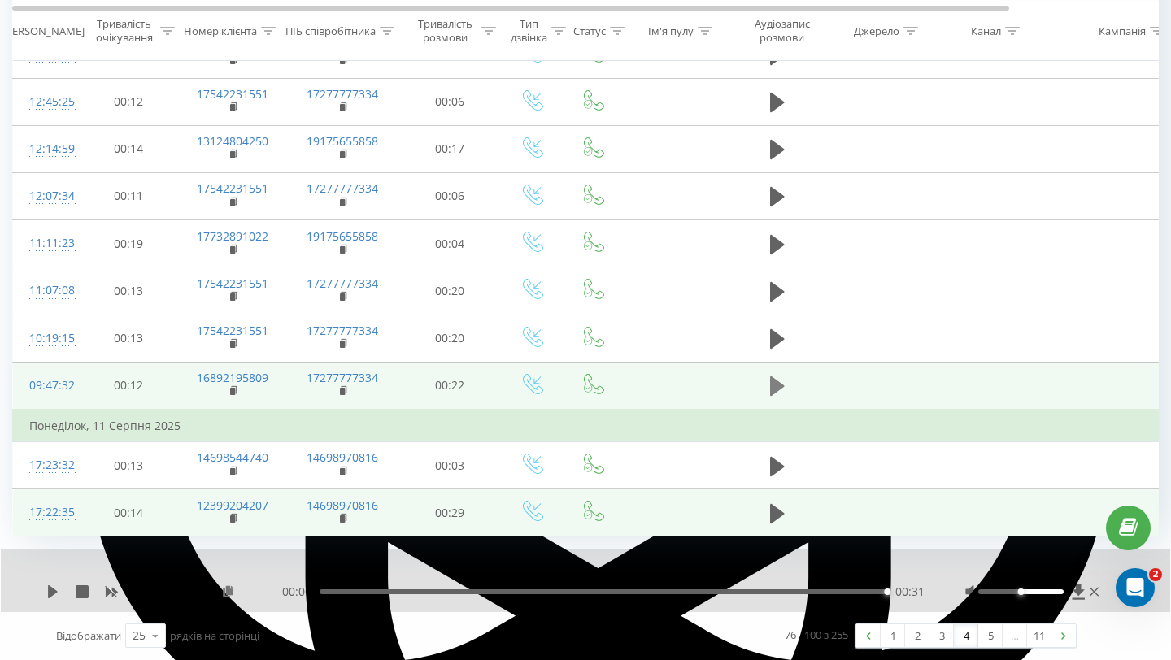
click at [775, 387] on icon at bounding box center [777, 387] width 15 height 20
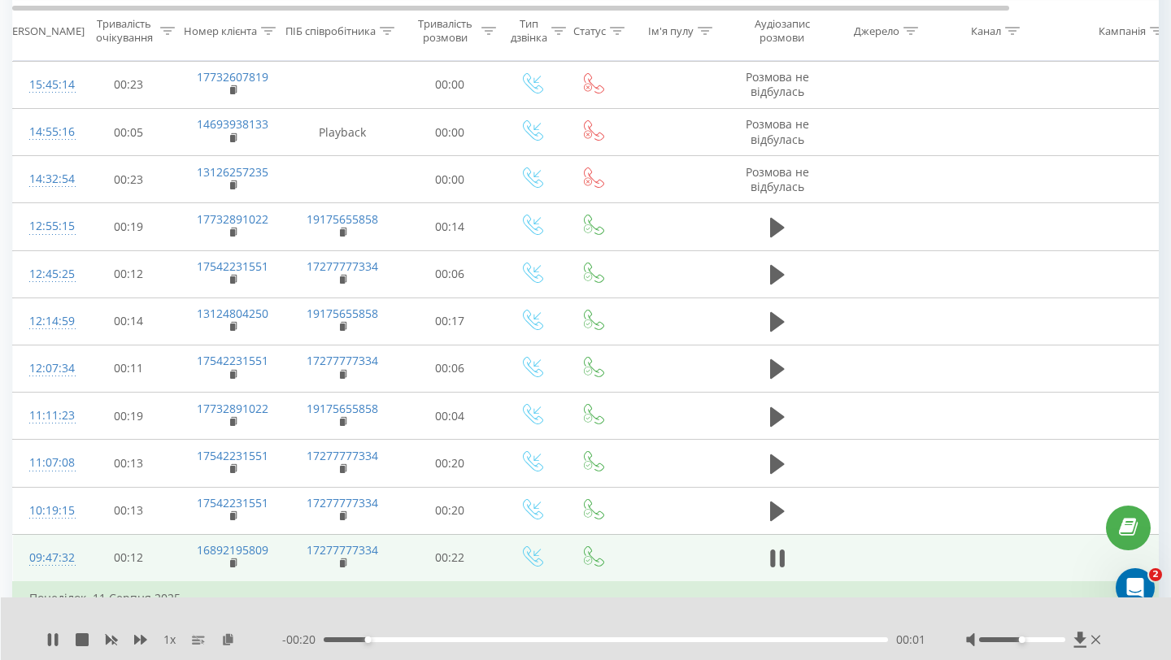
scroll to position [782, 0]
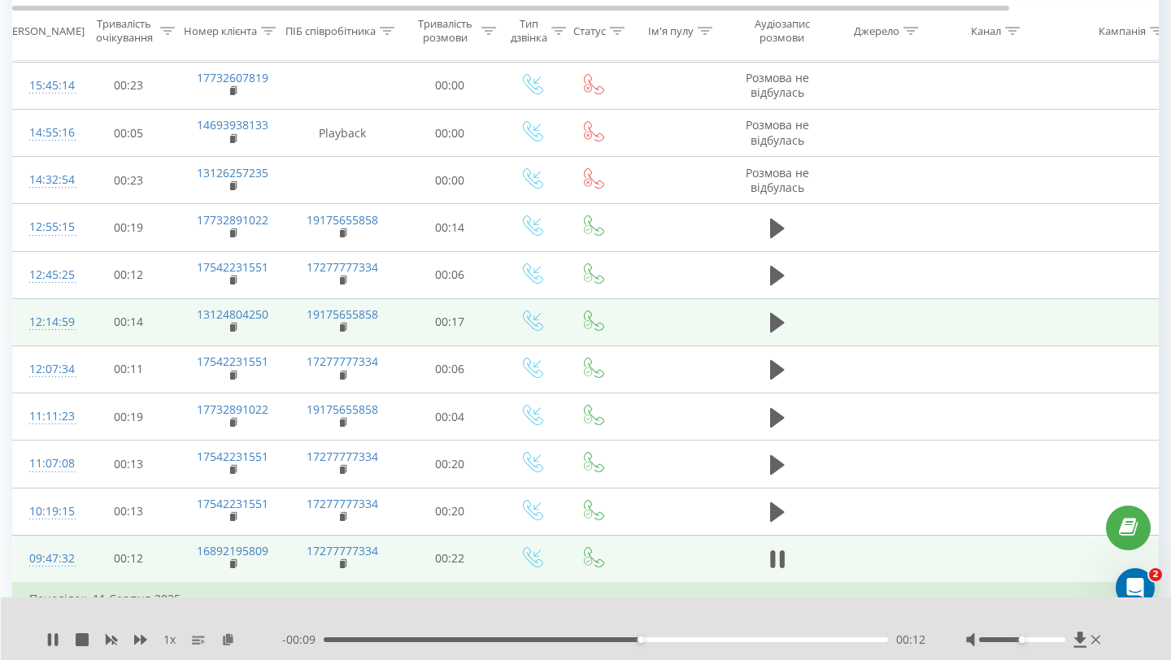
click at [764, 330] on td at bounding box center [778, 321] width 98 height 47
click at [776, 324] on icon at bounding box center [777, 323] width 15 height 20
click at [773, 319] on icon at bounding box center [777, 323] width 15 height 20
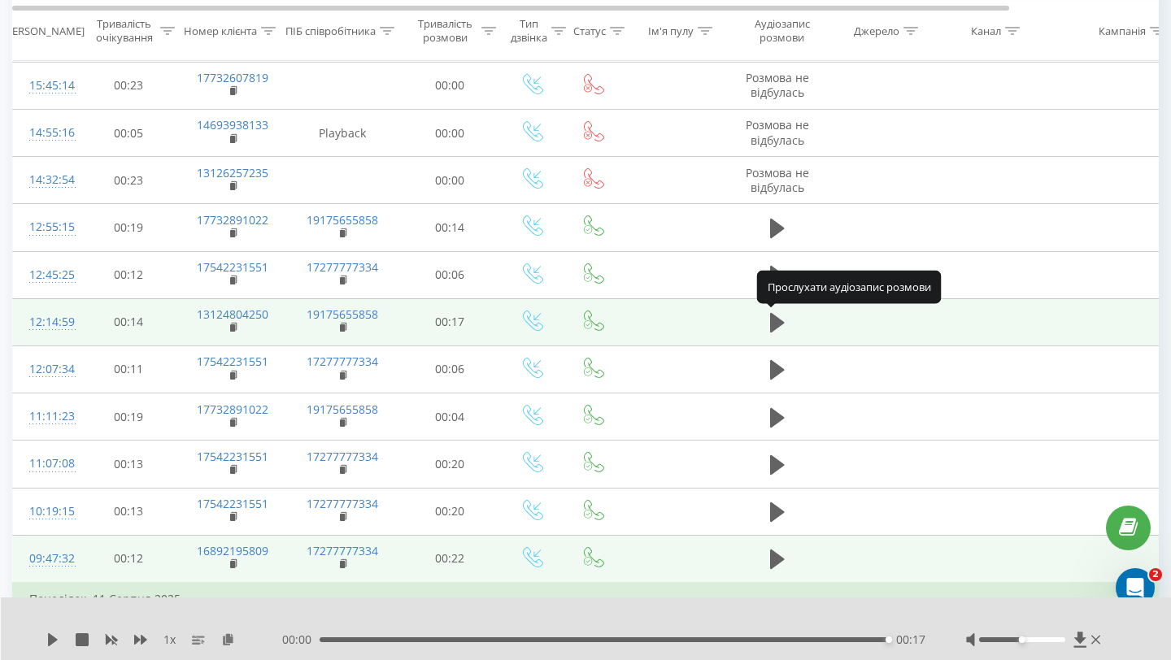
click at [773, 319] on icon at bounding box center [777, 323] width 15 height 20
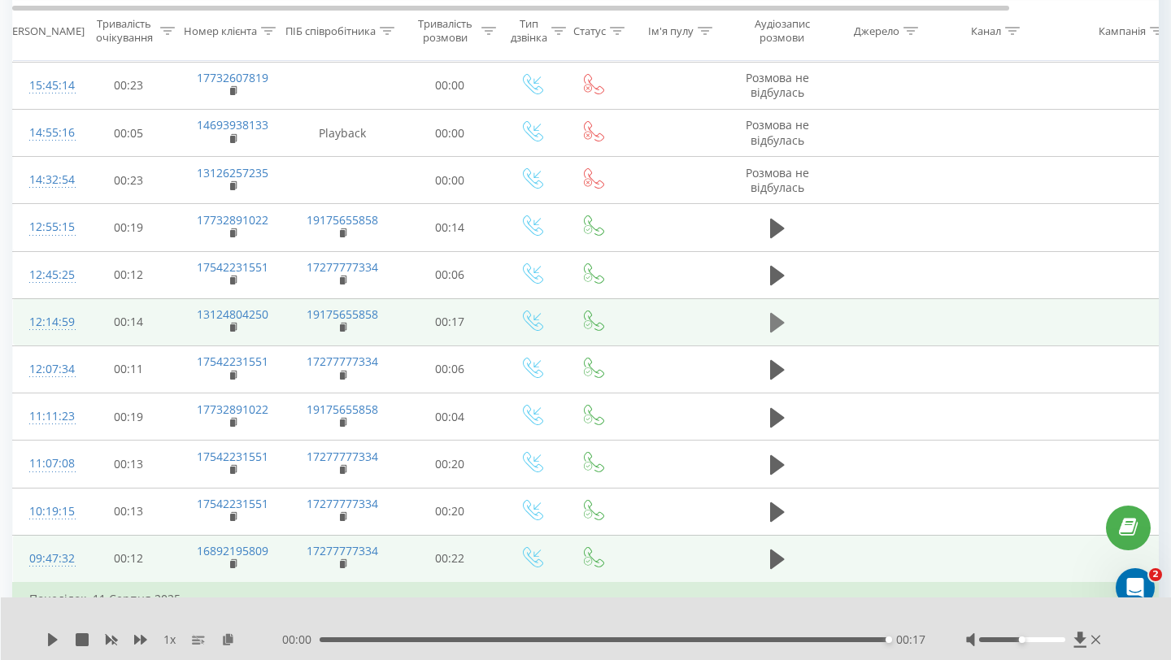
click at [772, 327] on icon at bounding box center [777, 323] width 15 height 20
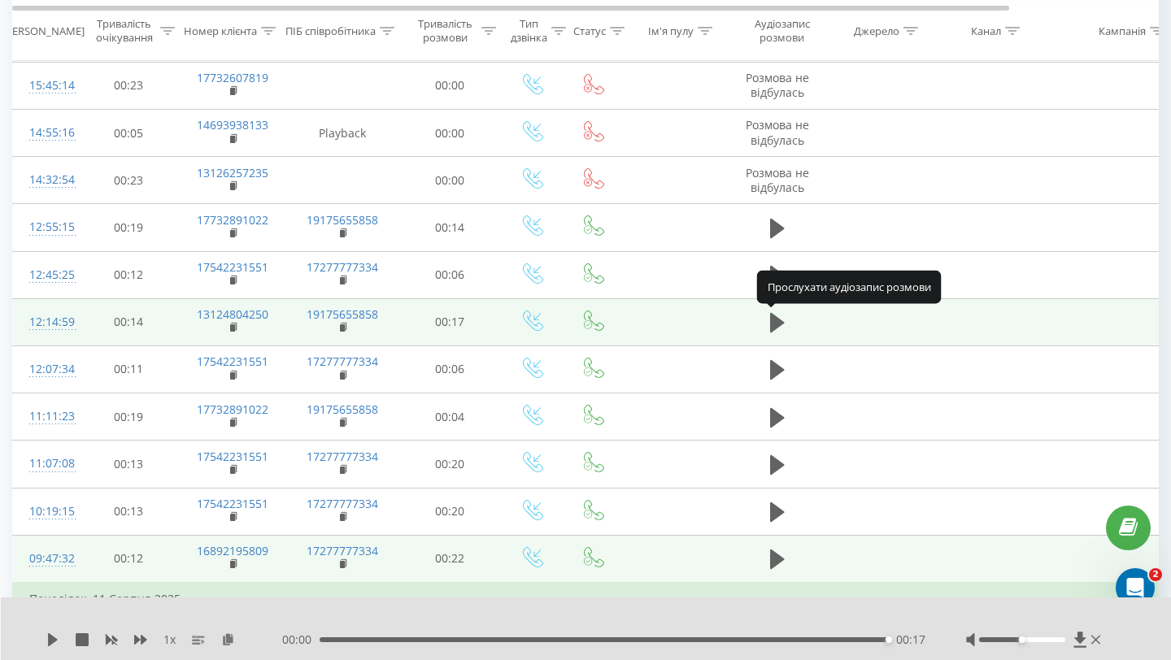
click at [772, 327] on icon at bounding box center [777, 323] width 15 height 20
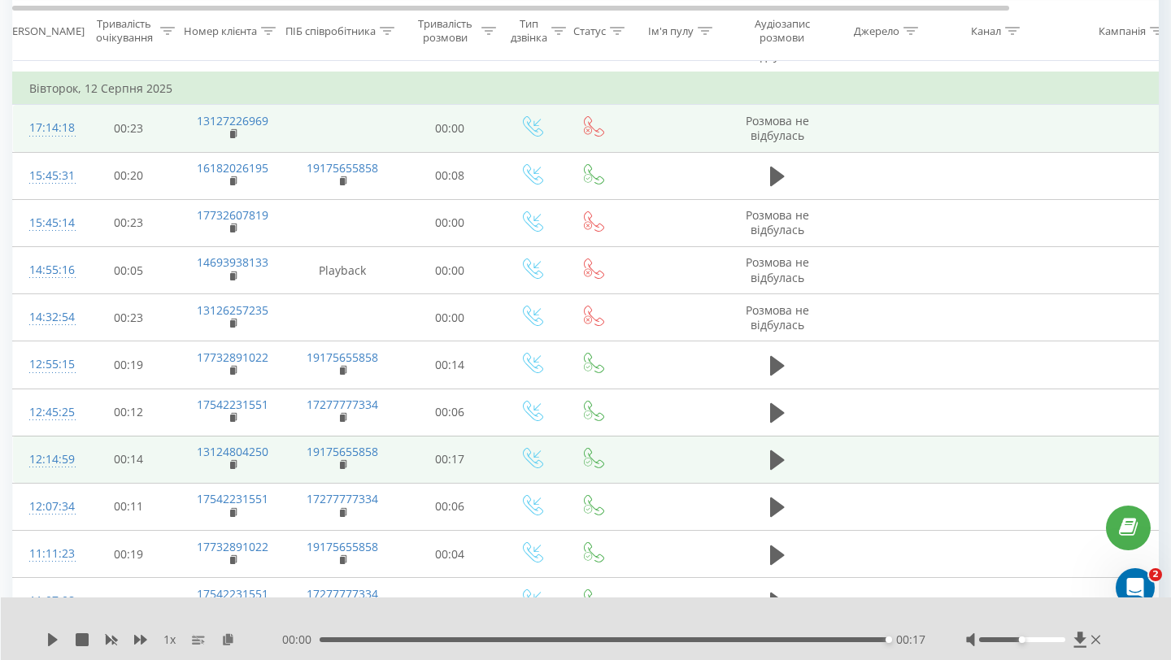
scroll to position [642, 0]
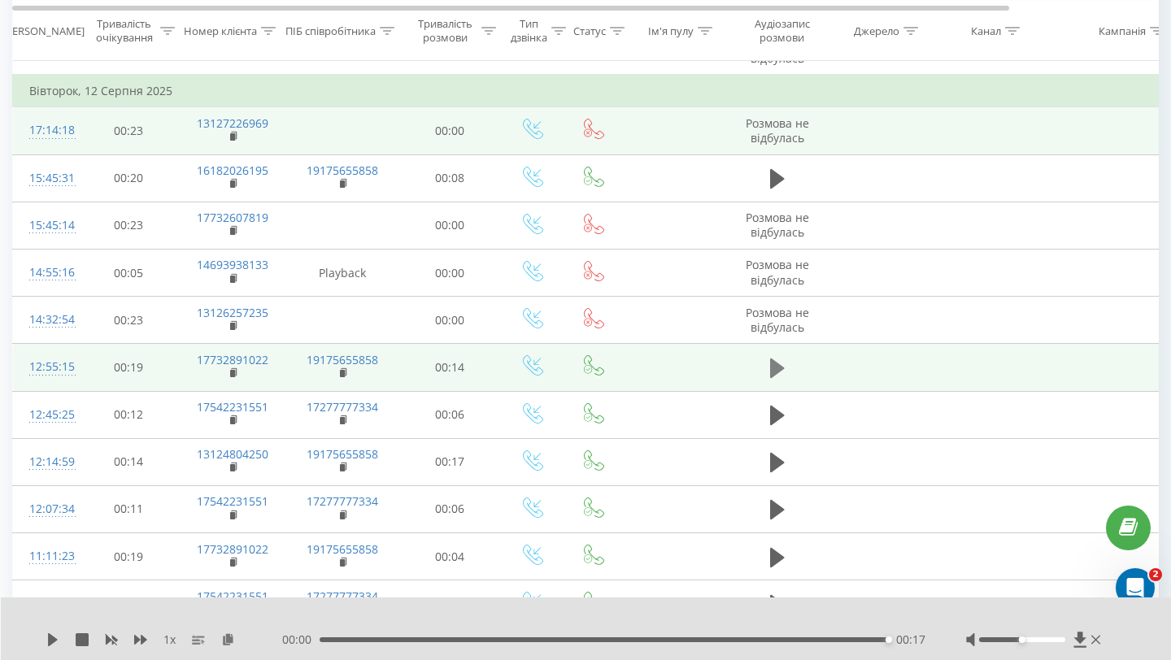
click at [778, 370] on icon at bounding box center [777, 369] width 15 height 20
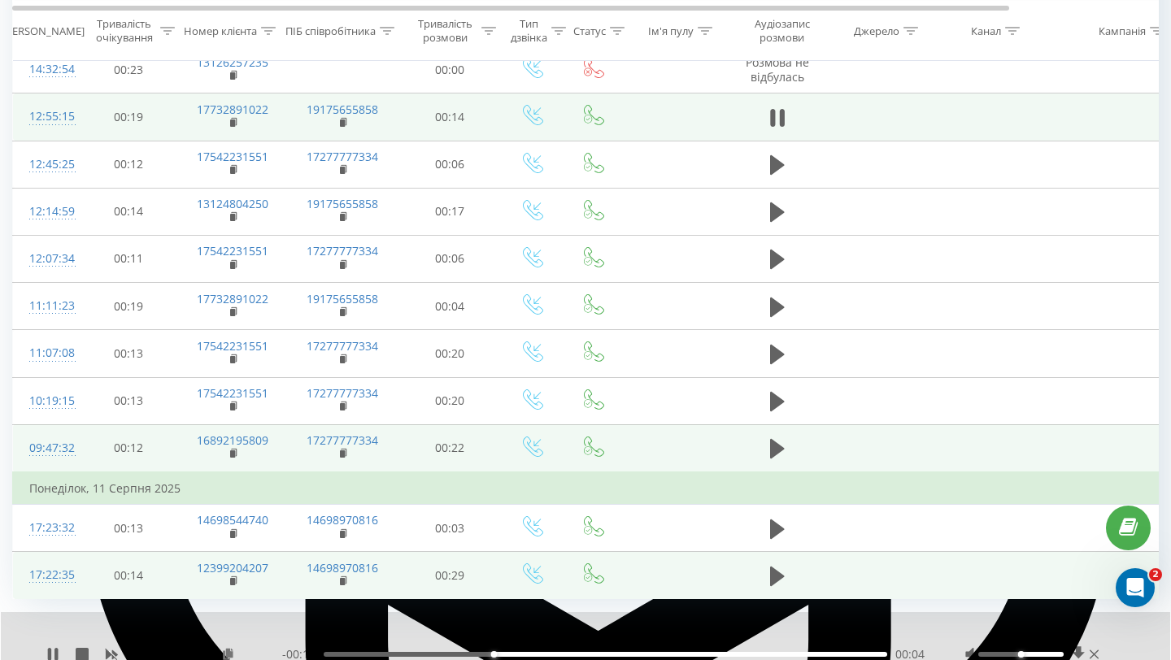
scroll to position [955, 0]
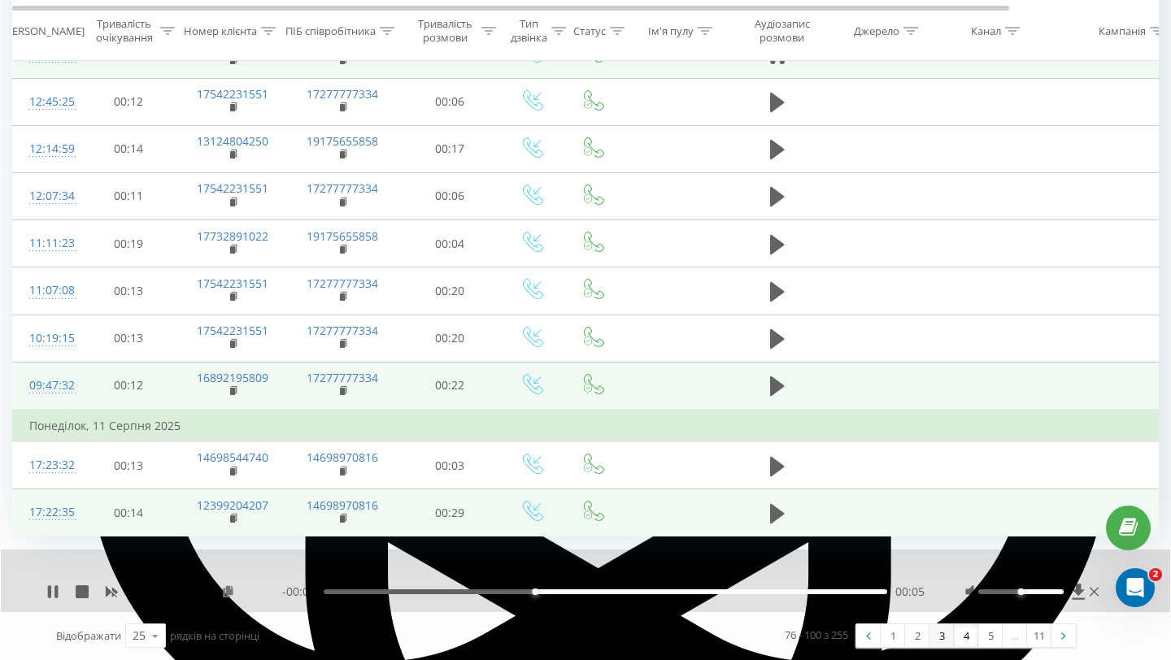
click at [934, 632] on link "3" at bounding box center [942, 636] width 24 height 23
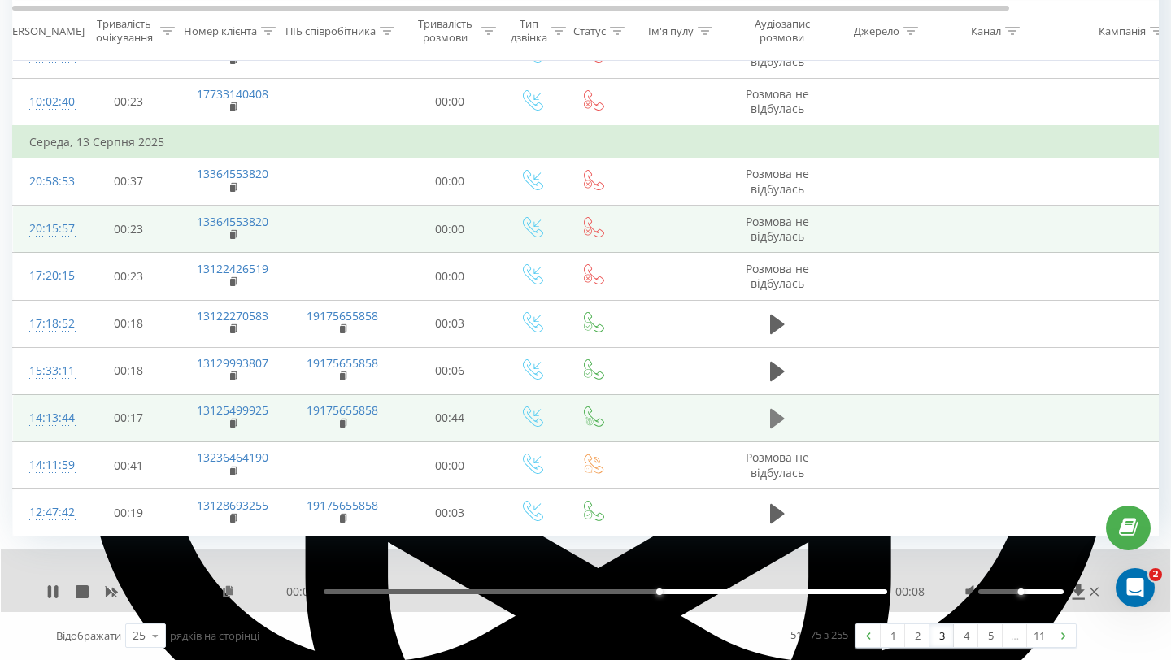
click at [784, 420] on icon at bounding box center [777, 418] width 15 height 23
click at [456, 590] on div "00:10" at bounding box center [606, 592] width 564 height 5
click at [684, 593] on div "00:24" at bounding box center [606, 592] width 564 height 5
click at [734, 593] on div "00:32" at bounding box center [606, 592] width 564 height 5
click at [782, 594] on div "- 00:10 00:33 00:33" at bounding box center [603, 592] width 642 height 16
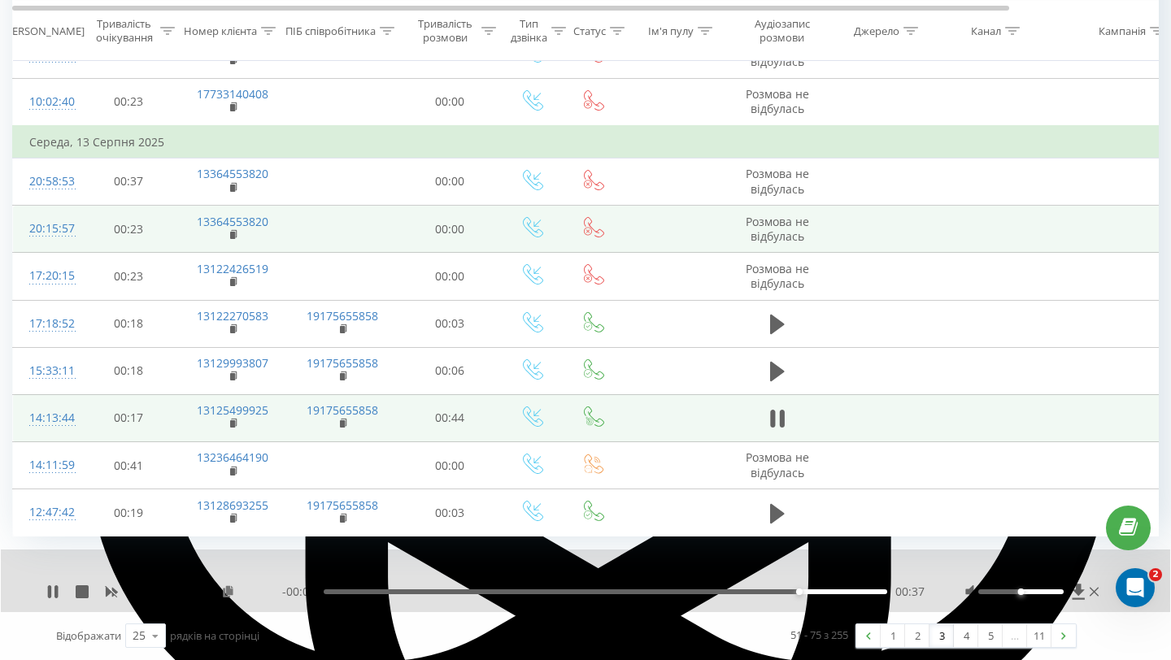
click at [829, 590] on div "00:37" at bounding box center [606, 592] width 564 height 5
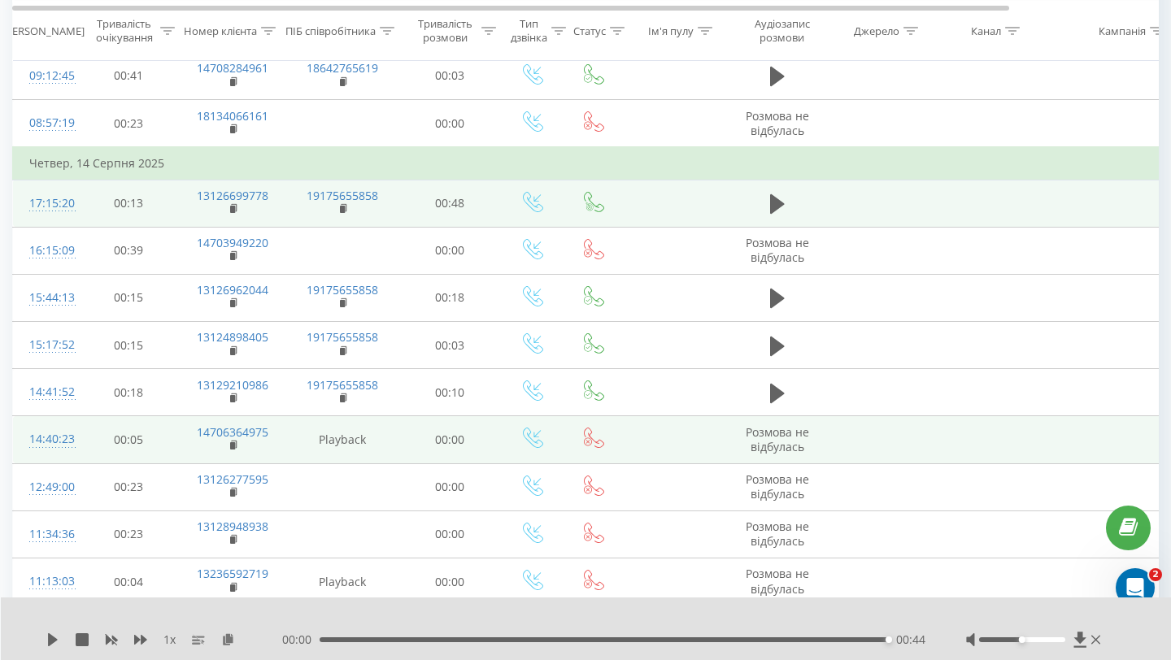
scroll to position [332, 0]
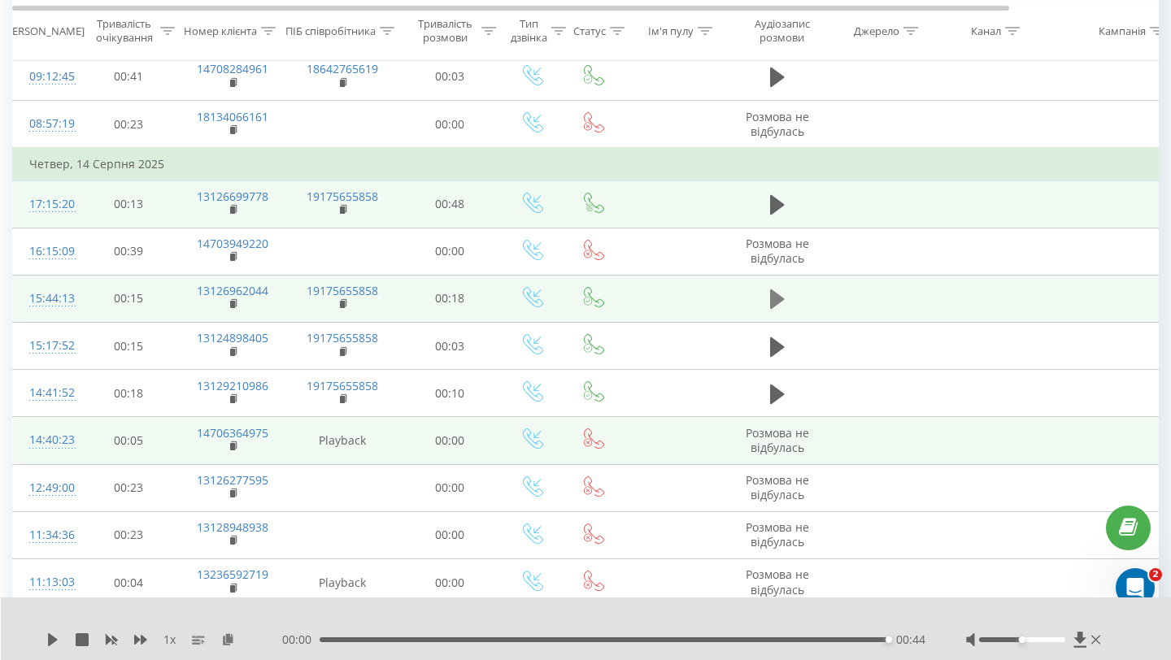
click at [765, 301] on button at bounding box center [777, 299] width 24 height 24
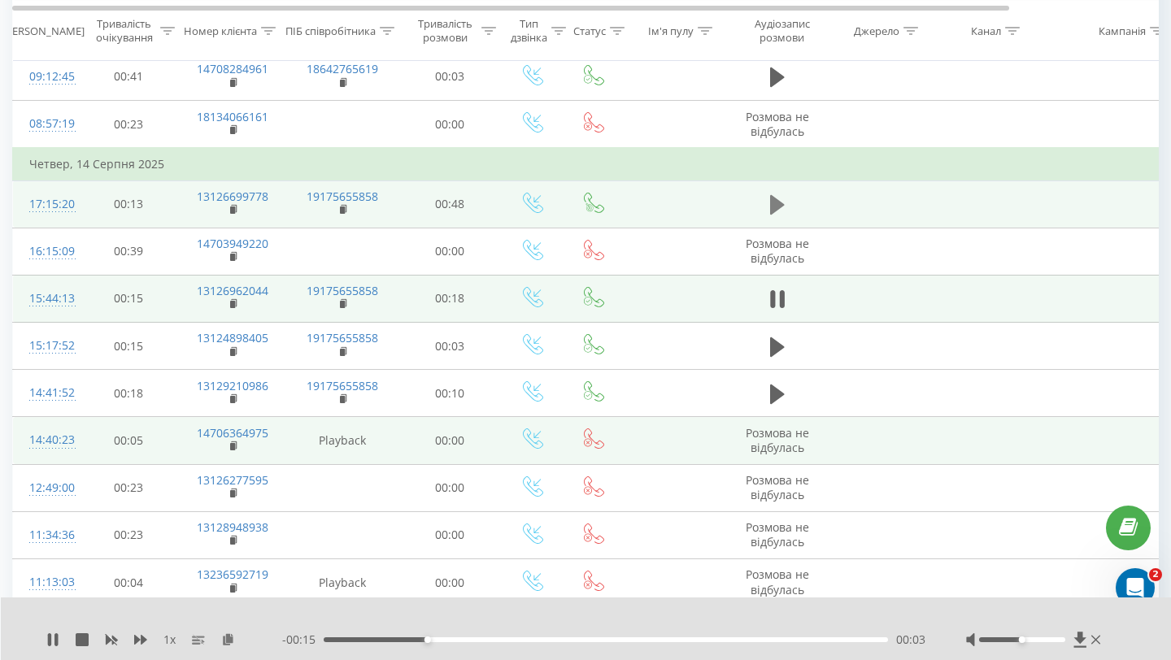
click at [781, 203] on icon at bounding box center [777, 205] width 15 height 20
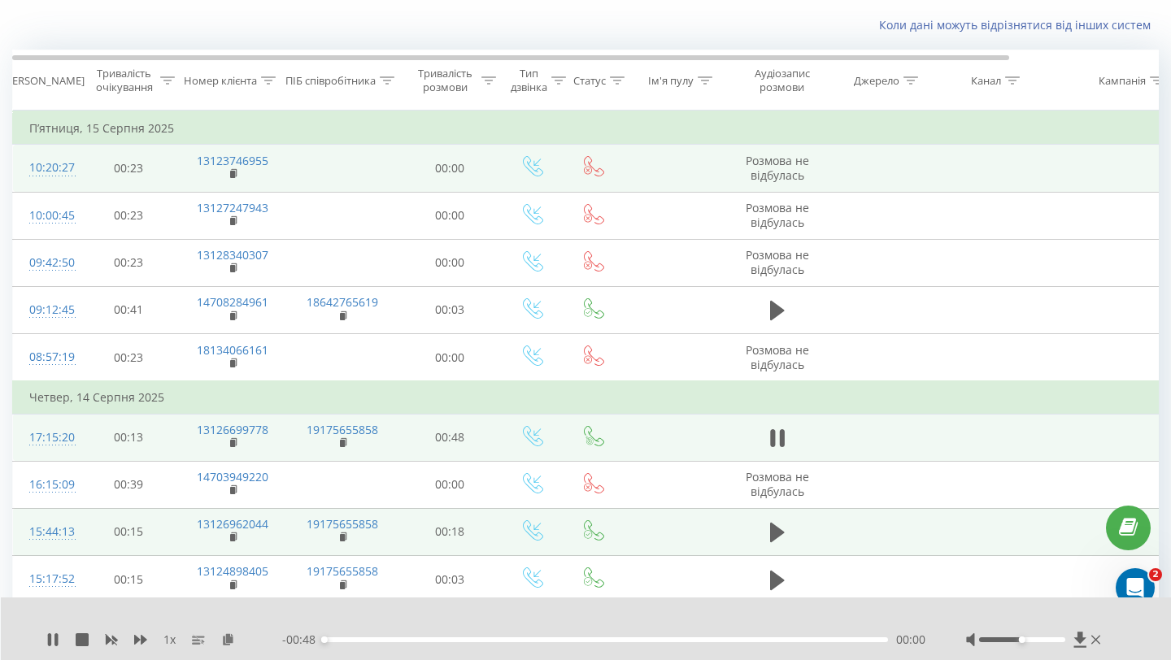
scroll to position [94, 0]
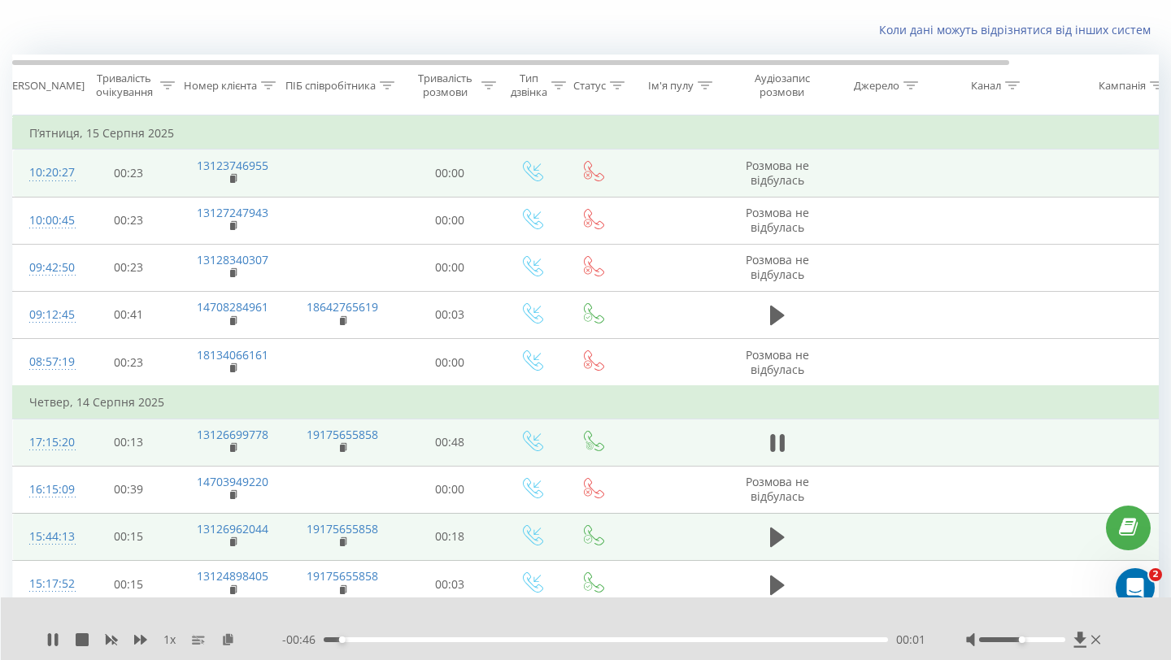
click at [505, 637] on div "- 00:46 00:01 00:01" at bounding box center [603, 640] width 643 height 16
click at [509, 640] on div "00:15" at bounding box center [606, 640] width 564 height 5
click at [607, 641] on div "00:17" at bounding box center [606, 640] width 564 height 5
click at [677, 640] on div "00:25" at bounding box center [606, 640] width 564 height 5
click at [733, 639] on div "00:35" at bounding box center [606, 640] width 564 height 5
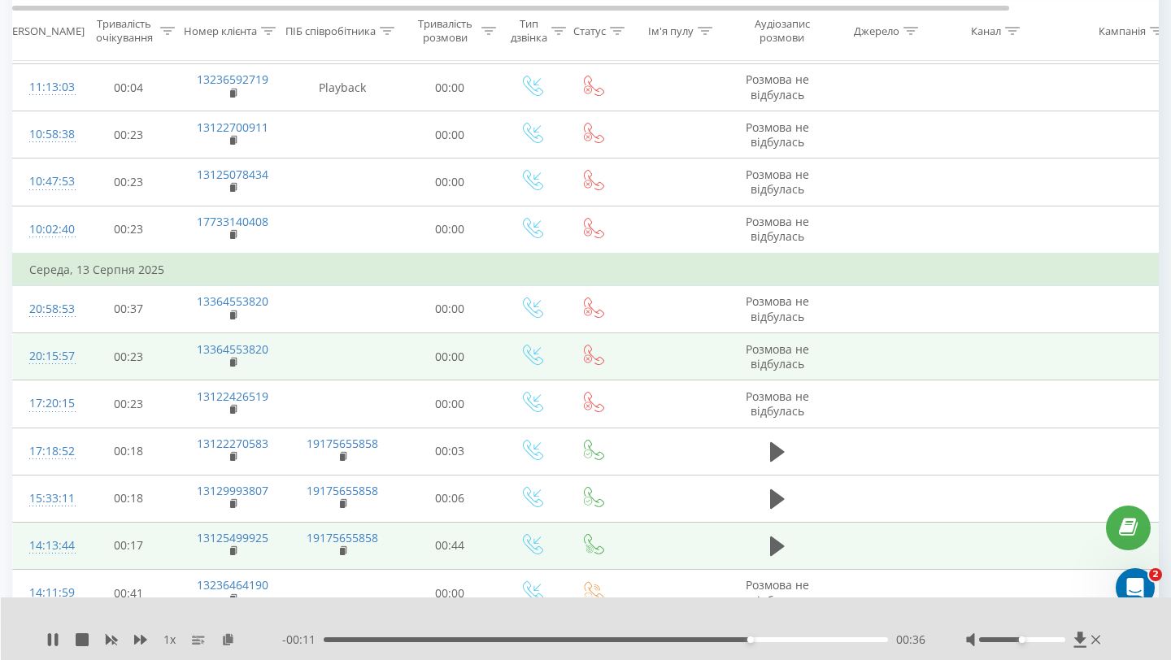
scroll to position [955, 0]
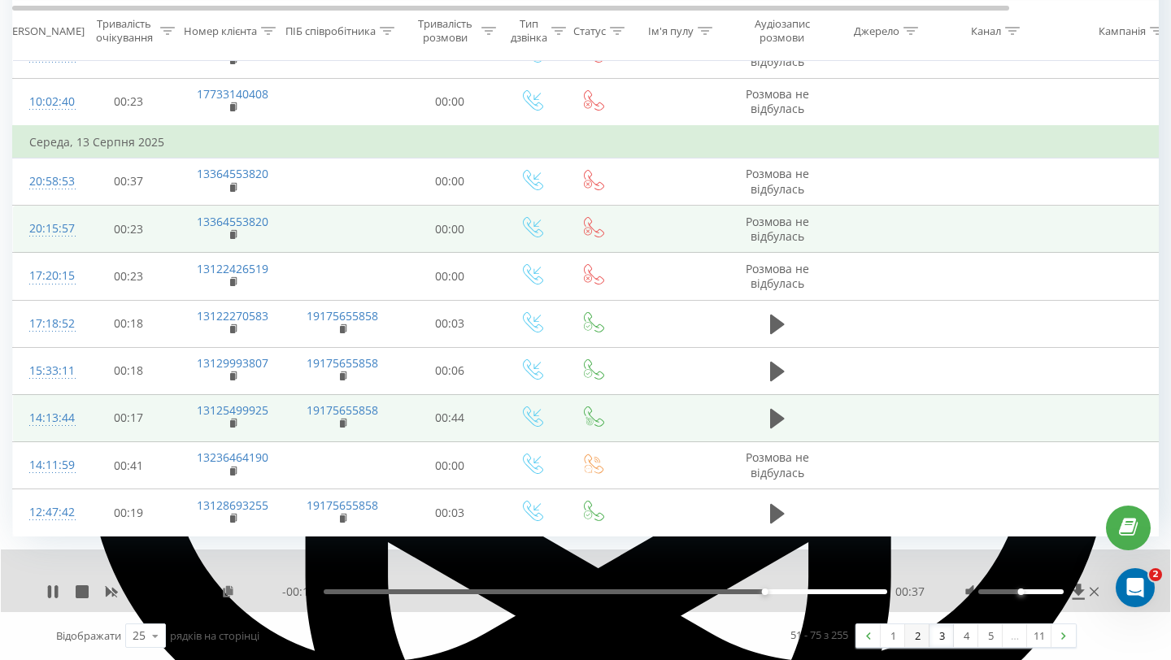
click at [922, 636] on link "2" at bounding box center [917, 636] width 24 height 23
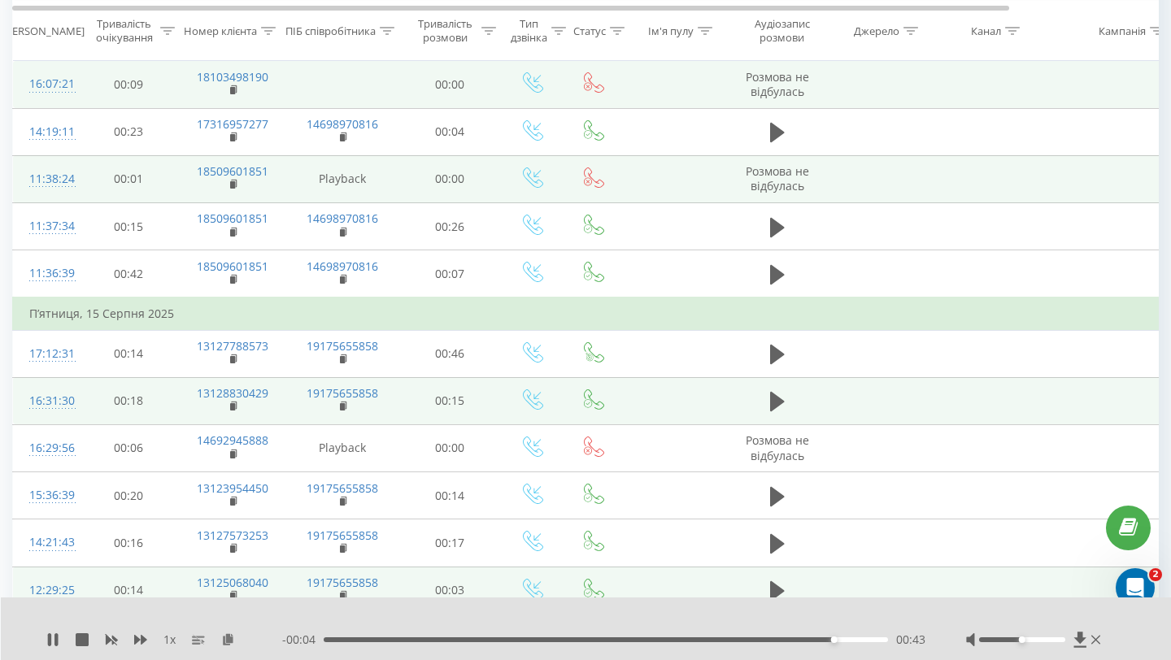
scroll to position [678, 0]
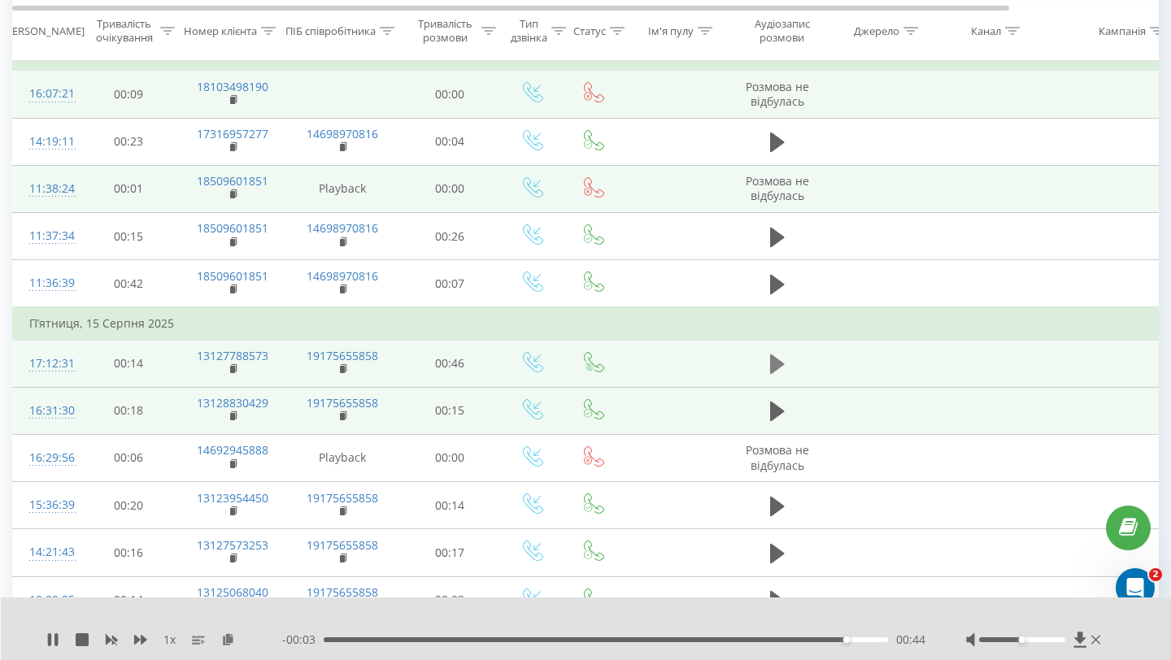
click at [766, 364] on button at bounding box center [777, 364] width 24 height 24
click at [666, 640] on div "00:20" at bounding box center [606, 640] width 564 height 5
click at [718, 642] on div "00:32" at bounding box center [606, 640] width 564 height 5
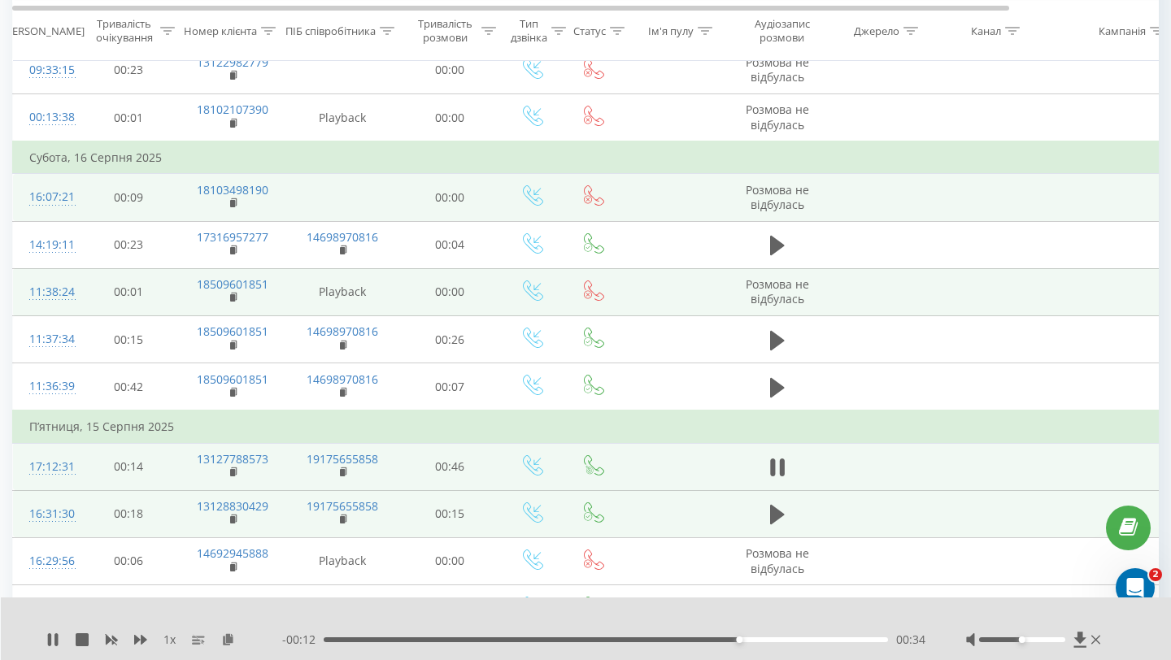
scroll to position [573, 0]
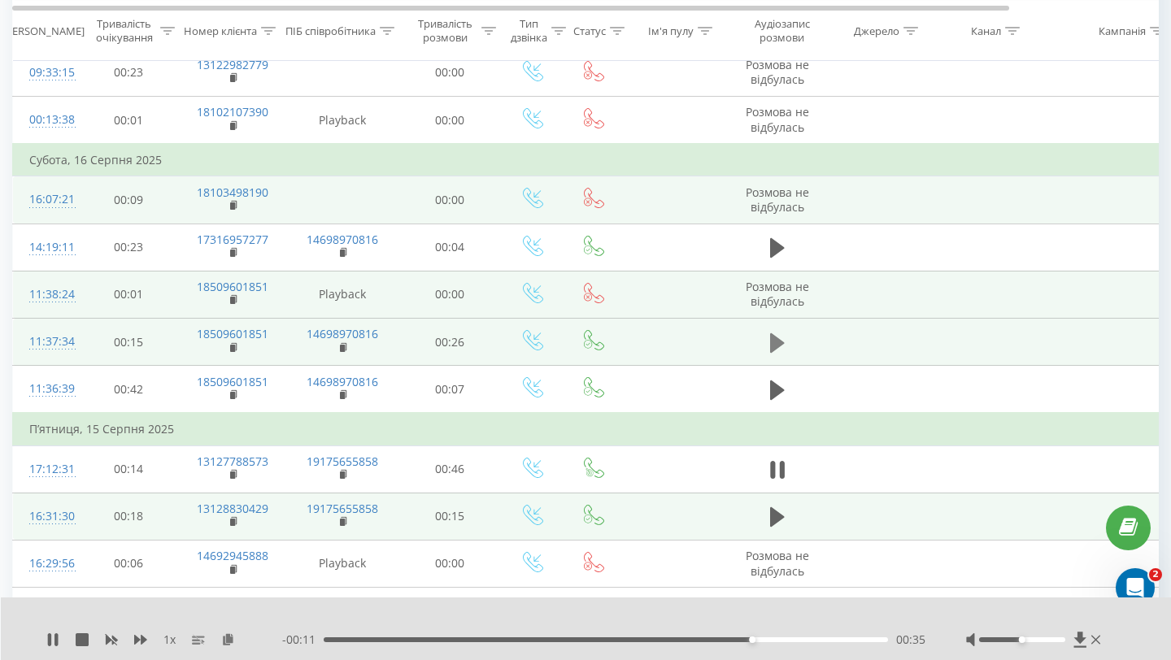
click at [772, 346] on icon at bounding box center [777, 343] width 15 height 20
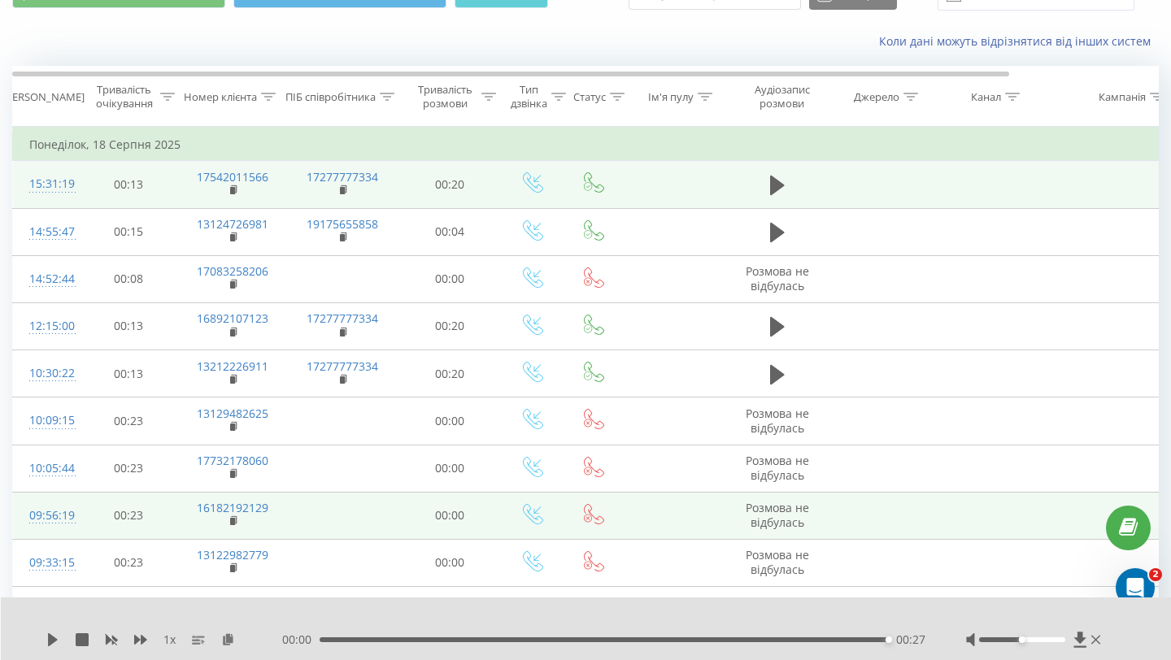
scroll to position [83, 0]
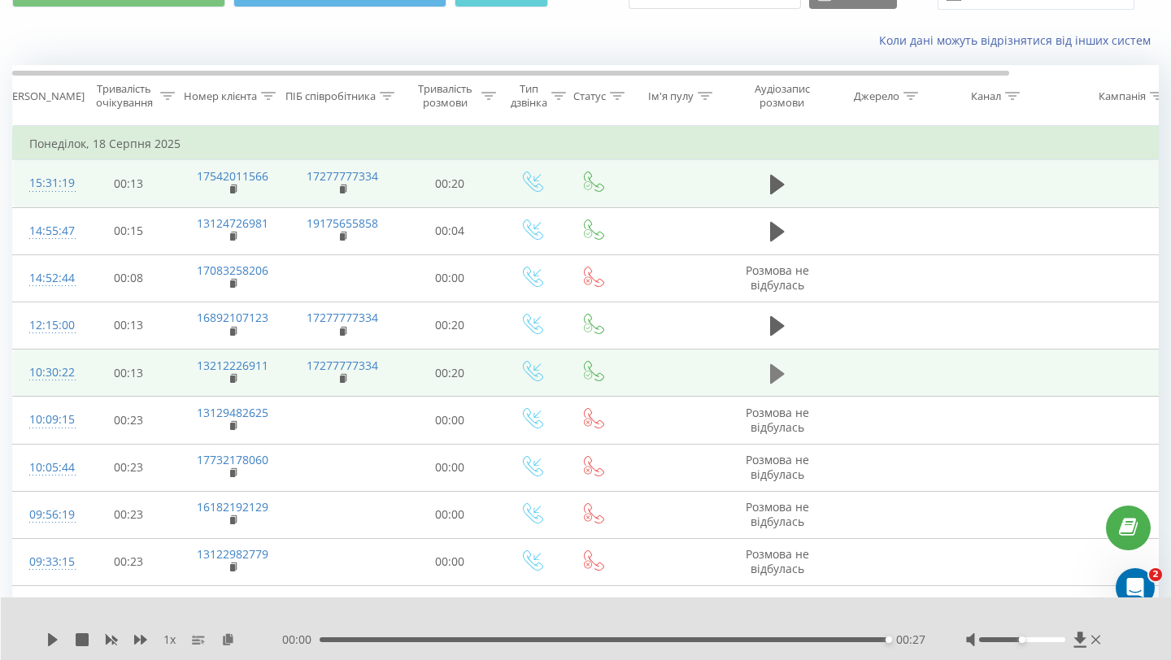
click at [775, 376] on icon at bounding box center [777, 374] width 15 height 20
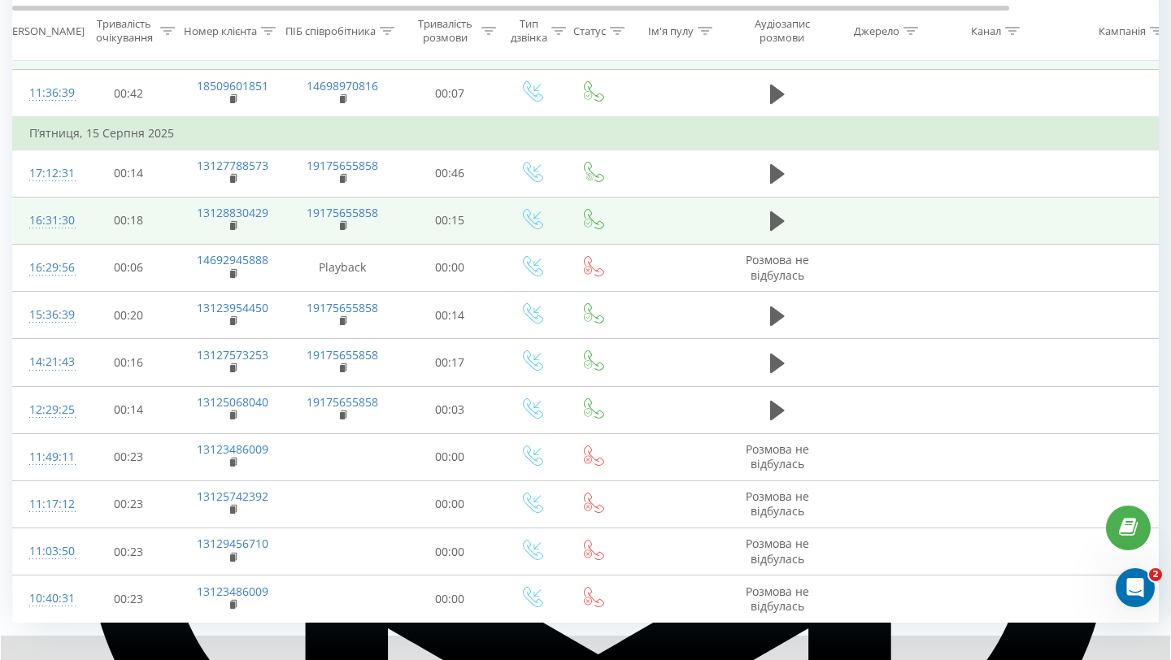
scroll to position [955, 0]
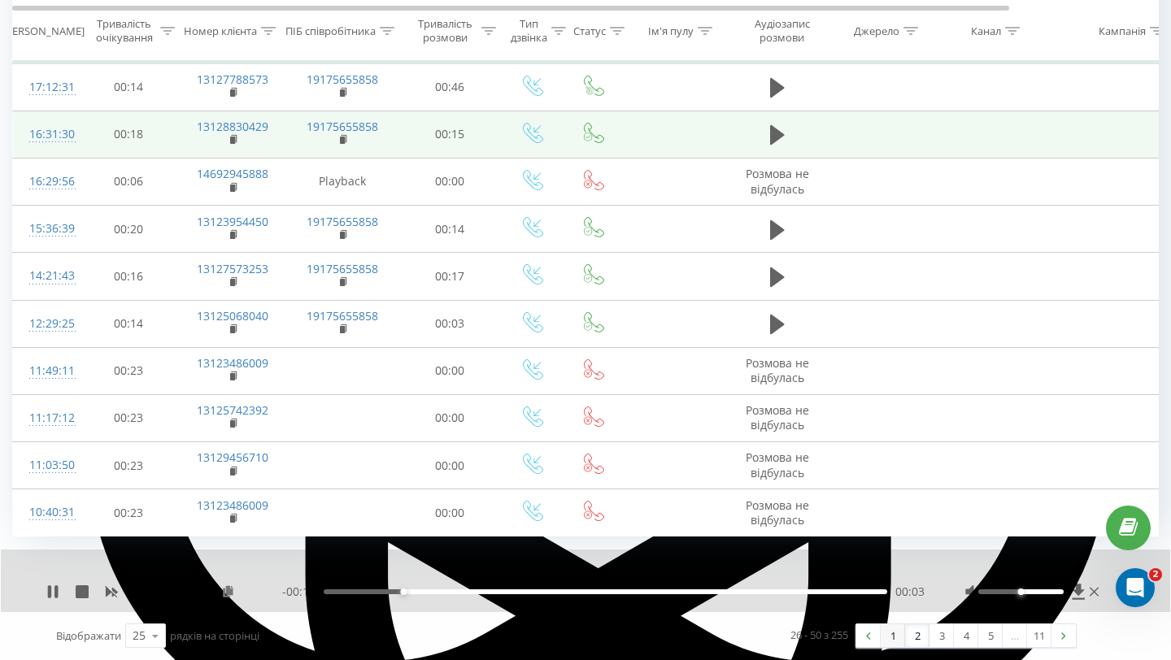
click at [895, 635] on link "1" at bounding box center [893, 636] width 24 height 23
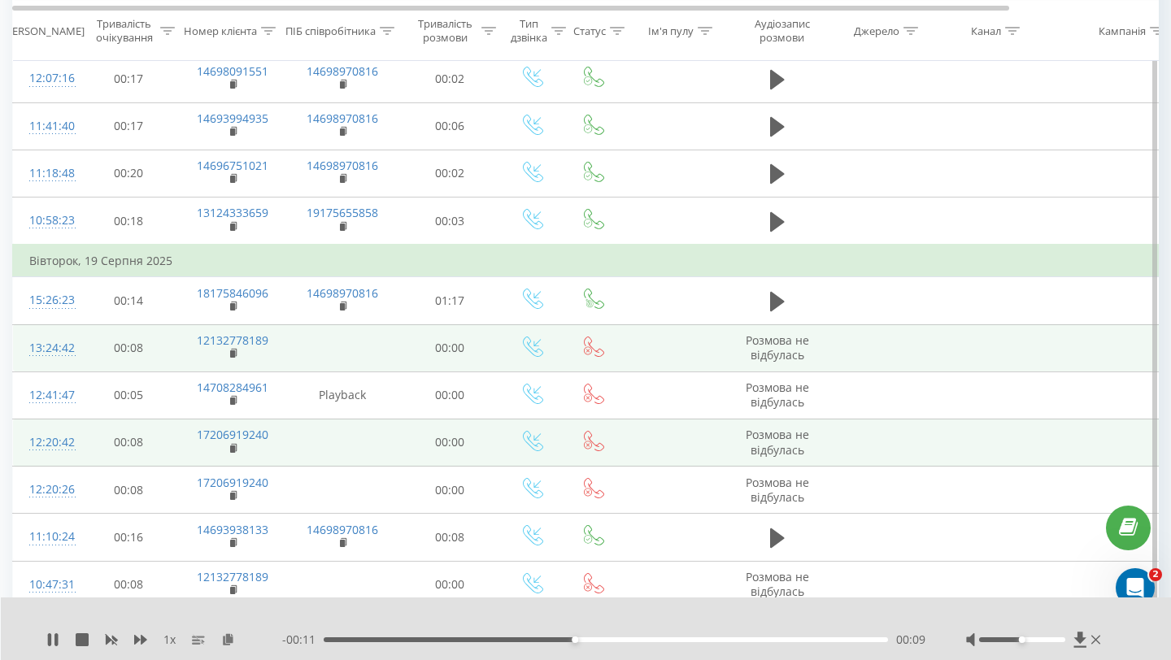
scroll to position [685, 0]
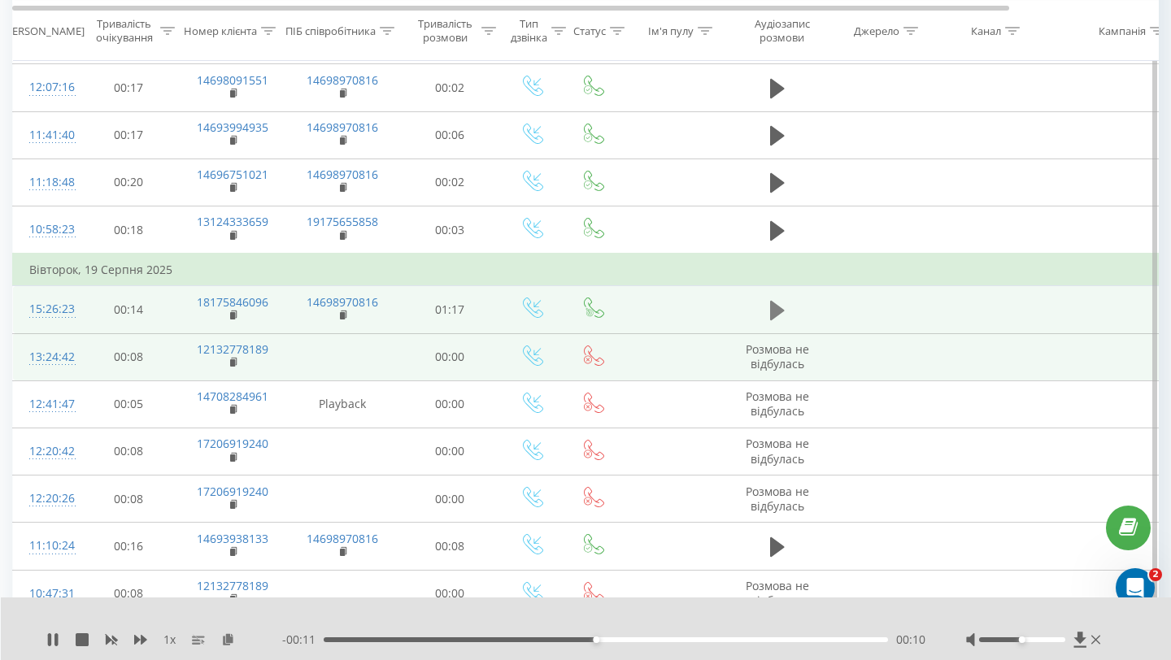
click at [773, 311] on icon at bounding box center [777, 311] width 15 height 20
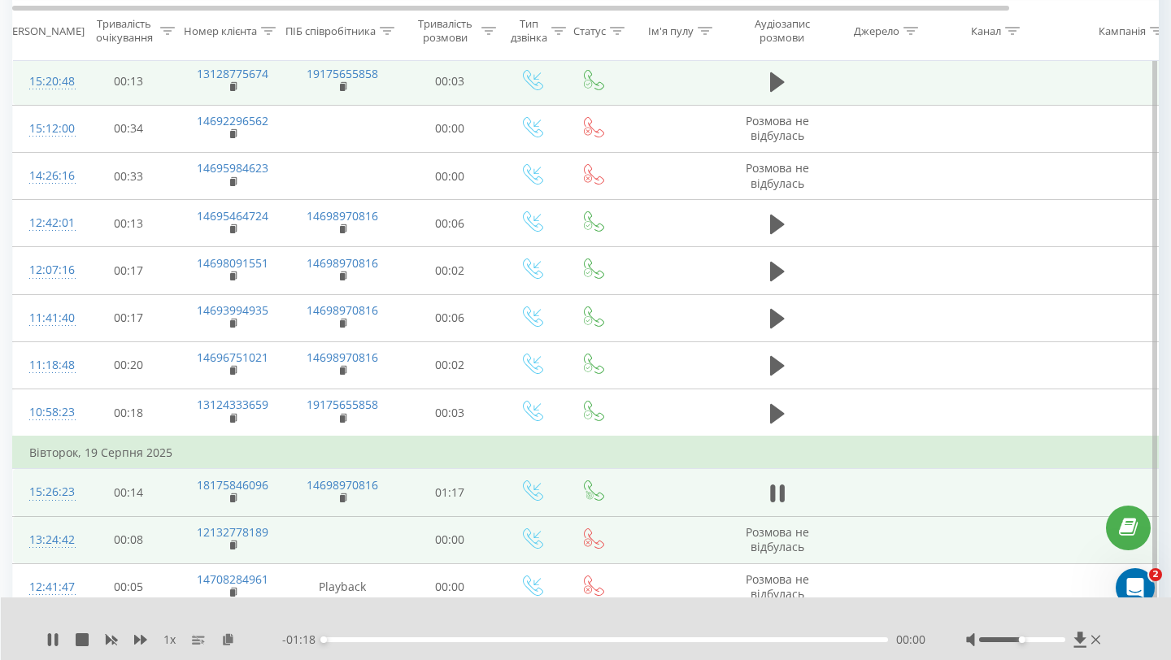
scroll to position [503, 0]
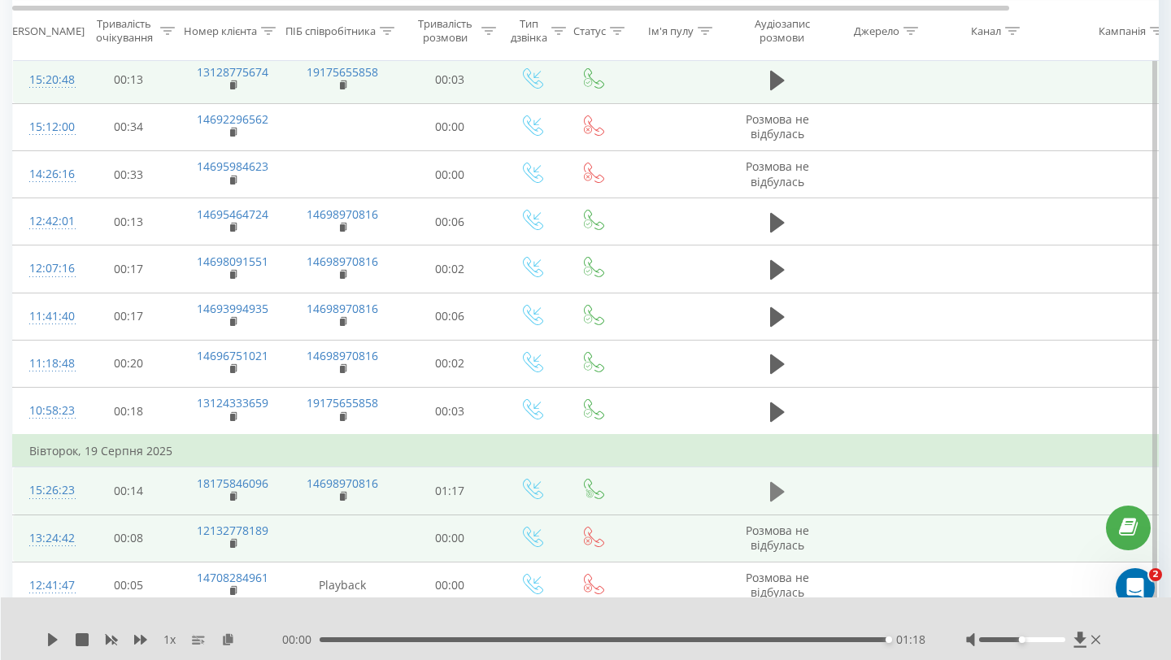
click at [773, 496] on icon at bounding box center [777, 492] width 15 height 20
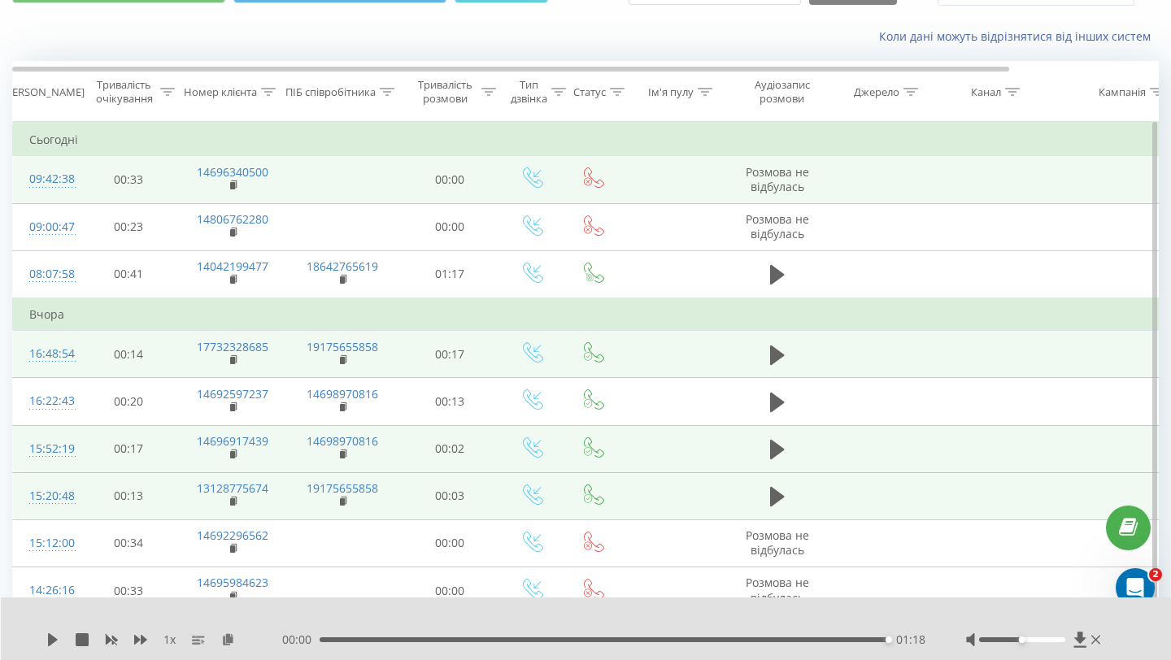
scroll to position [82, 0]
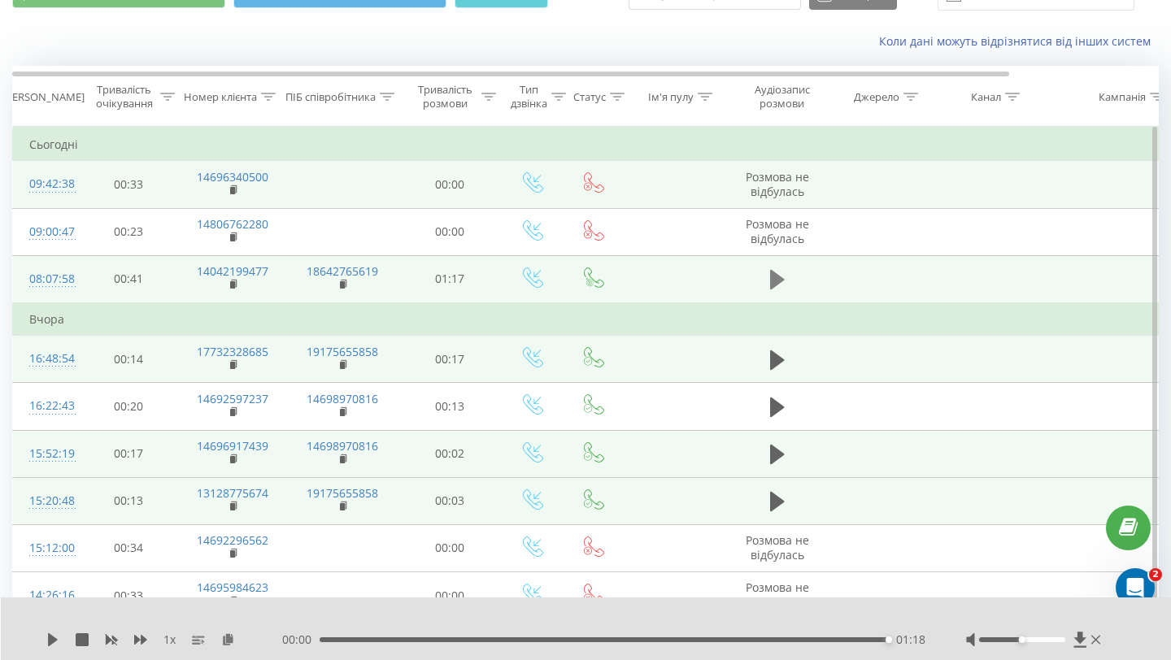
click at [776, 278] on icon at bounding box center [777, 280] width 15 height 20
click at [54, 642] on icon at bounding box center [52, 640] width 13 height 13
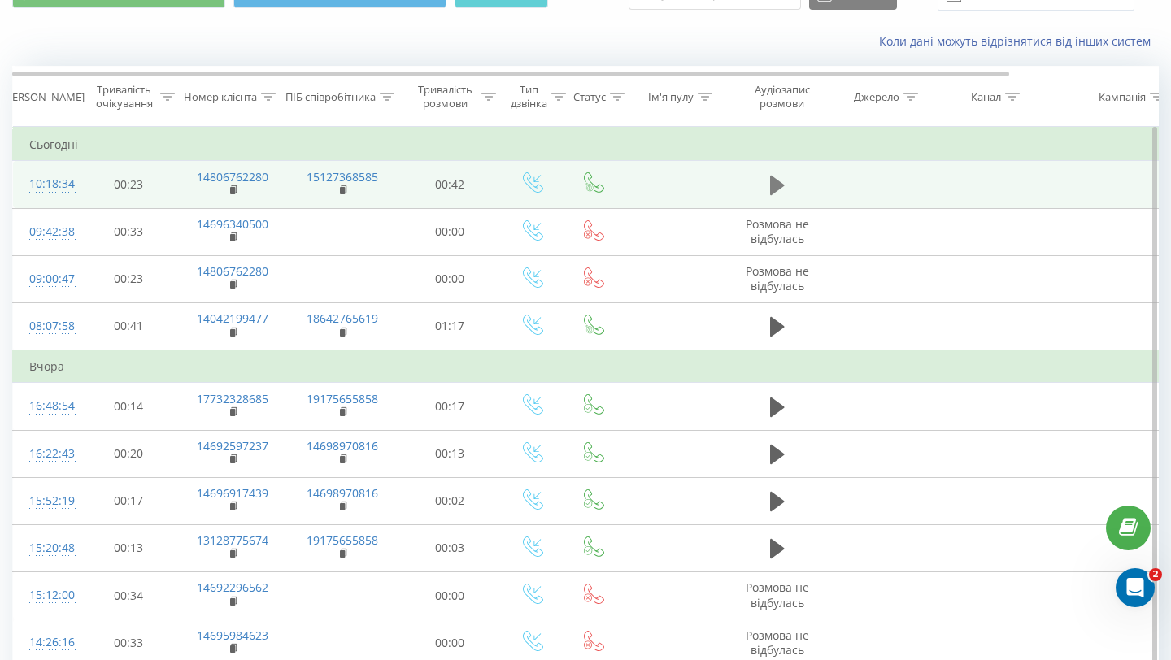
click at [774, 185] on icon at bounding box center [777, 186] width 15 height 20
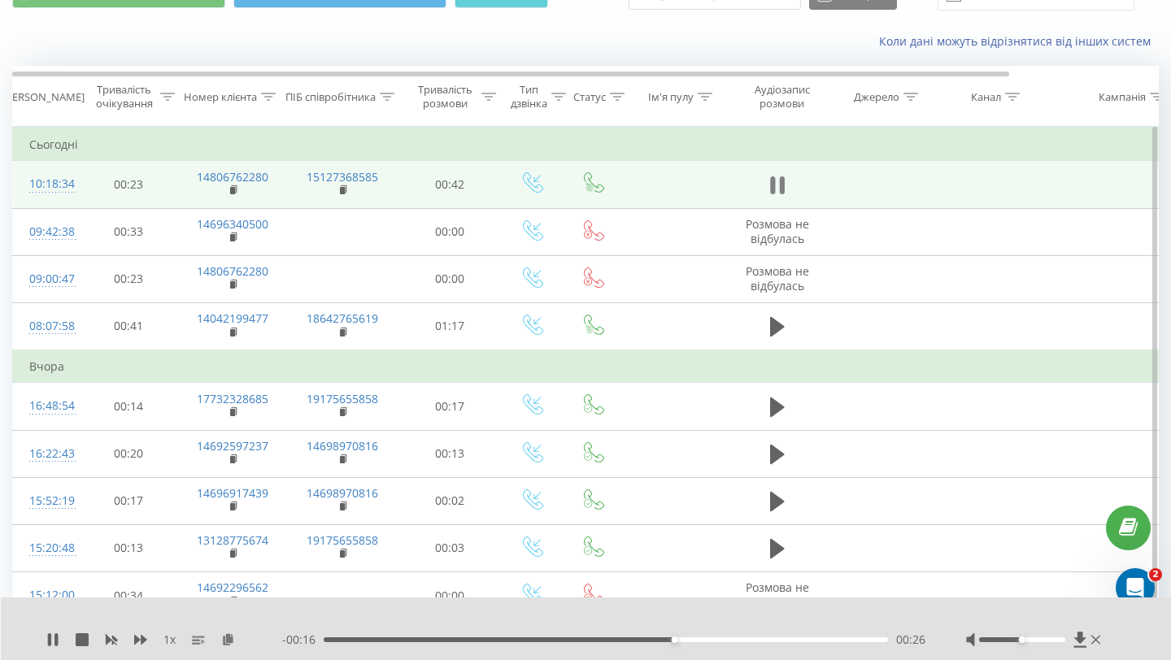
click at [781, 182] on icon at bounding box center [781, 185] width 5 height 18
